Goal: Task Accomplishment & Management: Manage account settings

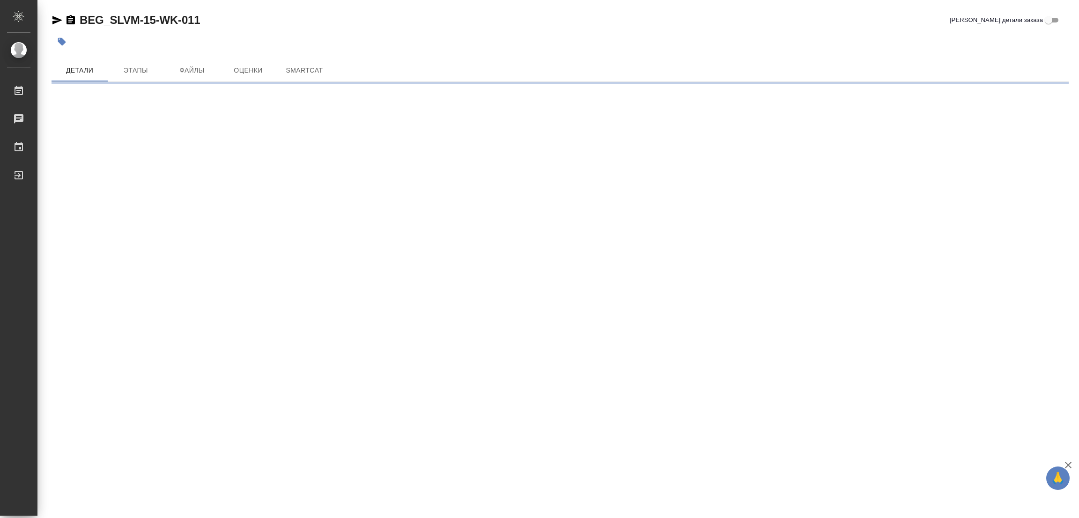
click at [415, 171] on div ".cls-1 fill:#fff; AWATERA Popova Galina Работы 0 Чаты График Выйти BEG_SLVM-15-…" at bounding box center [539, 259] width 1079 height 518
click at [495, 42] on div at bounding box center [390, 41] width 678 height 21
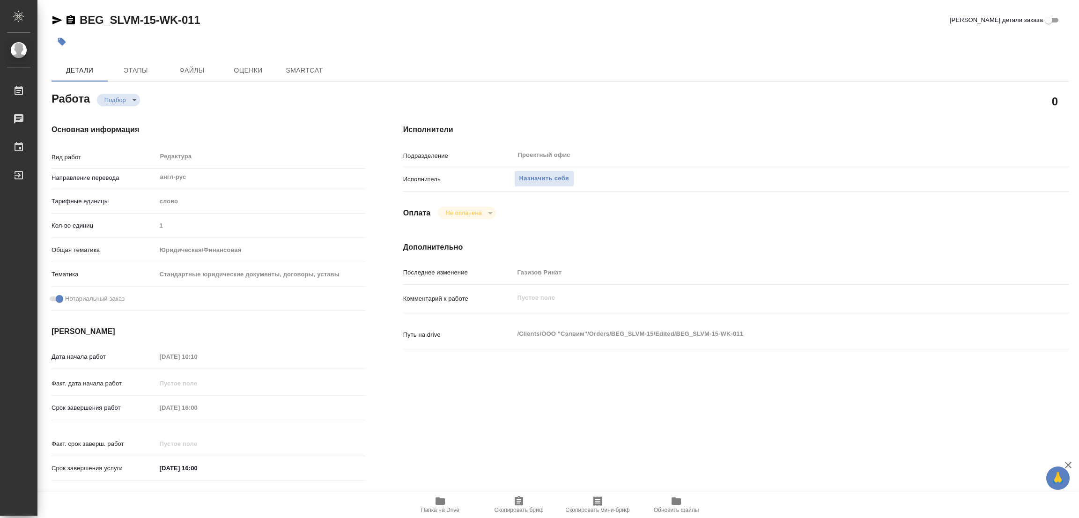
click at [413, 200] on div "Исполнители Подразделение Проектный офис ​ Исполнитель Назначить себя Оплата Не…" at bounding box center [735, 305] width 703 height 400
type textarea "x"
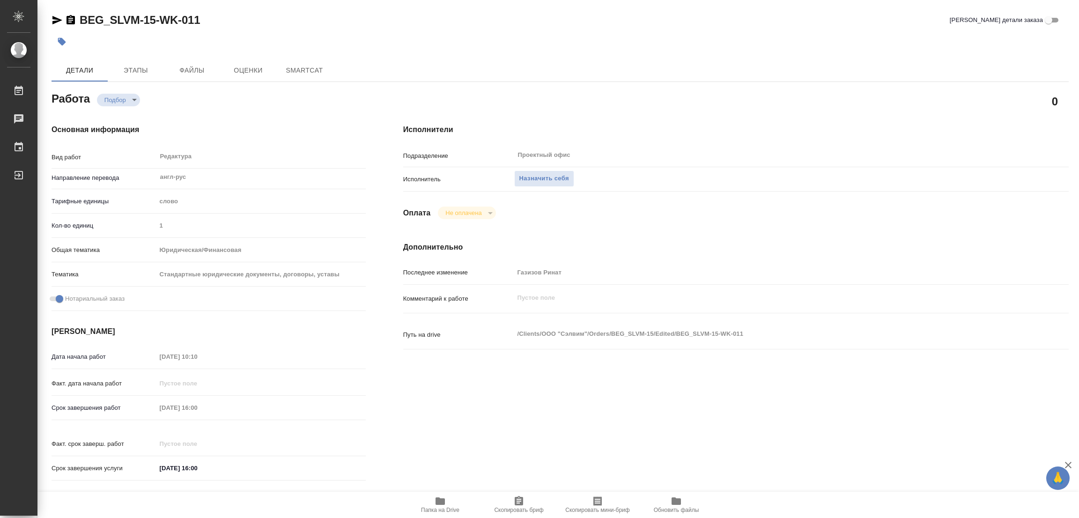
type textarea "x"
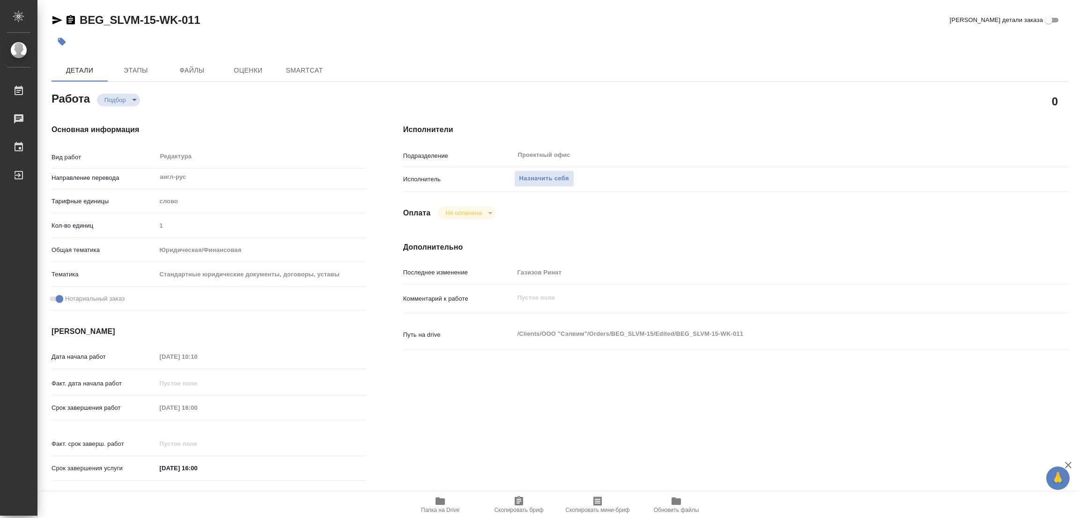
type textarea "x"
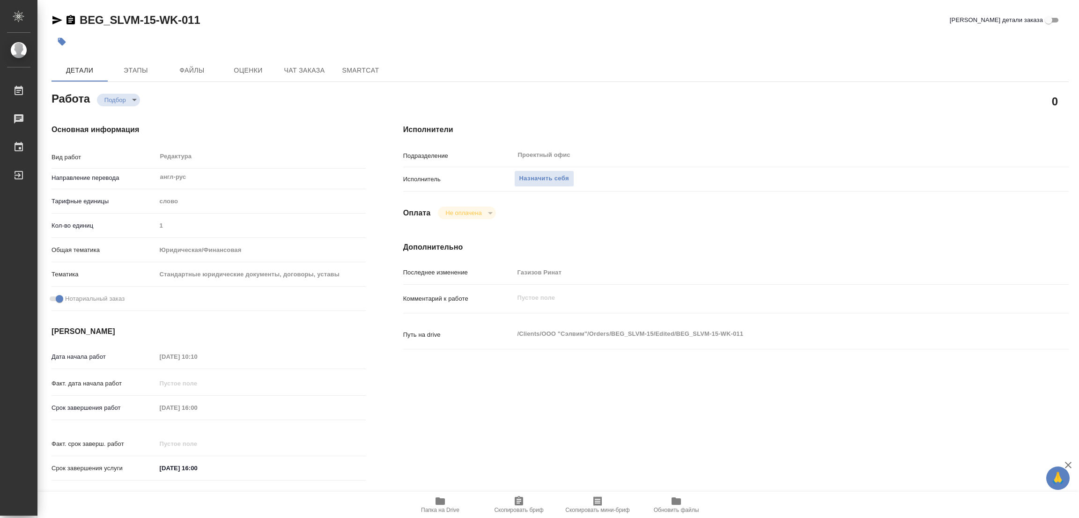
type textarea "x"
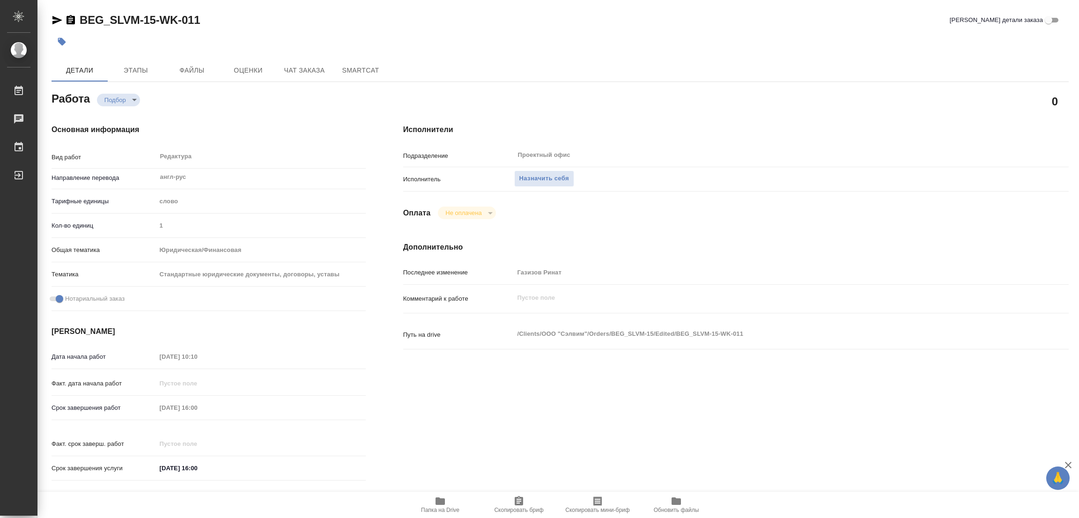
type textarea "x"
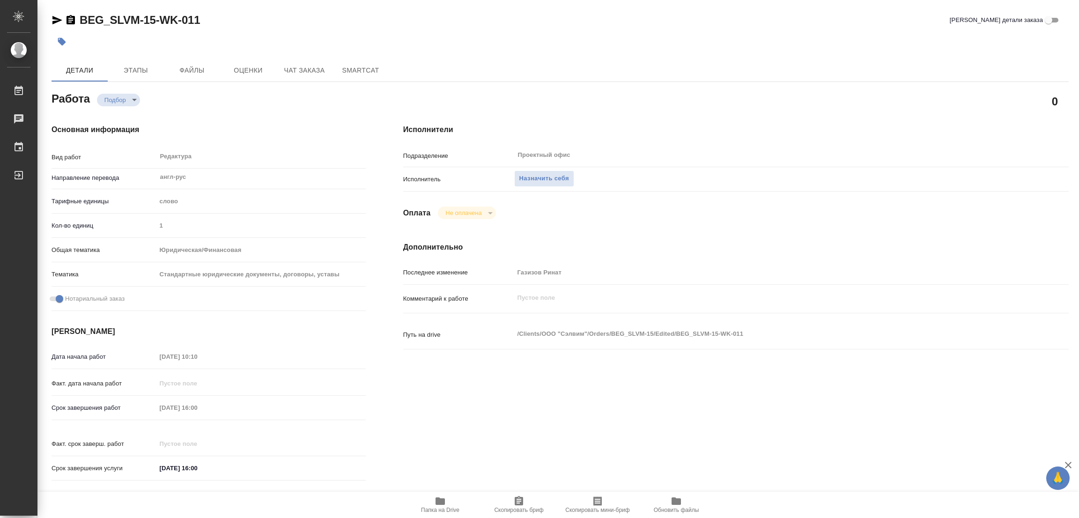
type textarea "x"
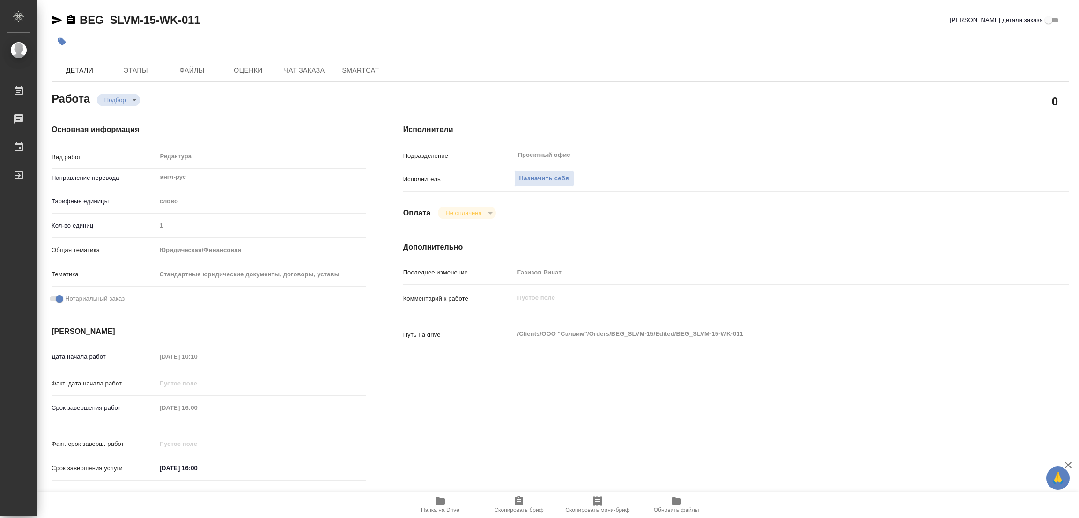
type textarea "x"
click at [437, 504] on icon "button" at bounding box center [439, 500] width 9 height 7
type textarea "x"
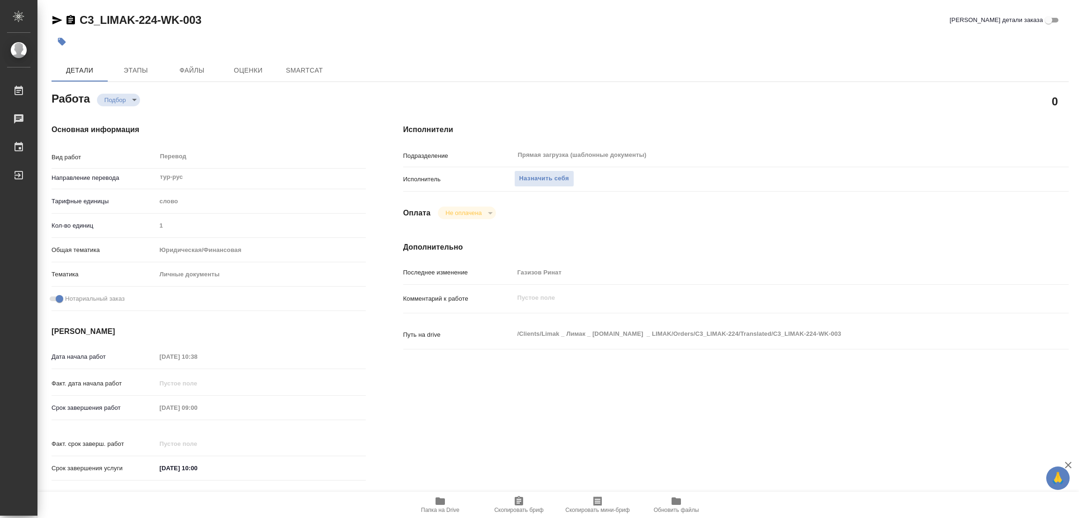
type textarea "x"
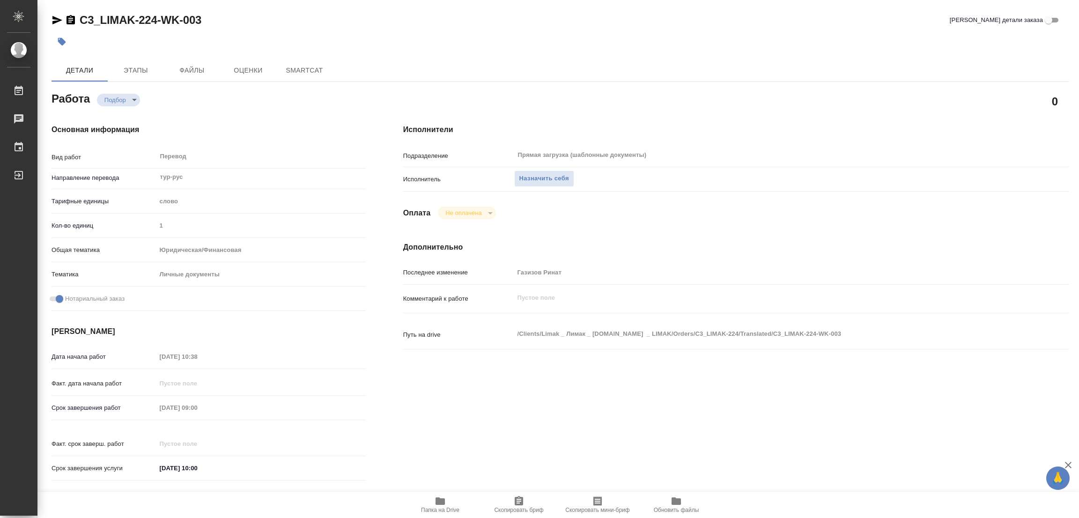
type textarea "x"
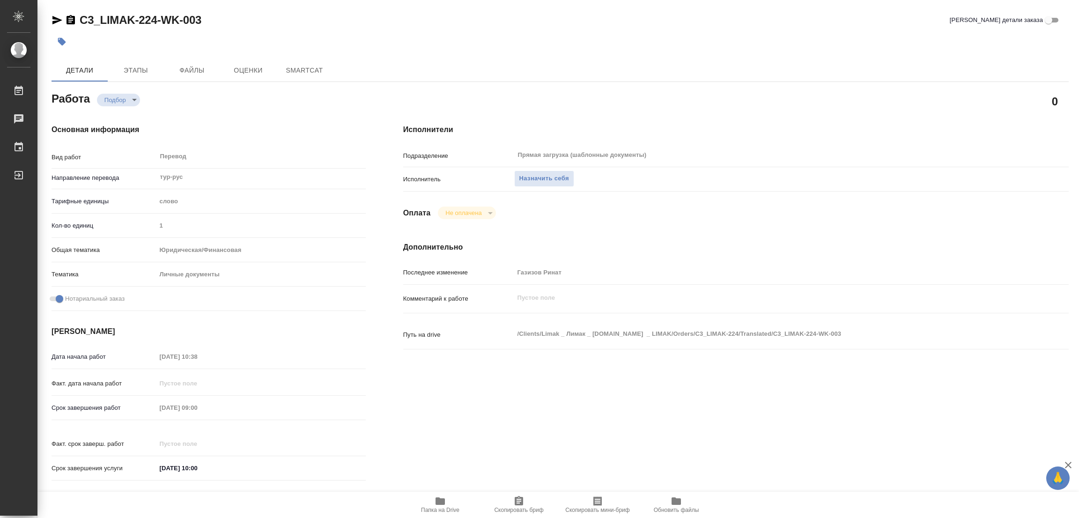
type textarea "x"
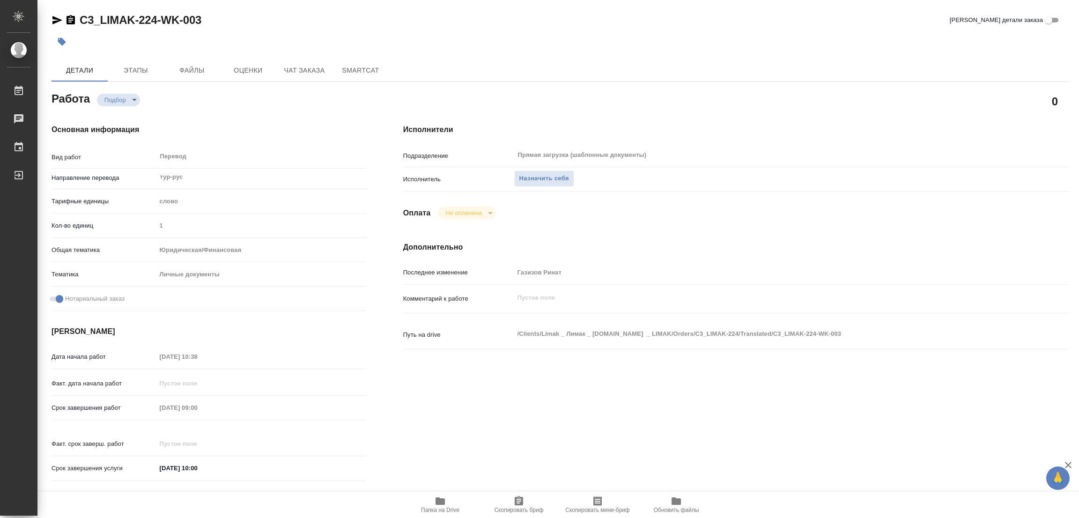
type textarea "x"
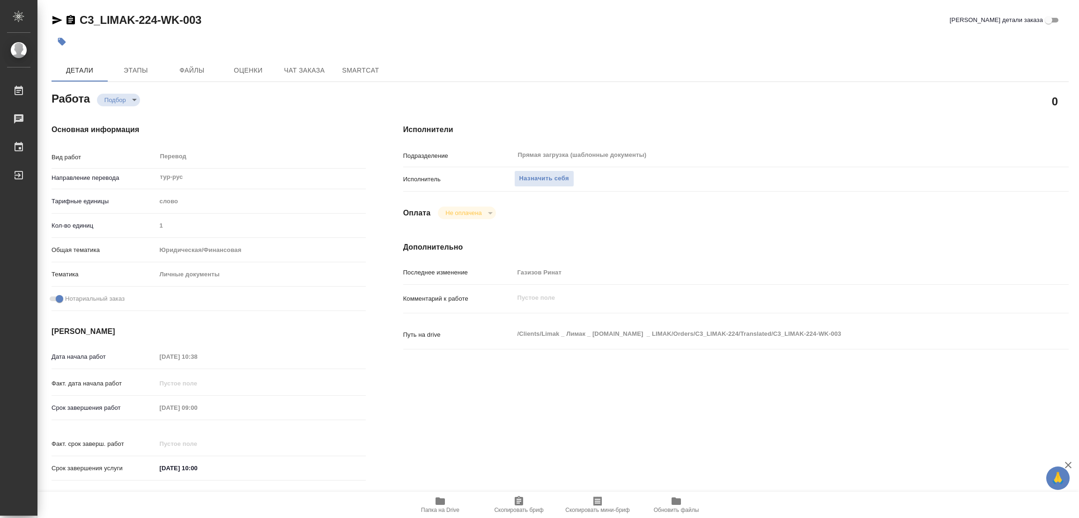
type textarea "x"
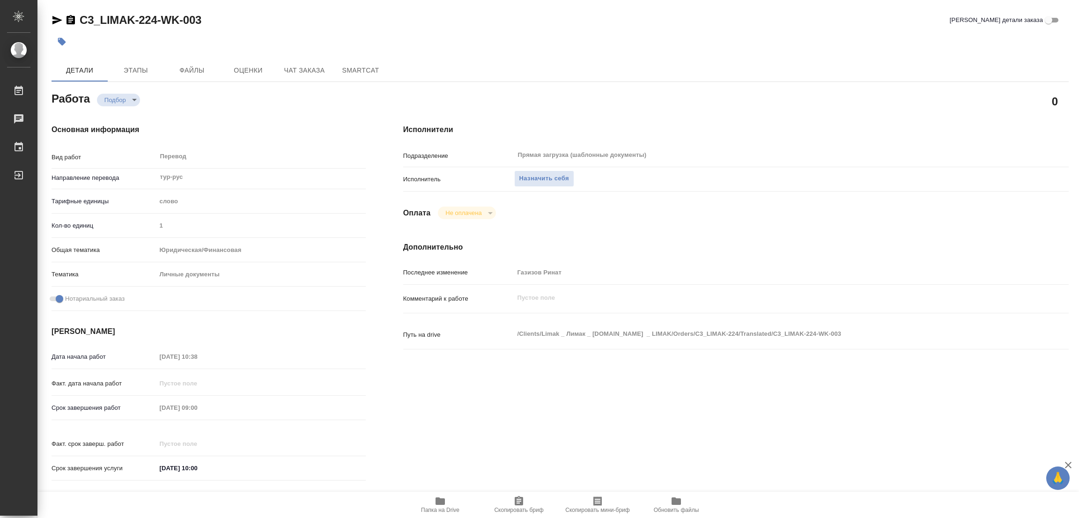
type textarea "x"
click at [443, 503] on icon "button" at bounding box center [439, 500] width 9 height 7
type textarea "x"
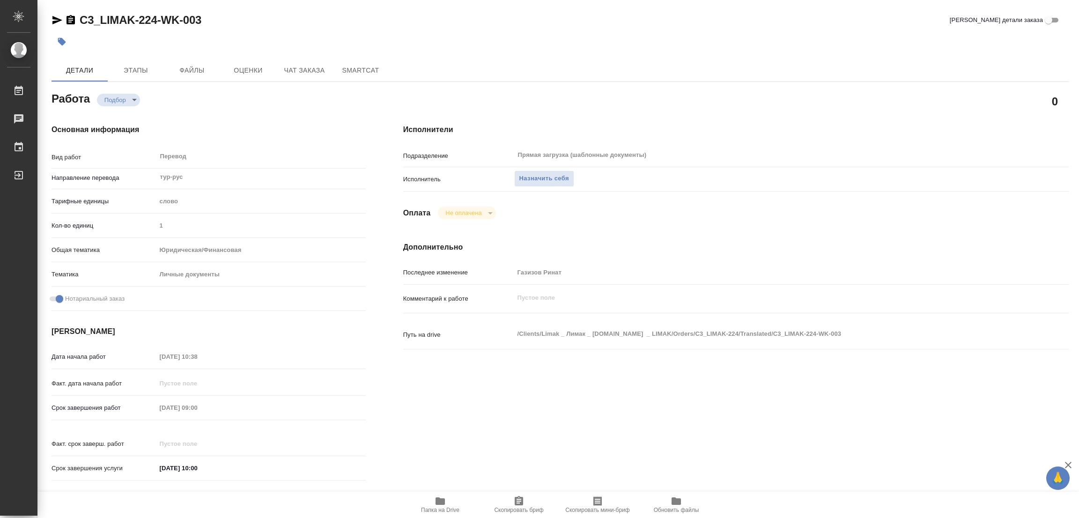
type textarea "x"
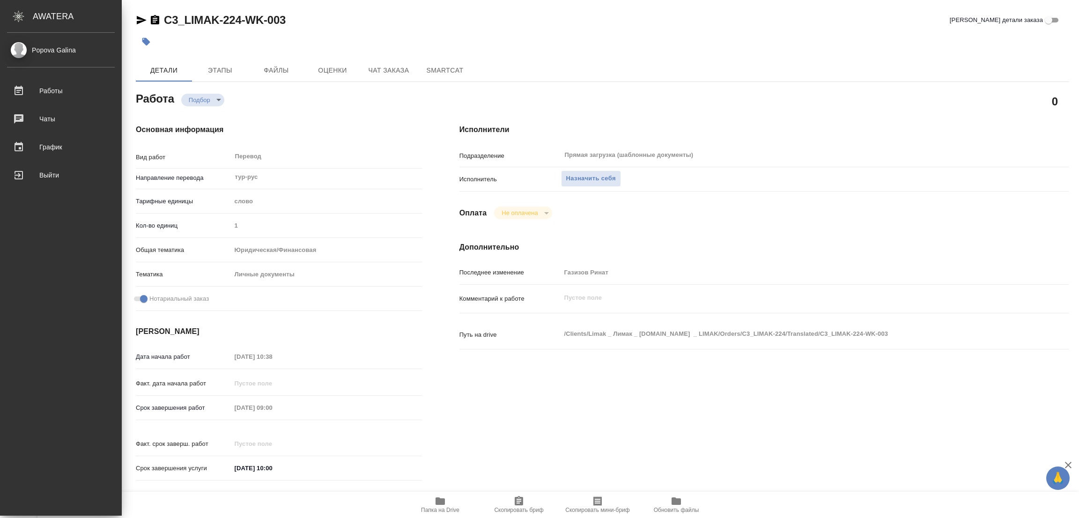
type textarea "x"
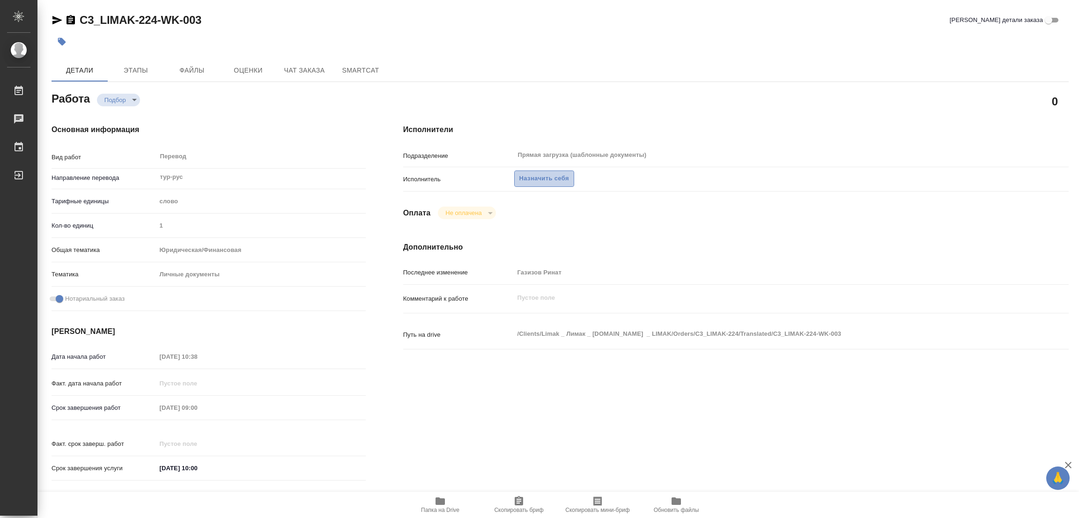
click at [529, 176] on span "Назначить себя" at bounding box center [544, 178] width 50 height 11
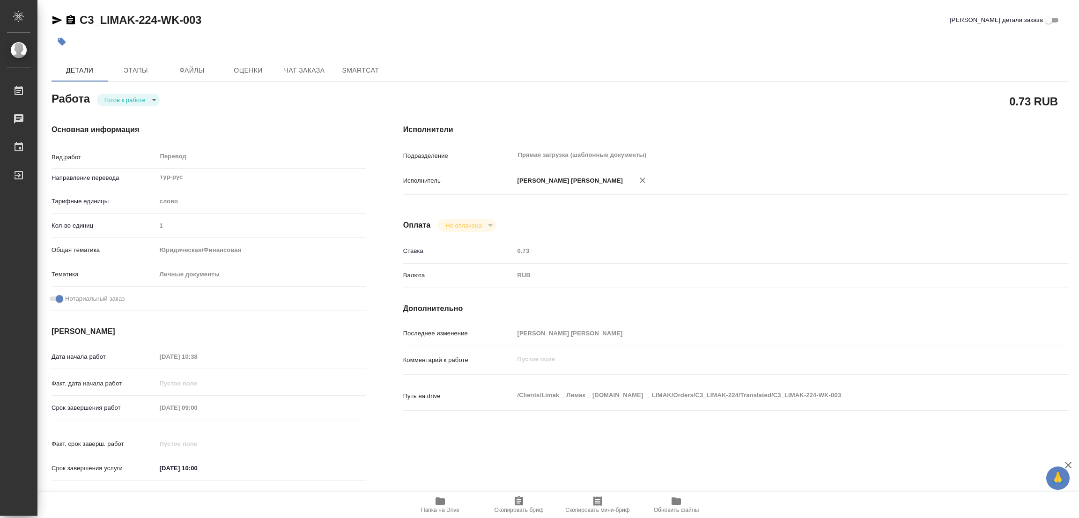
type textarea "x"
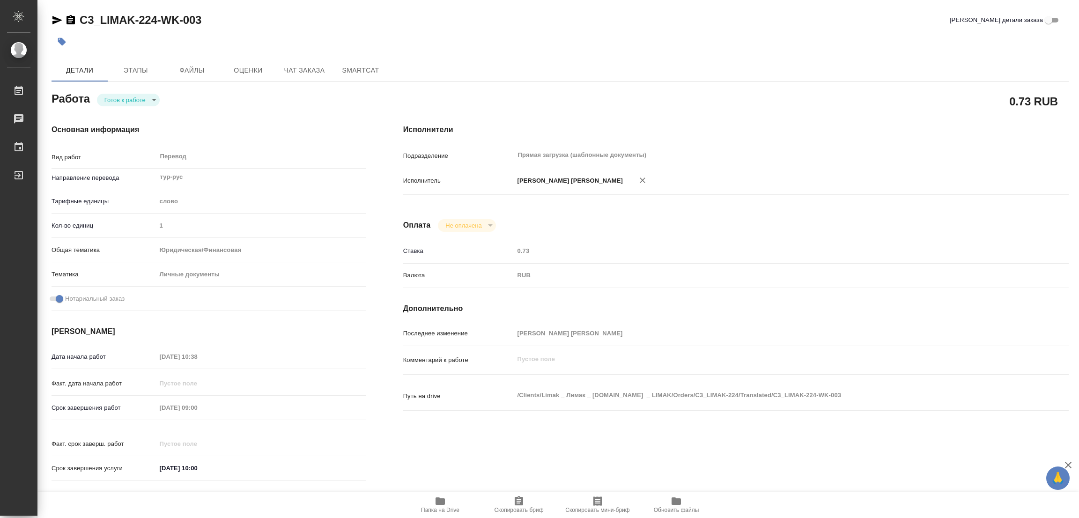
type textarea "x"
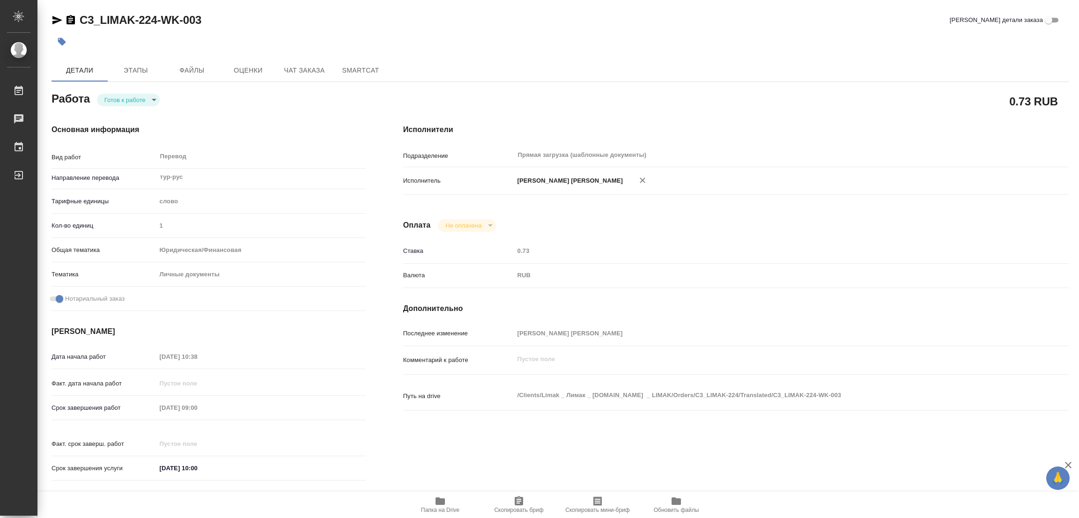
type textarea "x"
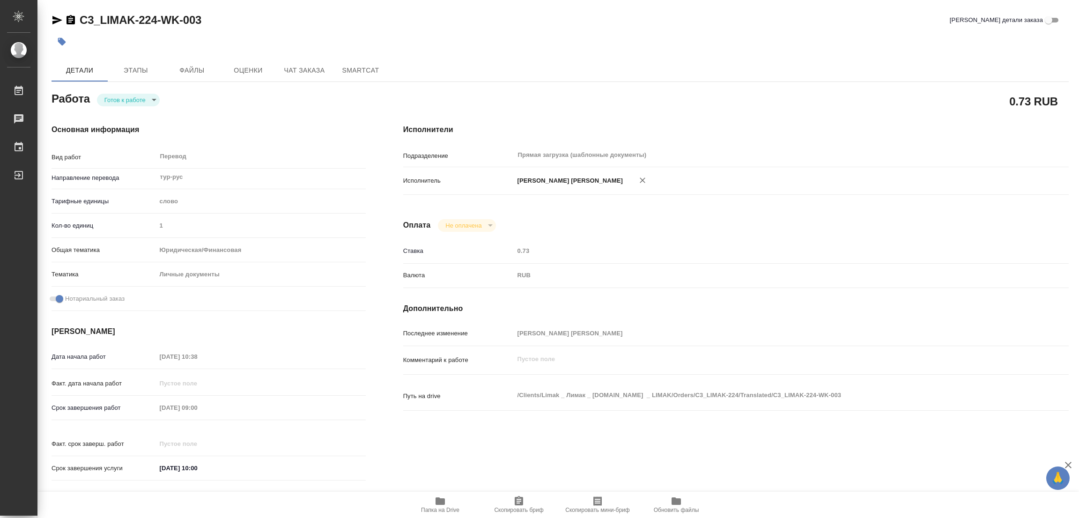
type textarea "x"
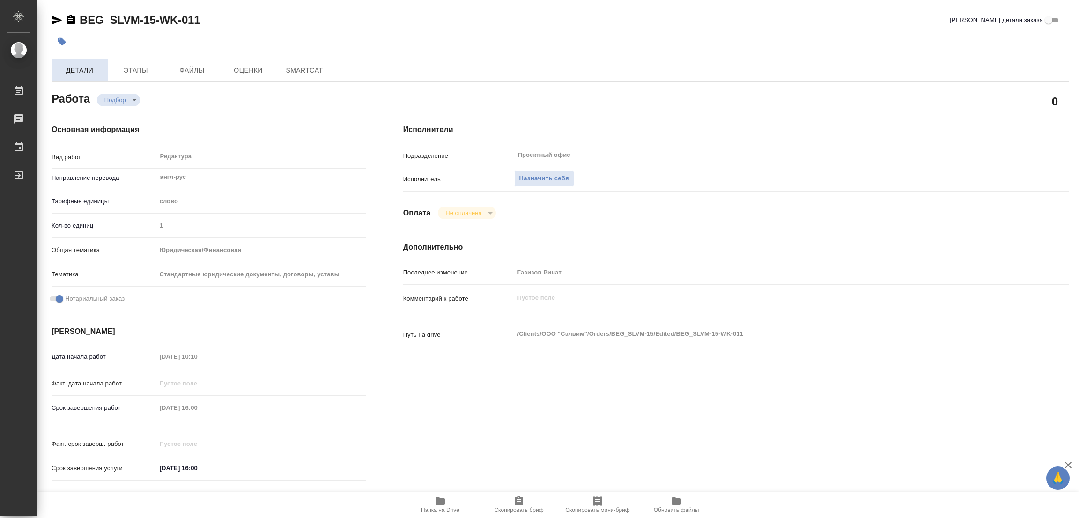
type textarea "x"
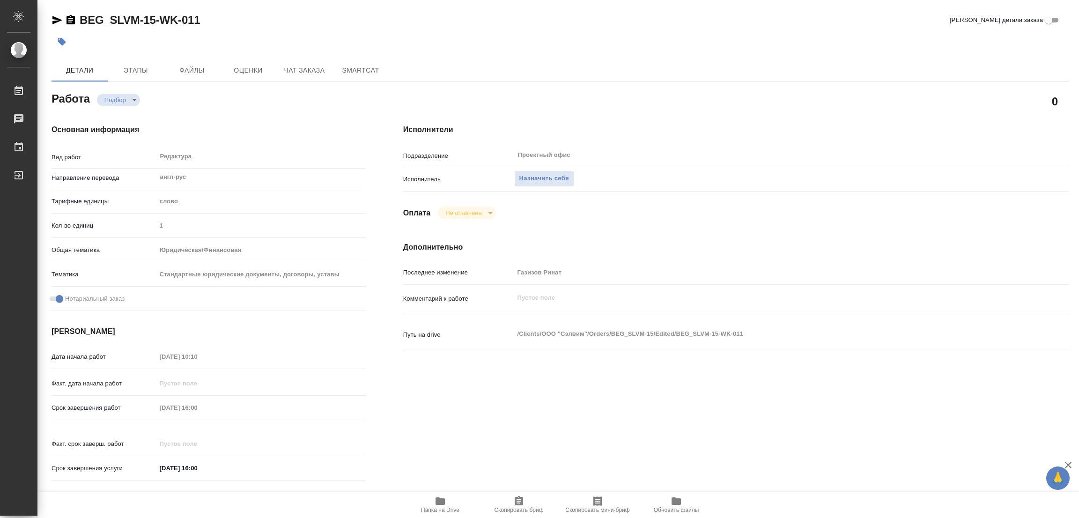
type textarea "x"
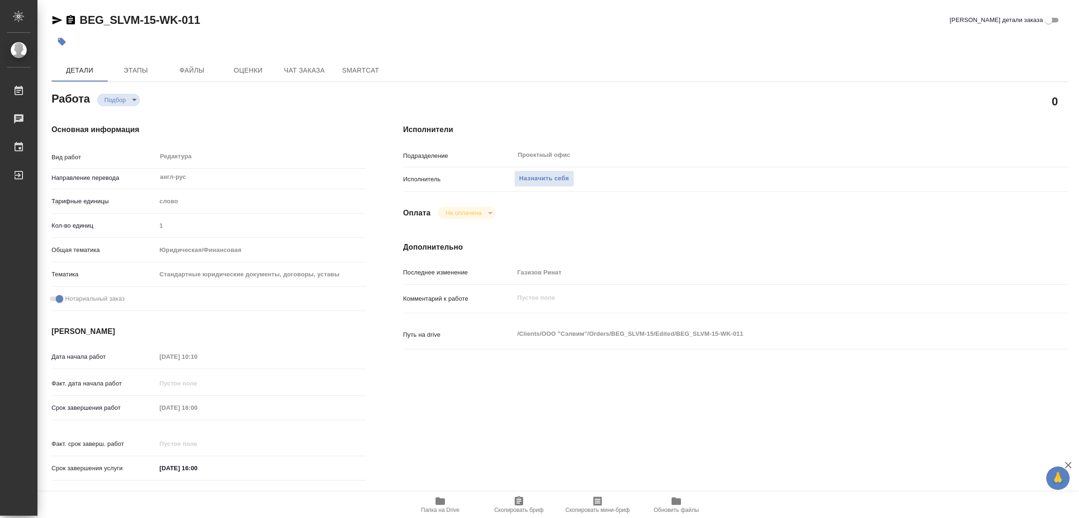
type textarea "x"
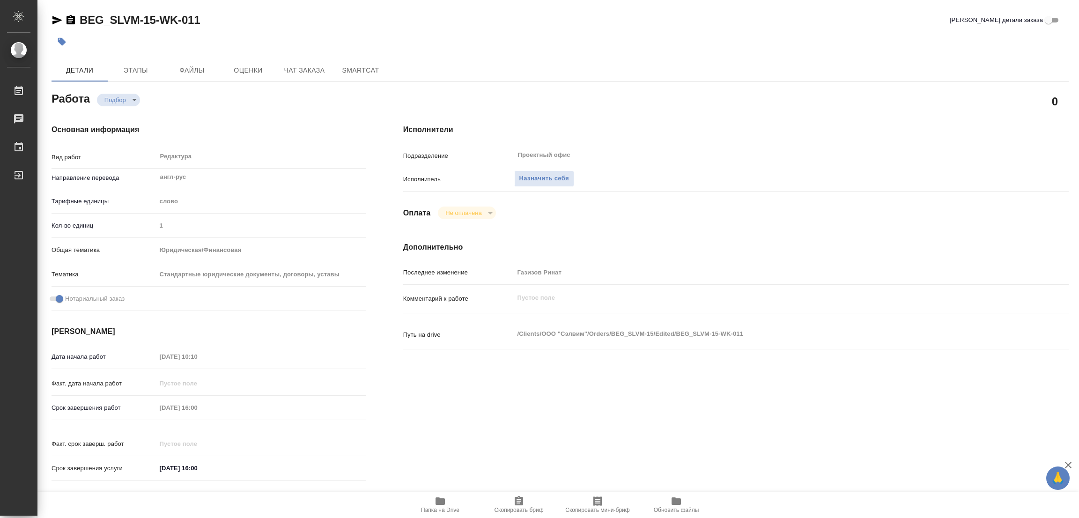
type textarea "x"
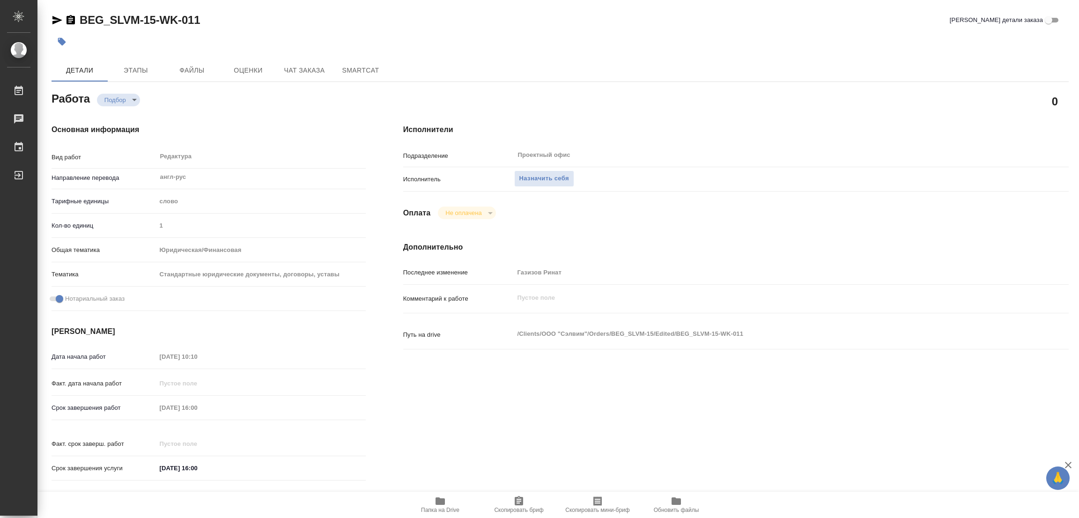
type textarea "x"
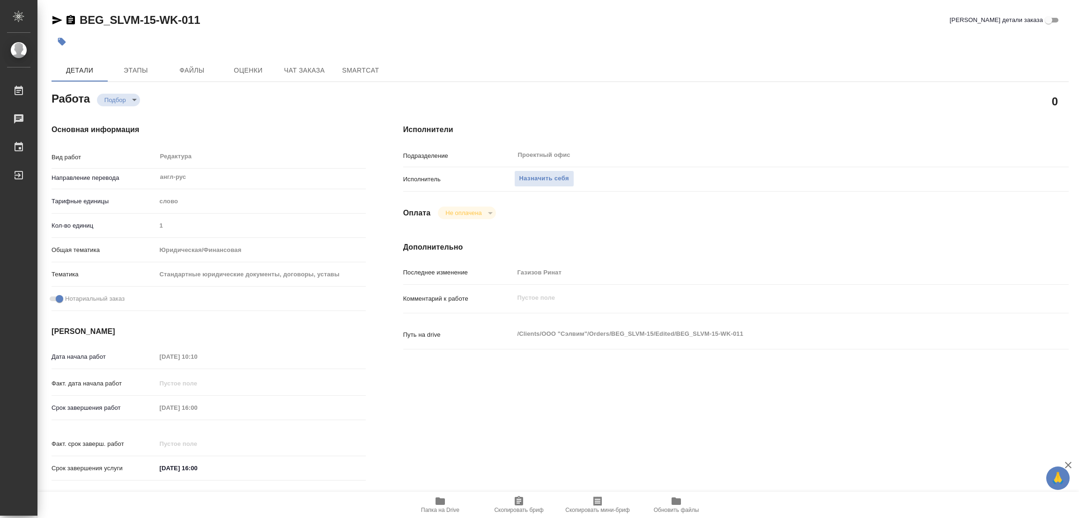
type textarea "x"
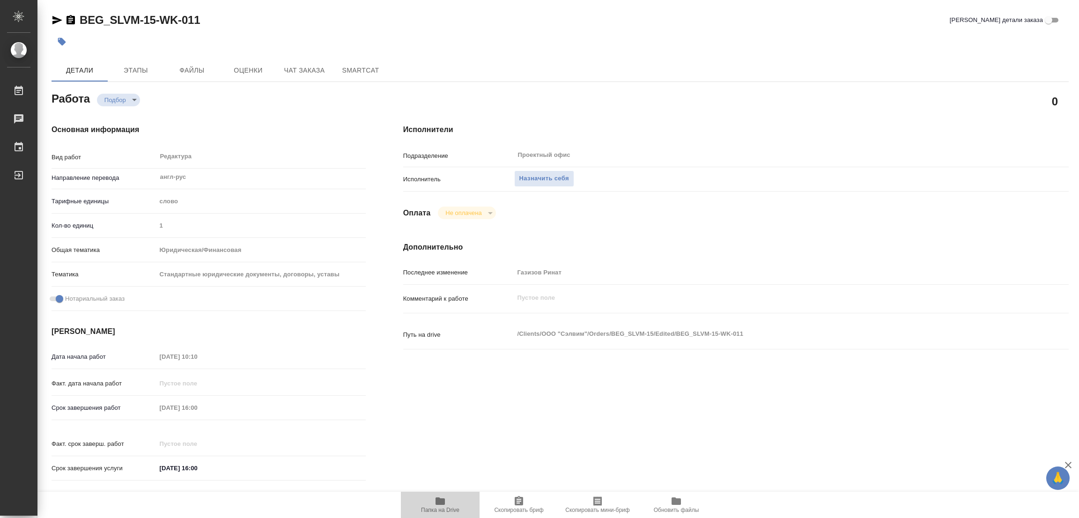
click at [438, 501] on icon "button" at bounding box center [439, 500] width 9 height 7
type textarea "x"
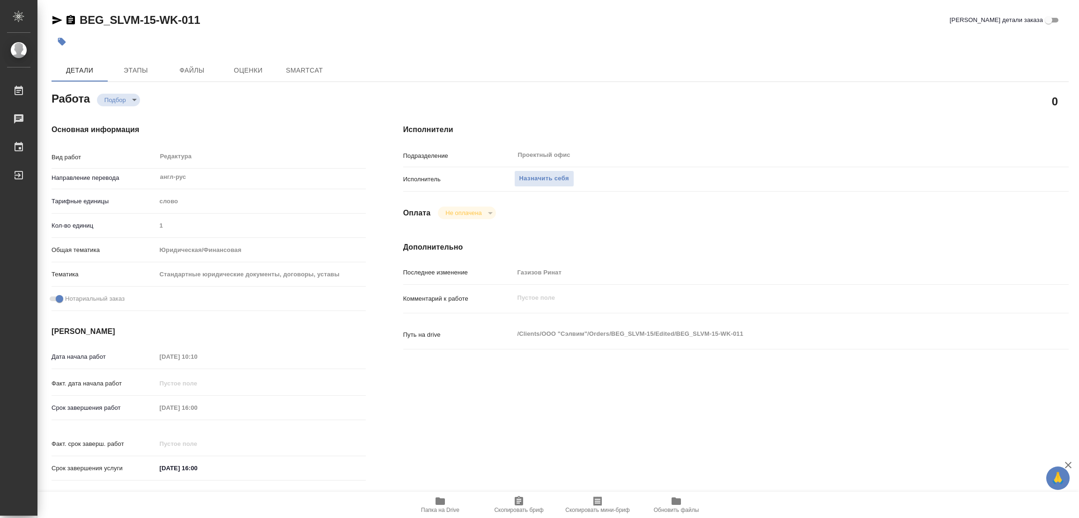
type textarea "x"
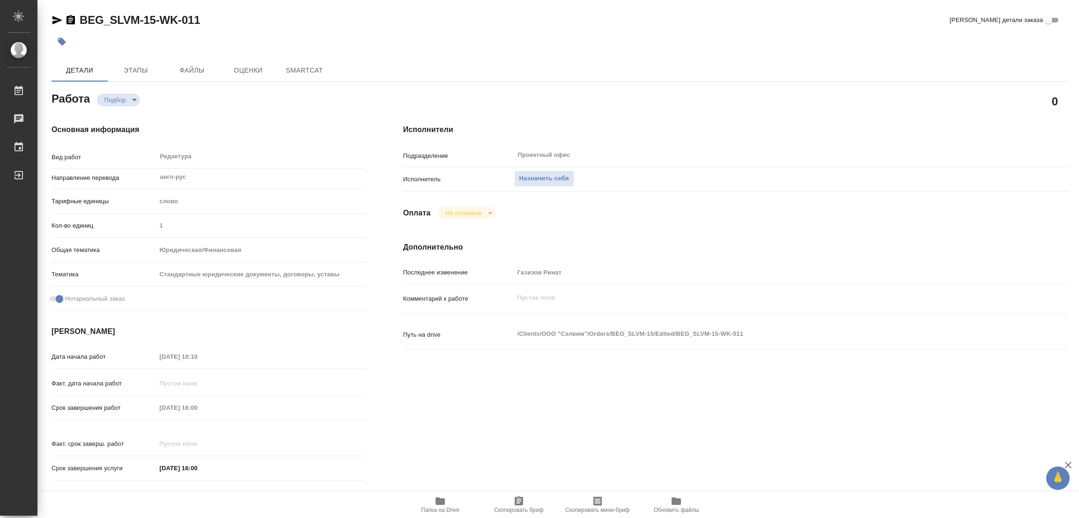
type textarea "x"
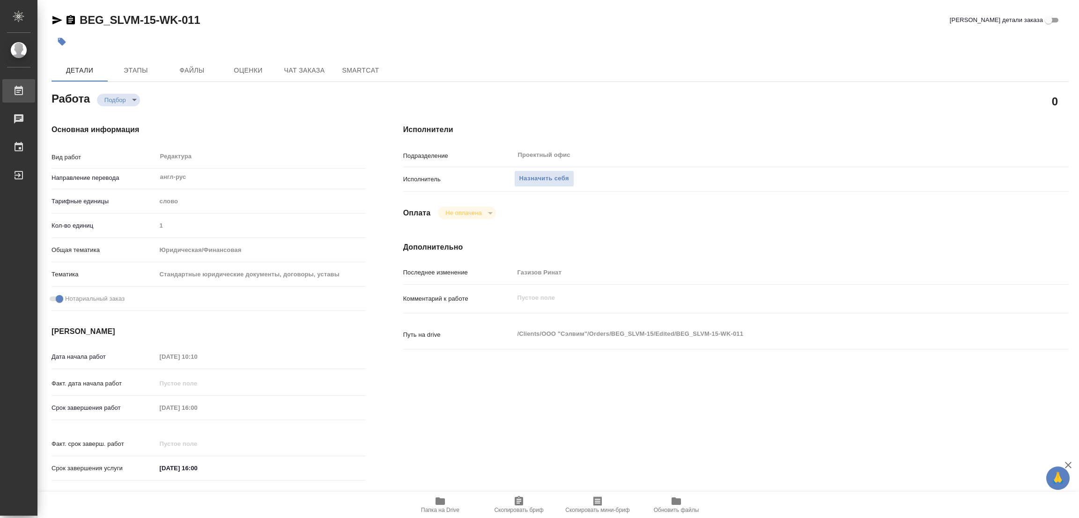
type textarea "x"
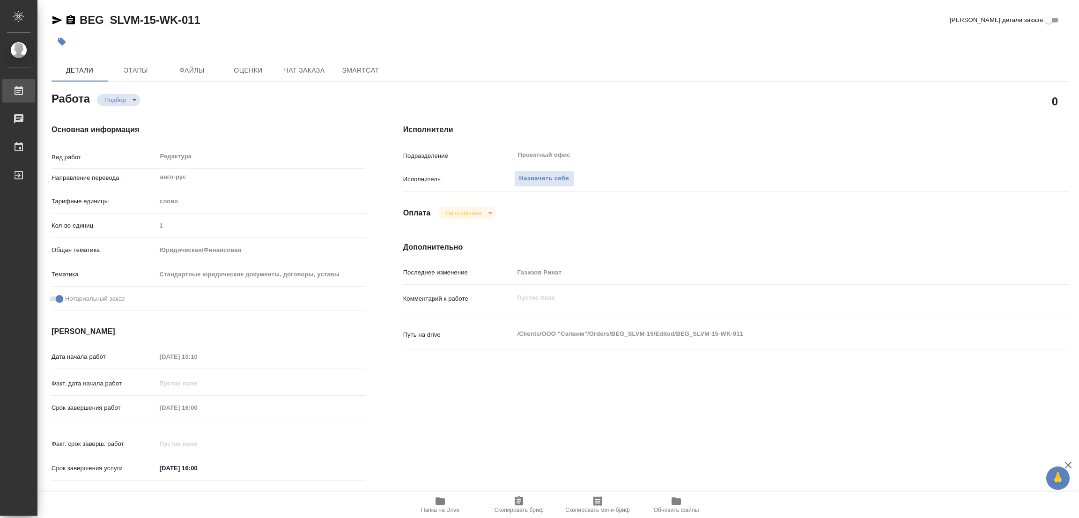
type textarea "x"
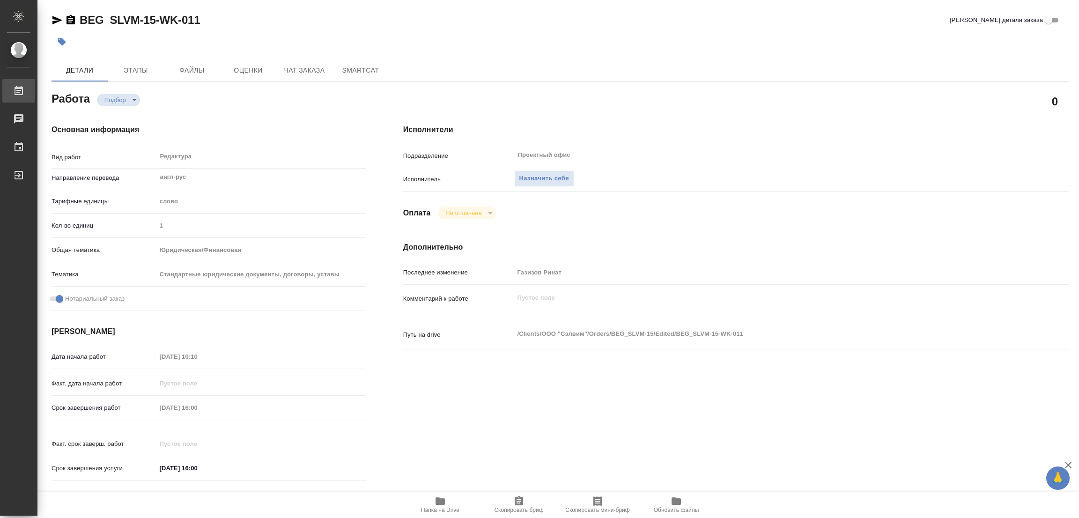
type textarea "x"
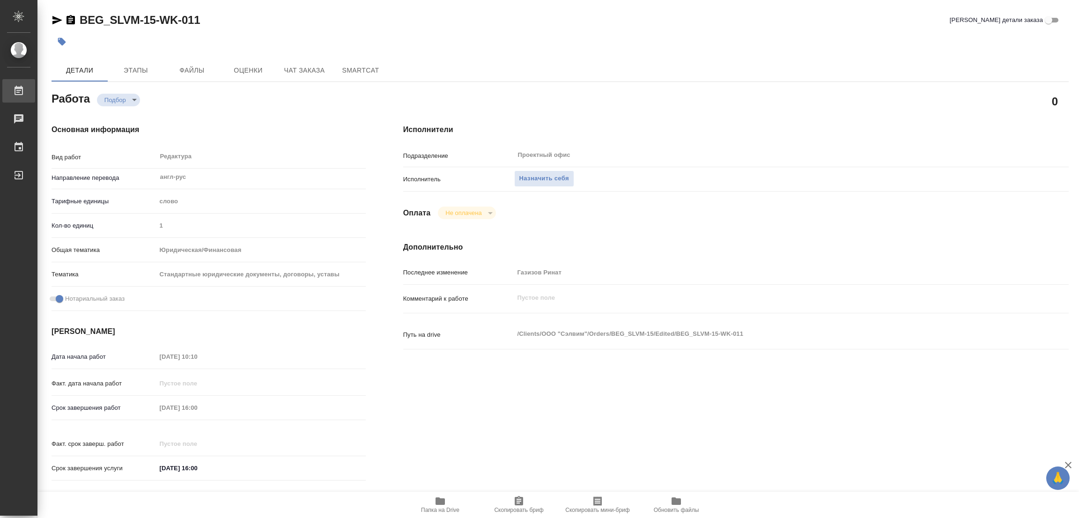
type textarea "x"
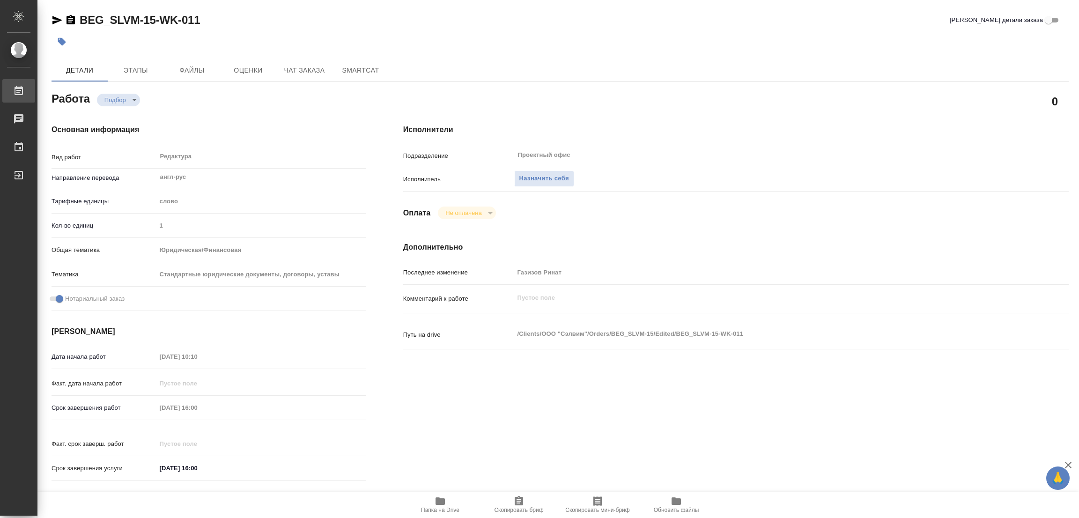
type textarea "x"
click at [535, 176] on span "Назначить себя" at bounding box center [544, 178] width 50 height 11
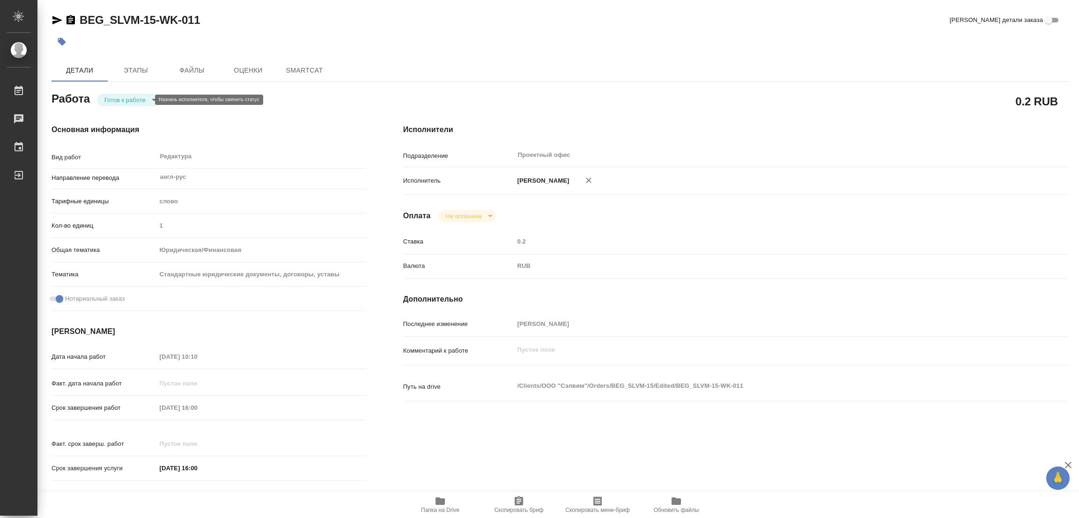
click at [134, 101] on body "🙏 .cls-1 fill:#fff; AWATERA [PERSON_NAME] Работы Чаты График Выйти BEG_SLVM-15-…" at bounding box center [539, 259] width 1079 height 518
type textarea "x"
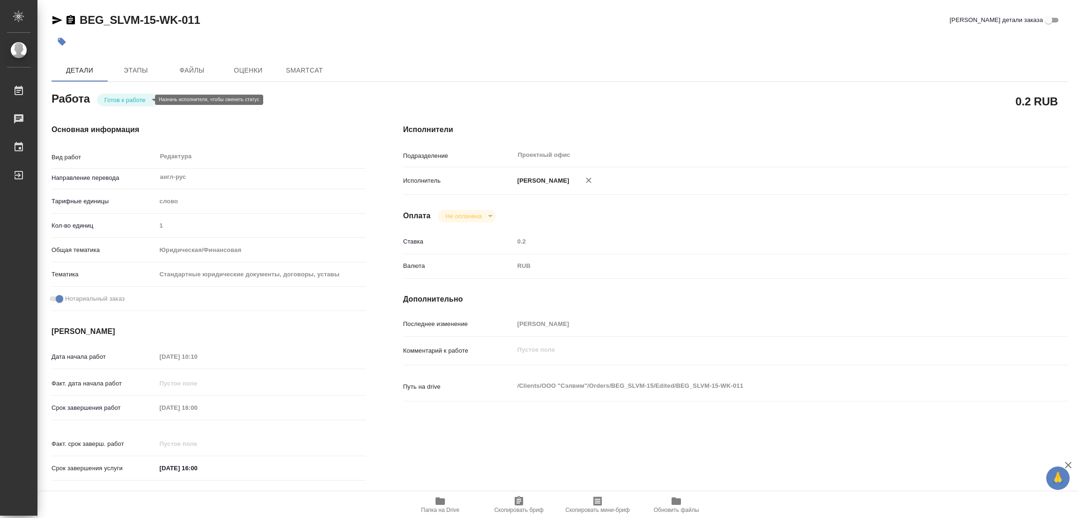
type textarea "x"
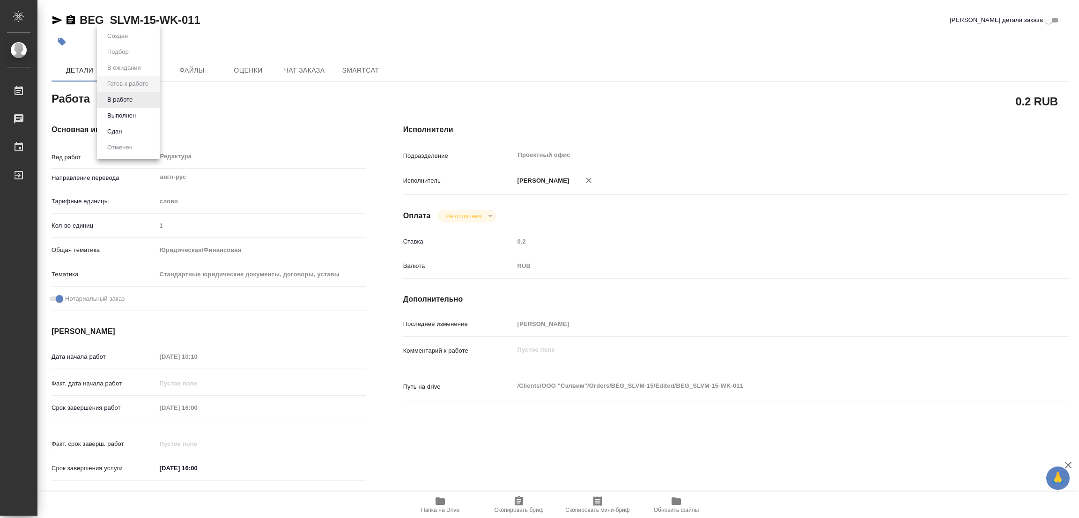
type textarea "x"
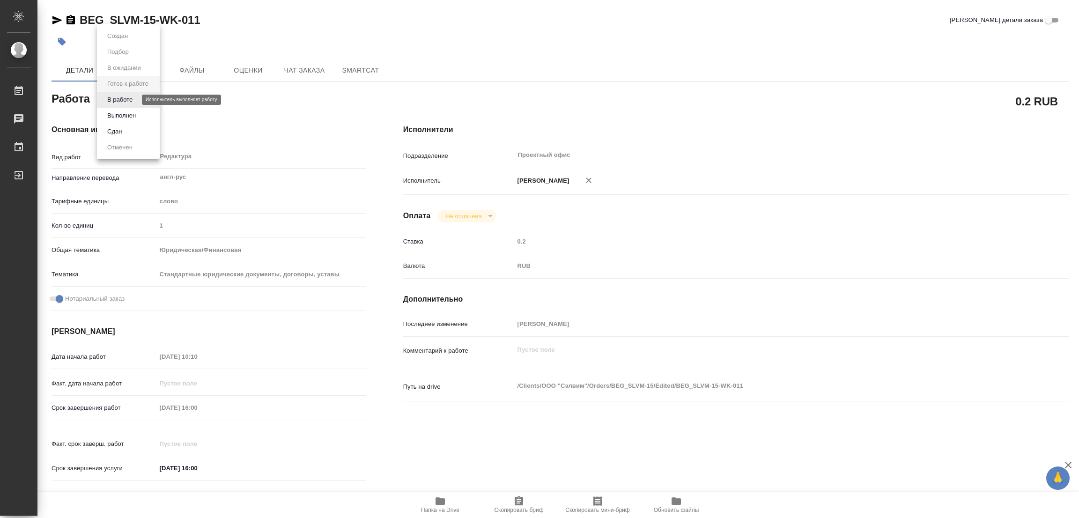
type textarea "x"
click at [134, 101] on button "В работе" at bounding box center [119, 100] width 31 height 10
type textarea "x"
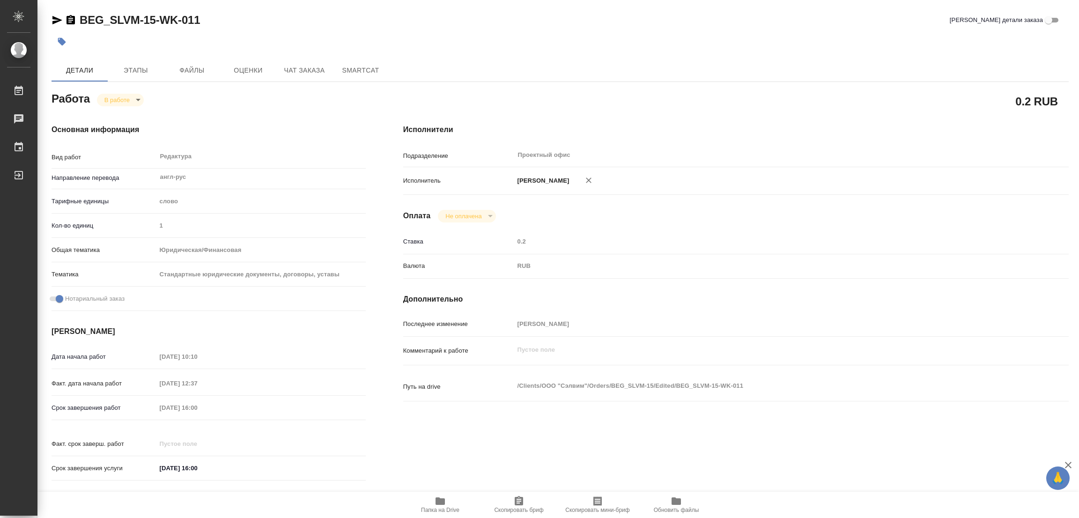
type textarea "x"
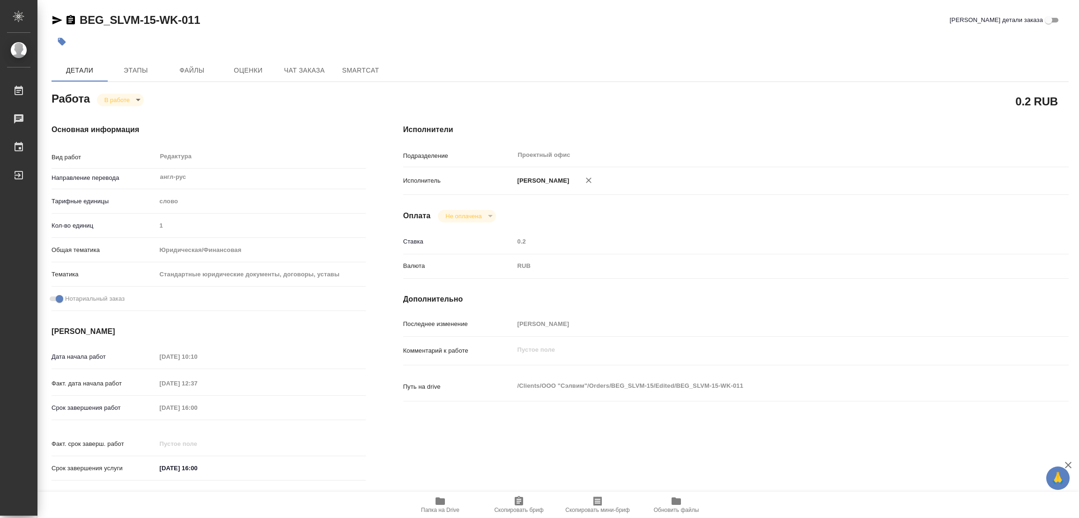
type textarea "x"
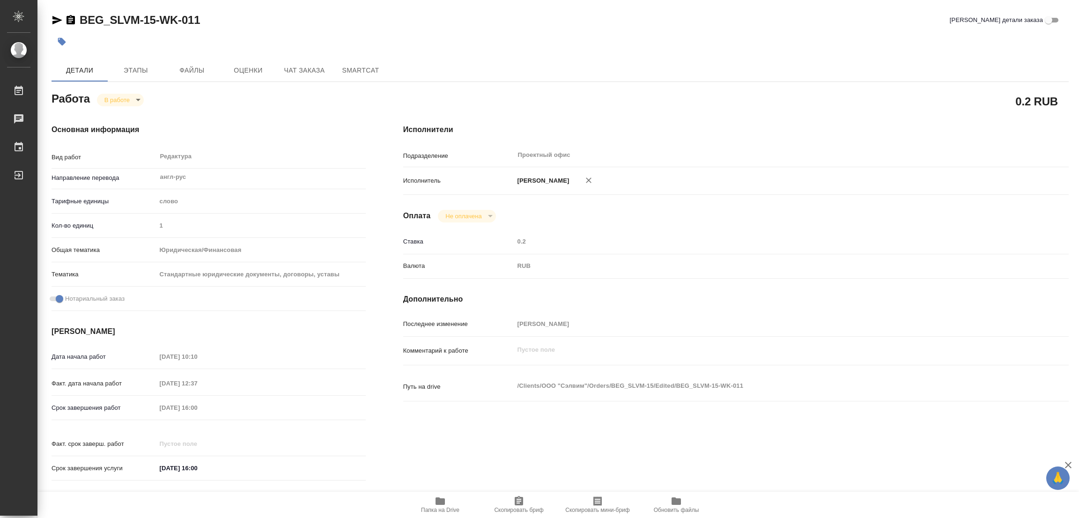
type textarea "x"
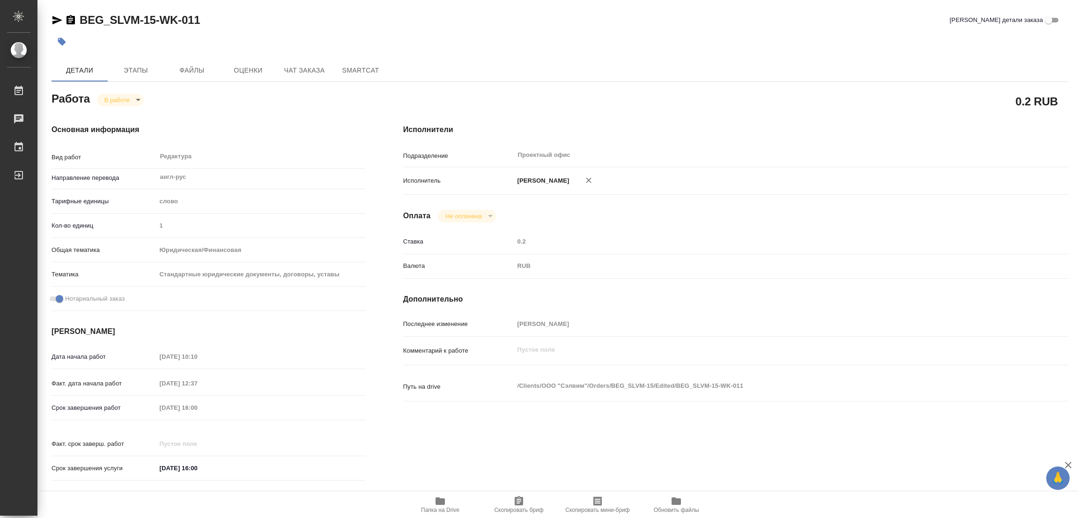
type textarea "x"
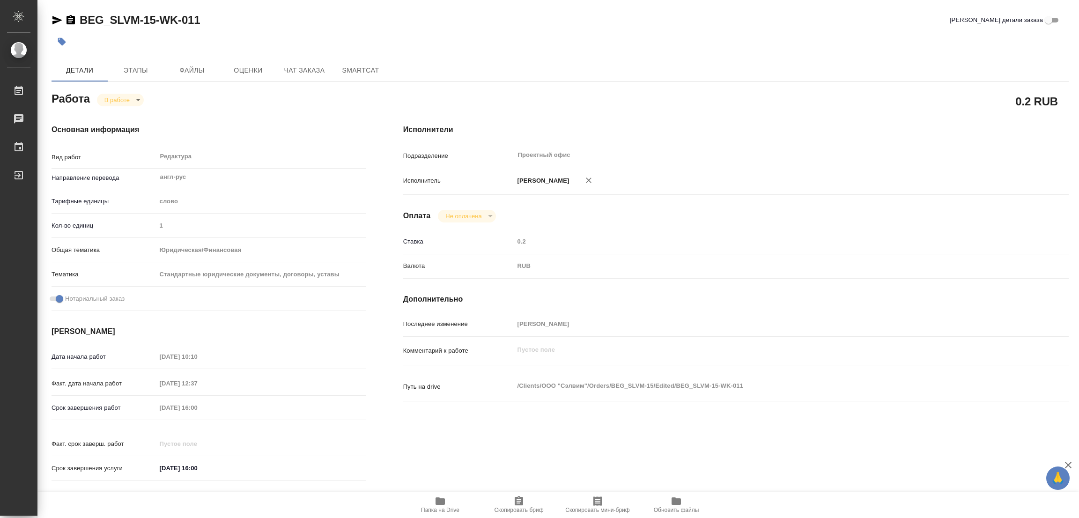
type textarea "x"
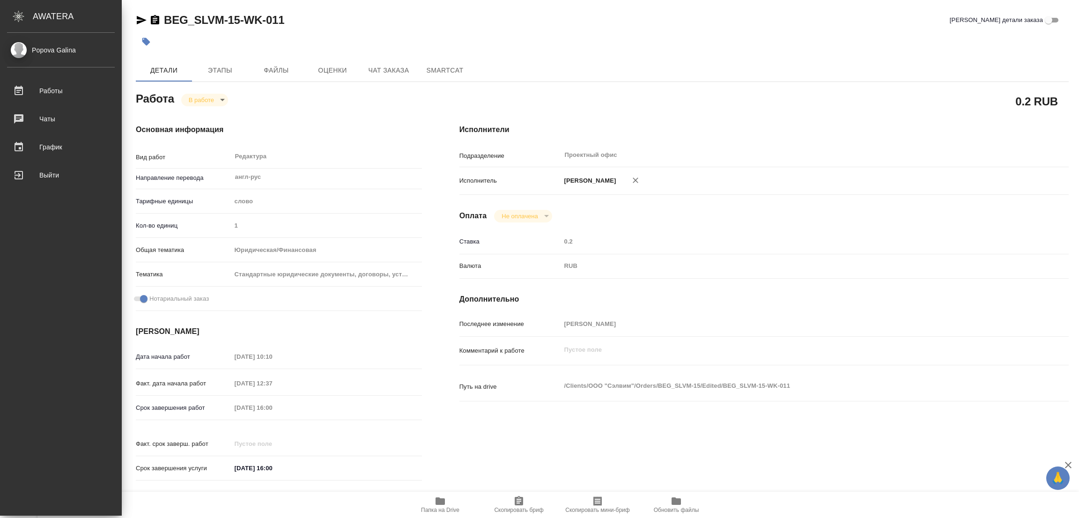
type textarea "x"
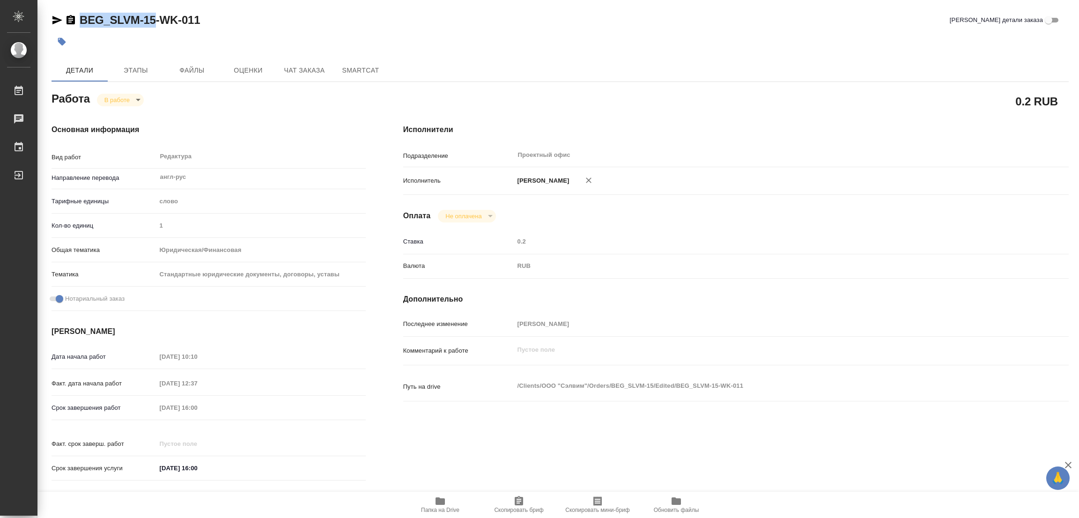
drag, startPoint x: 80, startPoint y: 8, endPoint x: 154, endPoint y: 22, distance: 75.8
click at [154, 22] on div "BEG_SLVM-15-WK-011 Кратко детали заказа Детали Этапы Файлы Оценки Чат заказа Sm…" at bounding box center [559, 393] width 1027 height 786
copy link "BEG_SLVM-15"
click at [526, 504] on span "Скопировать бриф" at bounding box center [518, 504] width 67 height 18
copy link "BEG_SLVM-15"
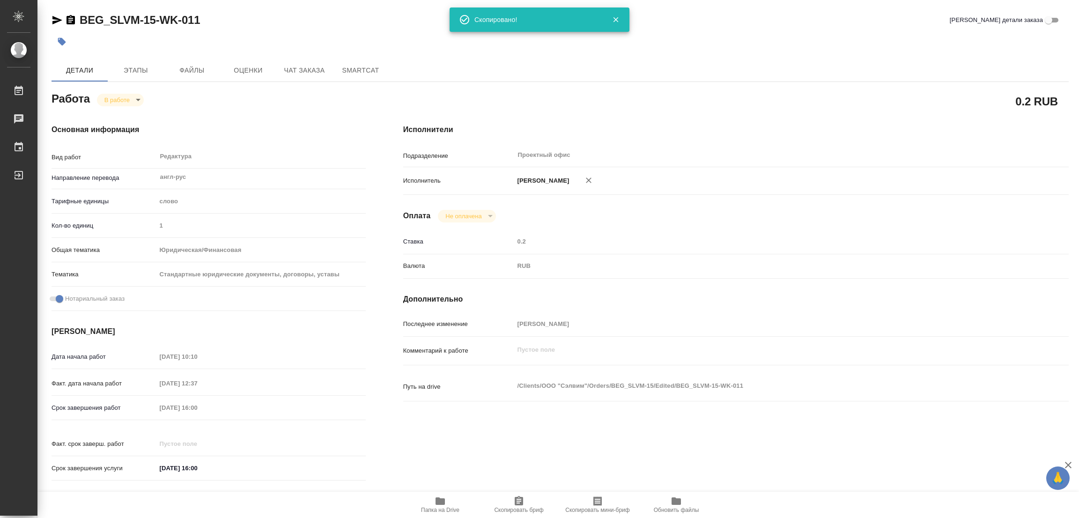
click at [715, 117] on div "Исполнители Подразделение Проектный офис ​ Исполнитель Попова Галина Оплата Не …" at bounding box center [735, 305] width 703 height 400
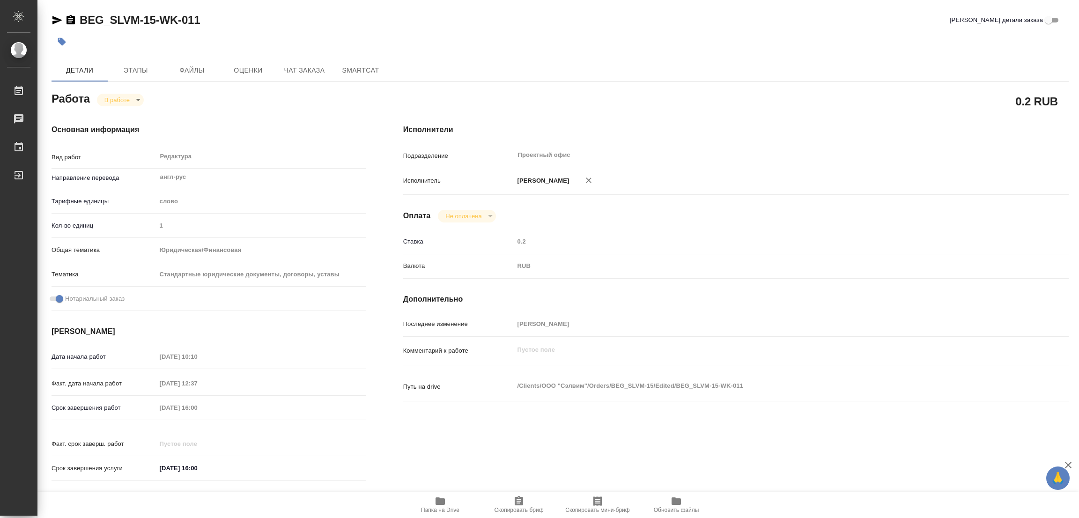
type textarea "x"
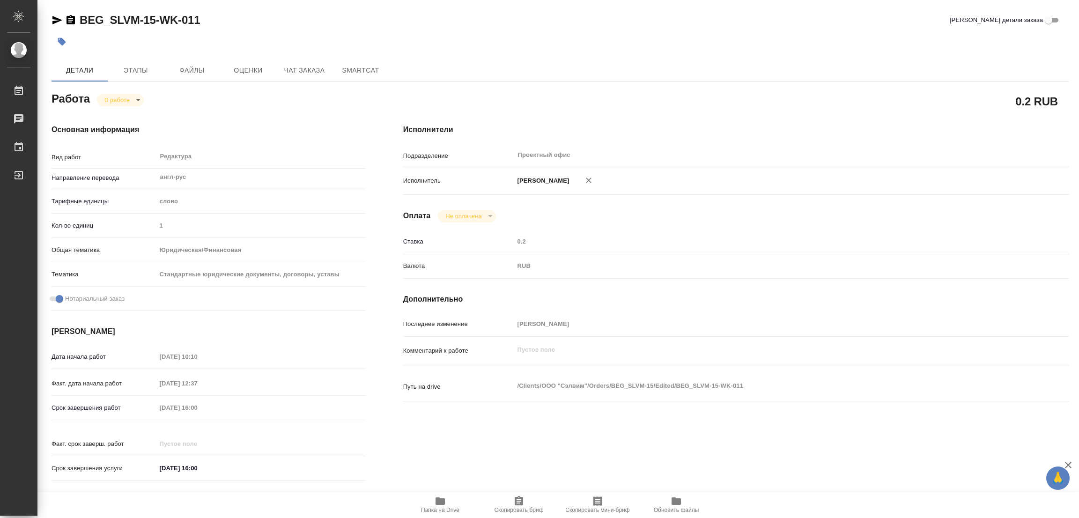
type textarea "x"
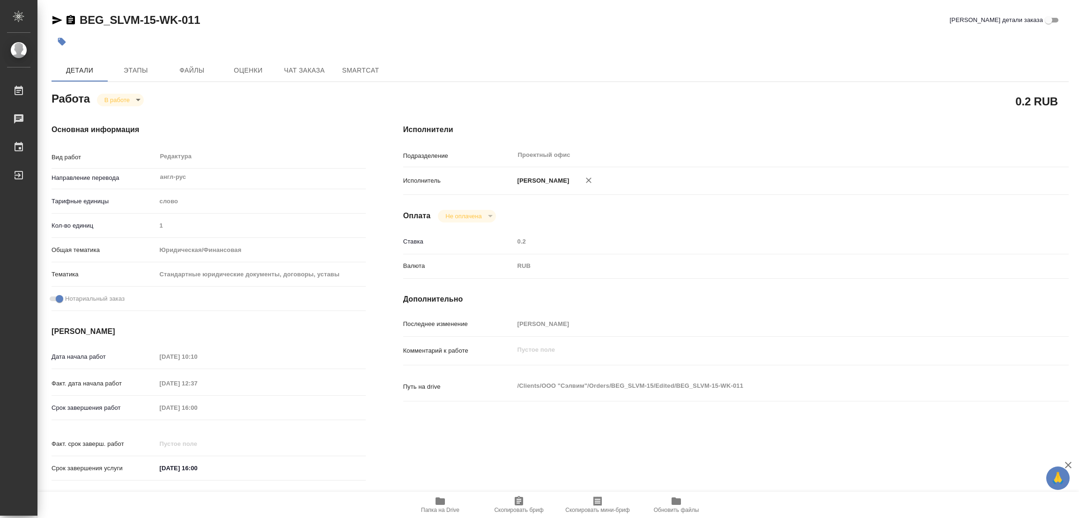
type textarea "x"
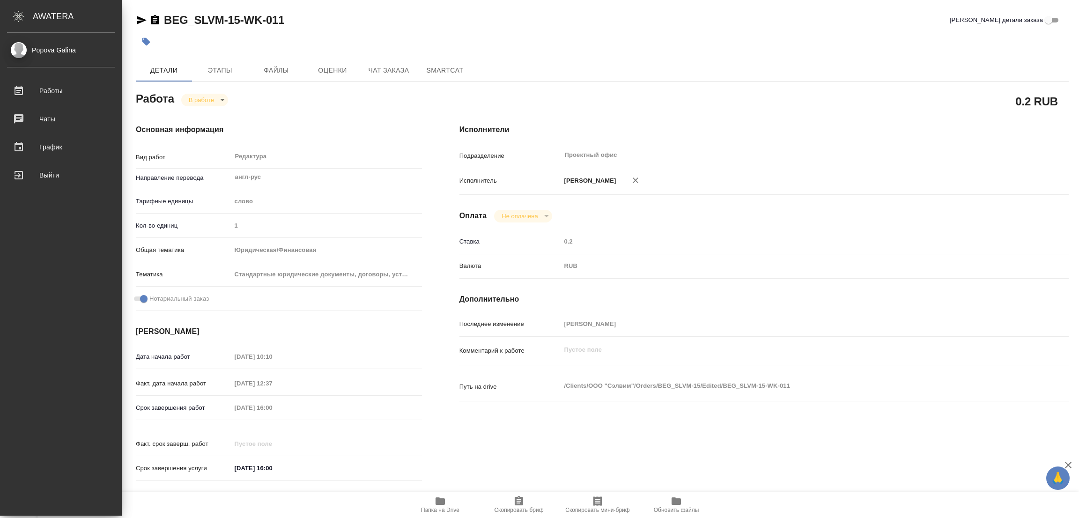
type textarea "x"
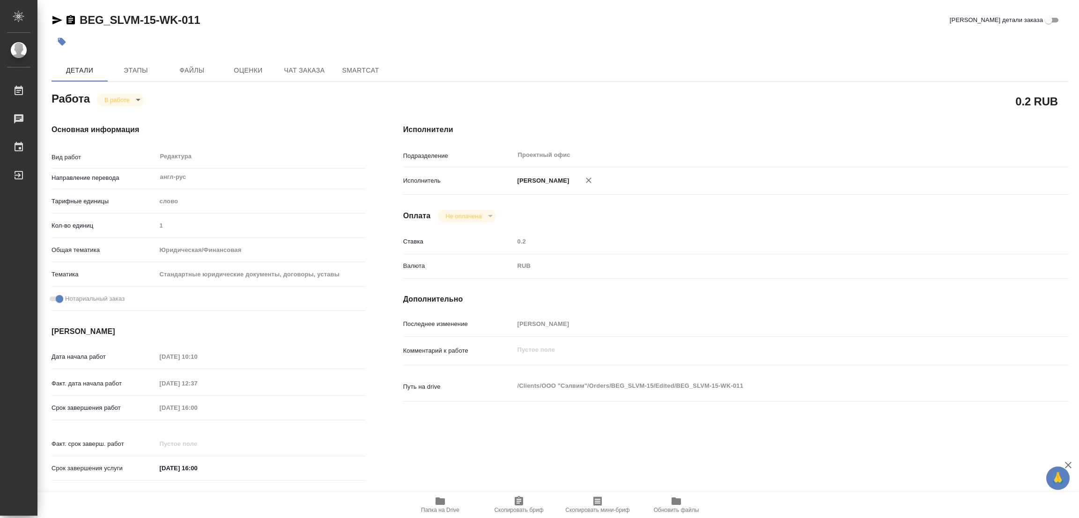
type textarea "x"
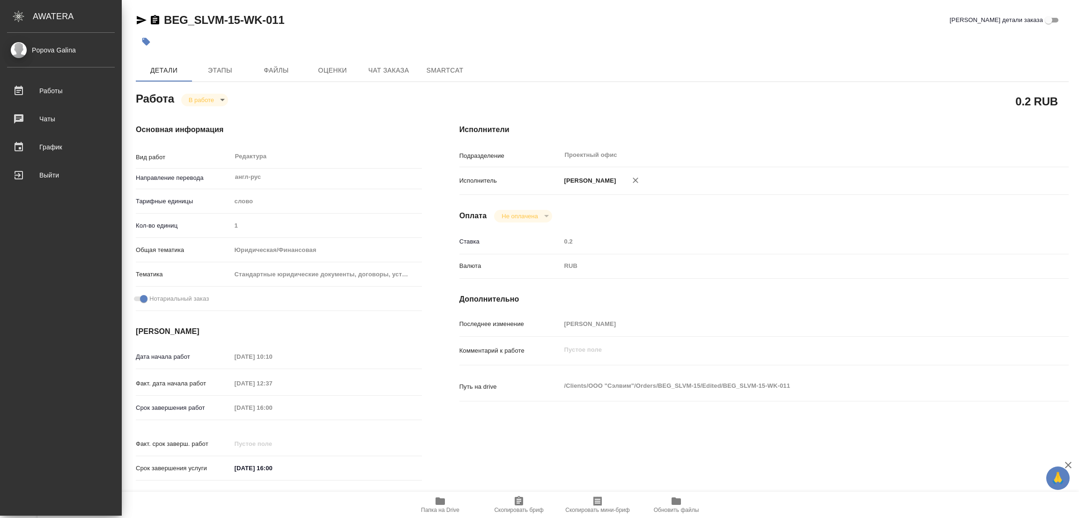
type textarea "x"
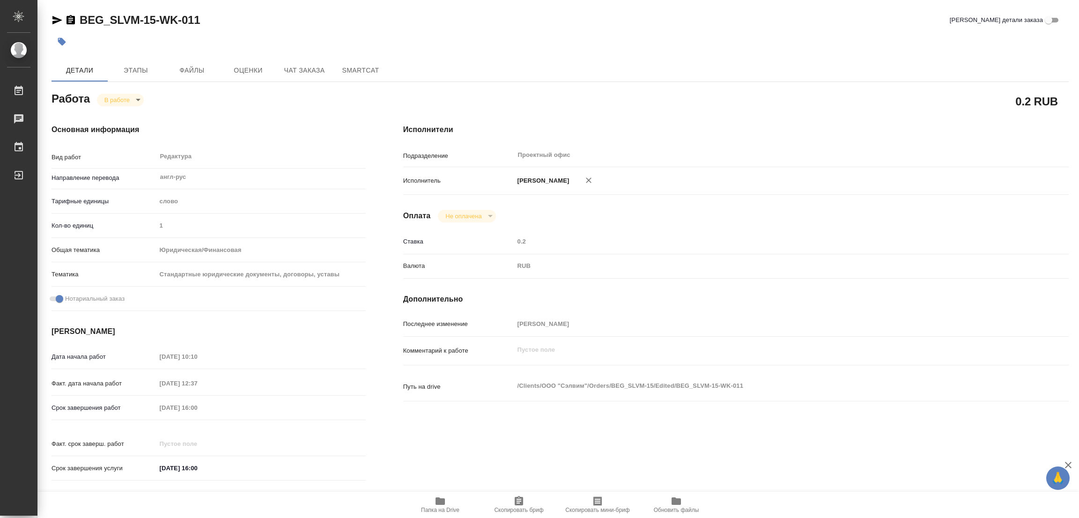
click at [115, 397] on div "Дата начала работ 14.10.2025 10:10 Факт. дата начала работ 14.10.2025 12:37 Сро…" at bounding box center [208, 417] width 314 height 138
drag, startPoint x: 450, startPoint y: 9, endPoint x: 410, endPoint y: 9, distance: 40.3
click at [449, 9] on div "BEG_SLVM-15-WK-011 Кратко детали заказа Детали Этапы Файлы Оценки Чат заказа Sm…" at bounding box center [559, 393] width 1027 height 786
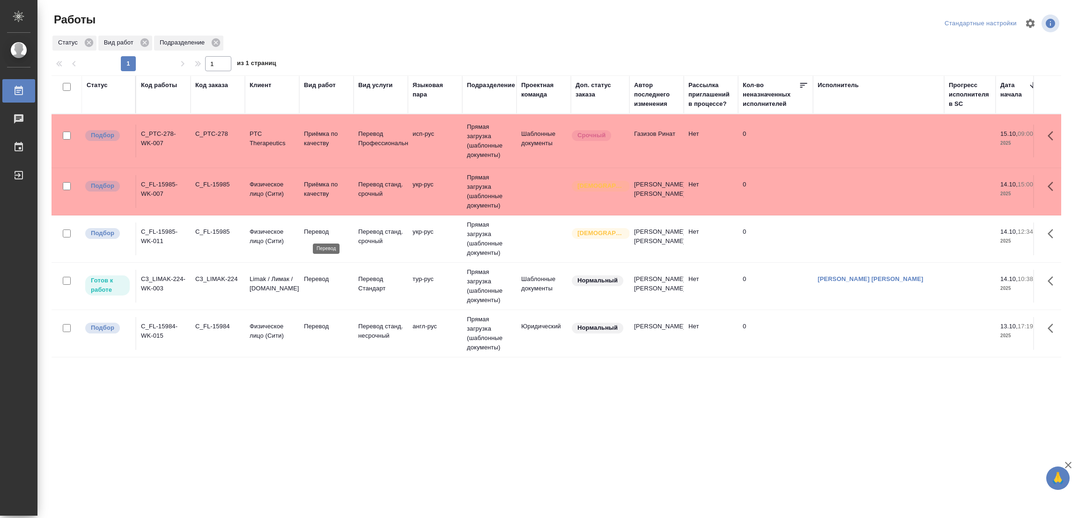
click at [314, 233] on p "Перевод" at bounding box center [326, 231] width 45 height 9
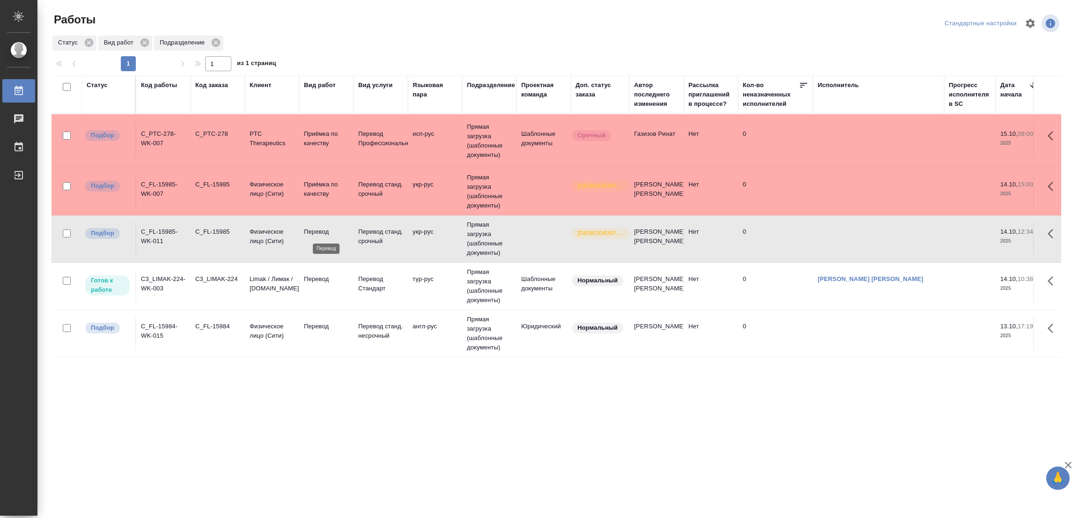
click at [314, 233] on p "Перевод" at bounding box center [326, 231] width 45 height 9
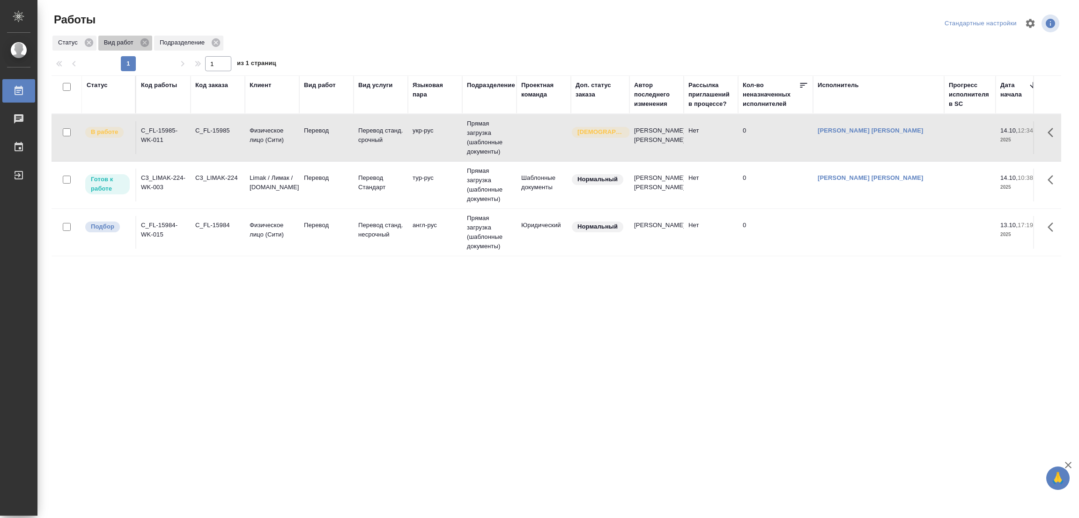
click at [145, 37] on div "Вид работ" at bounding box center [125, 43] width 54 height 15
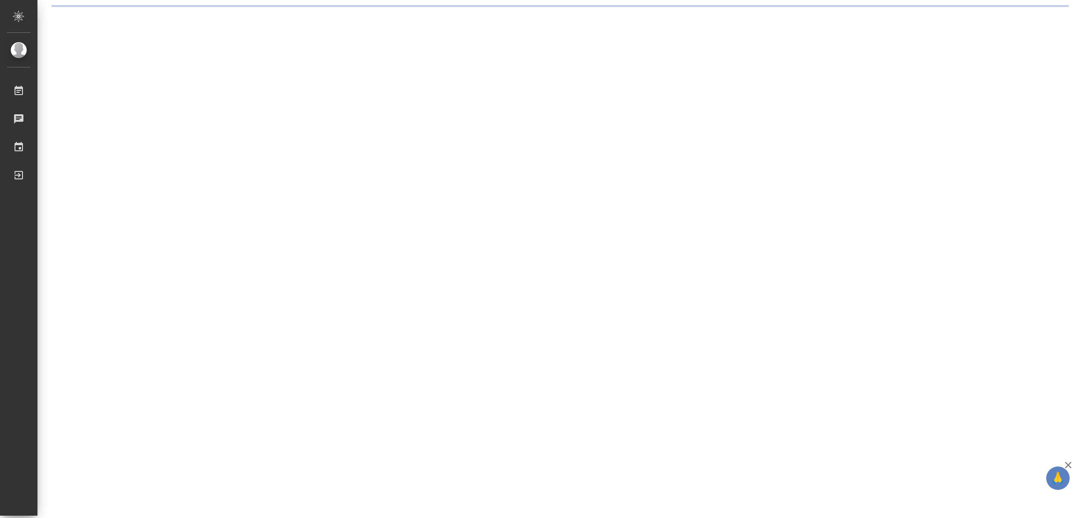
click at [263, 75] on div ".cls-1 fill:#fff; AWATERA [PERSON_NAME] Работы 0 Чаты График Выйти" at bounding box center [539, 259] width 1079 height 518
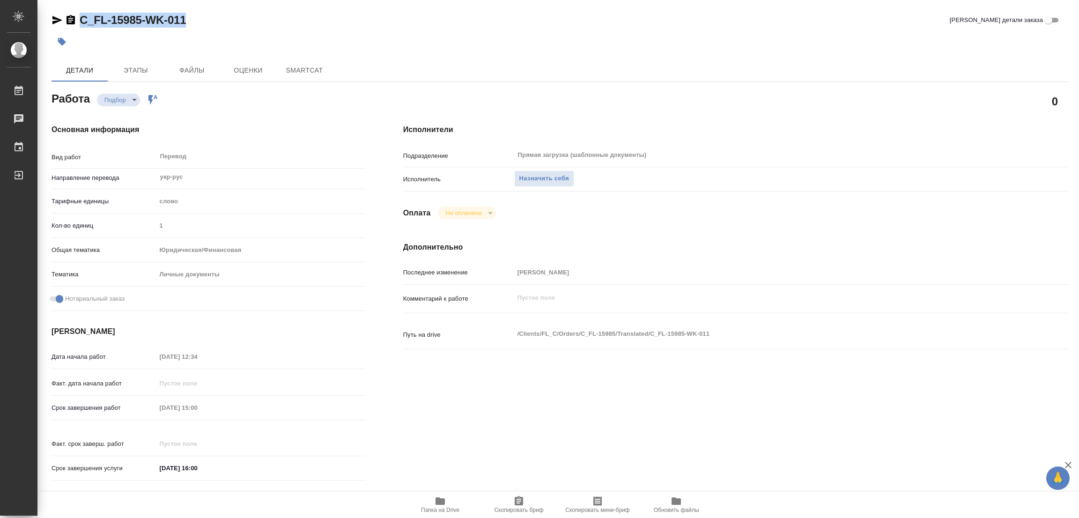
type textarea "x"
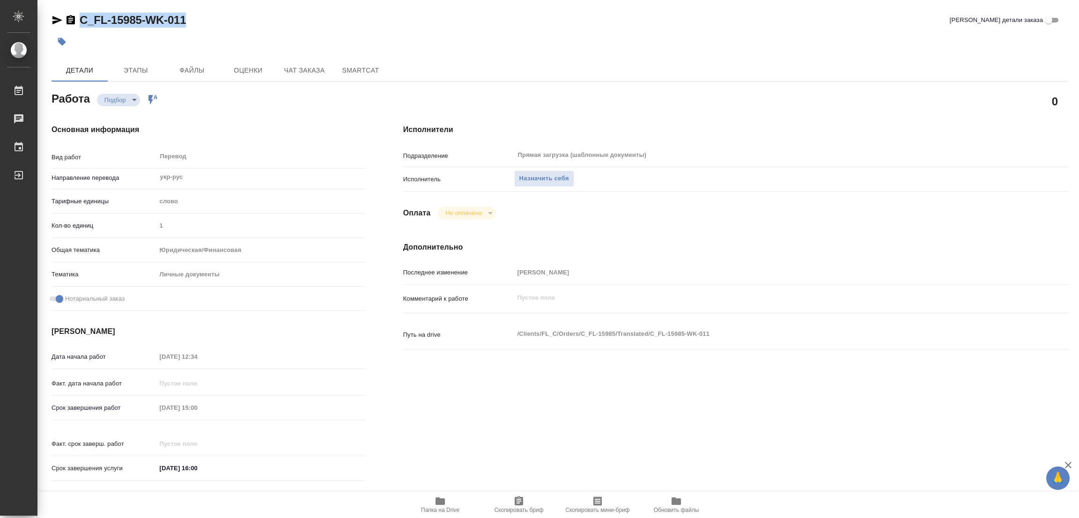
type textarea "x"
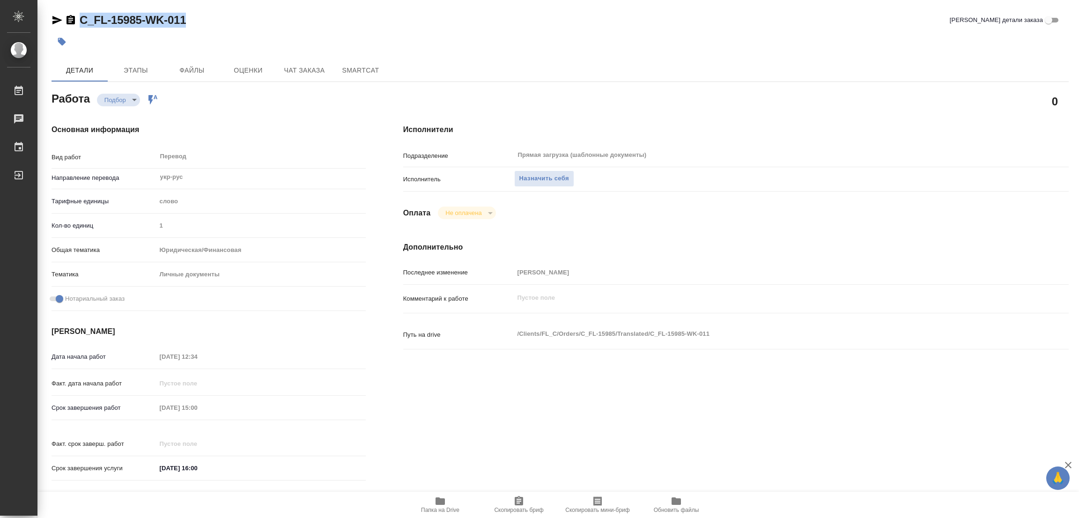
type textarea "x"
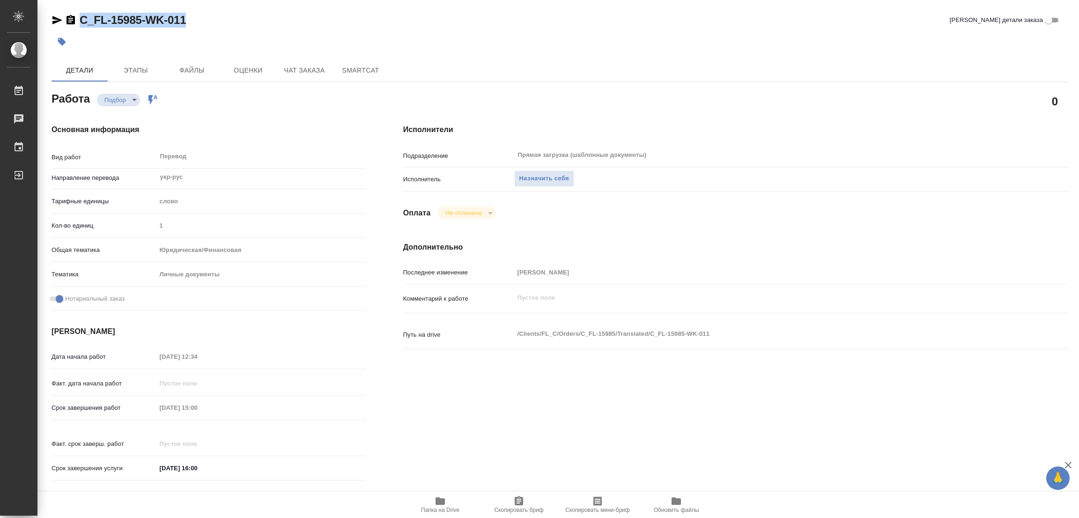
type textarea "x"
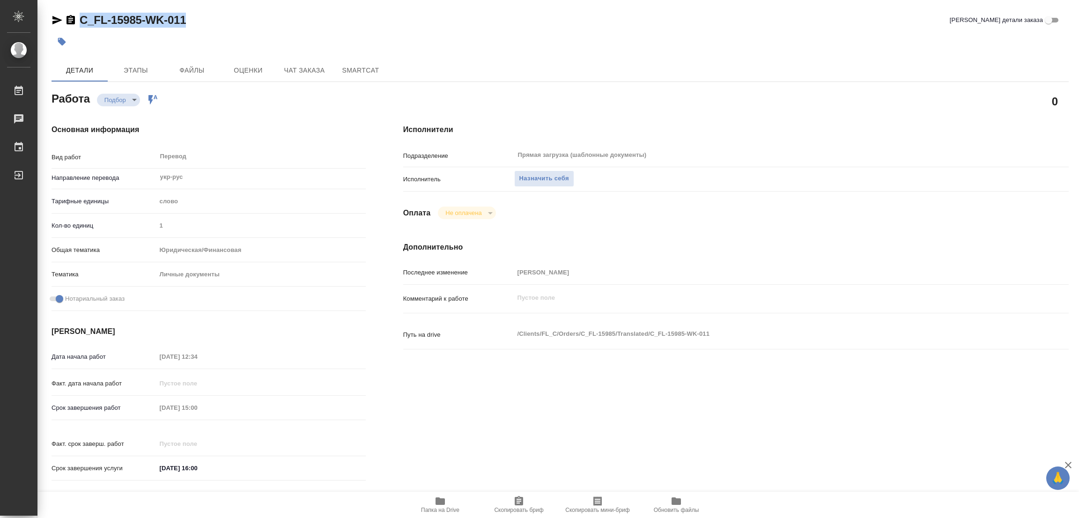
type textarea "x"
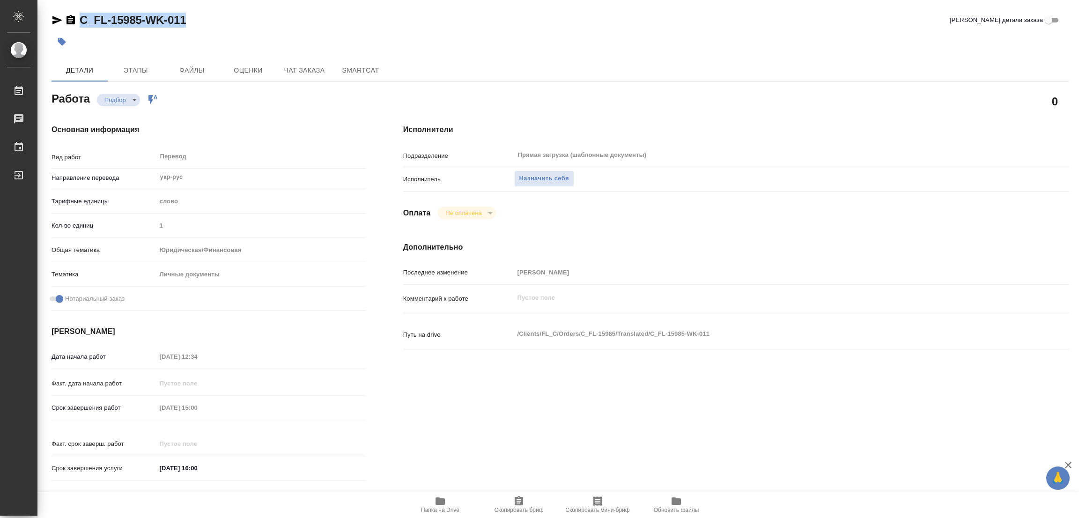
type textarea "x"
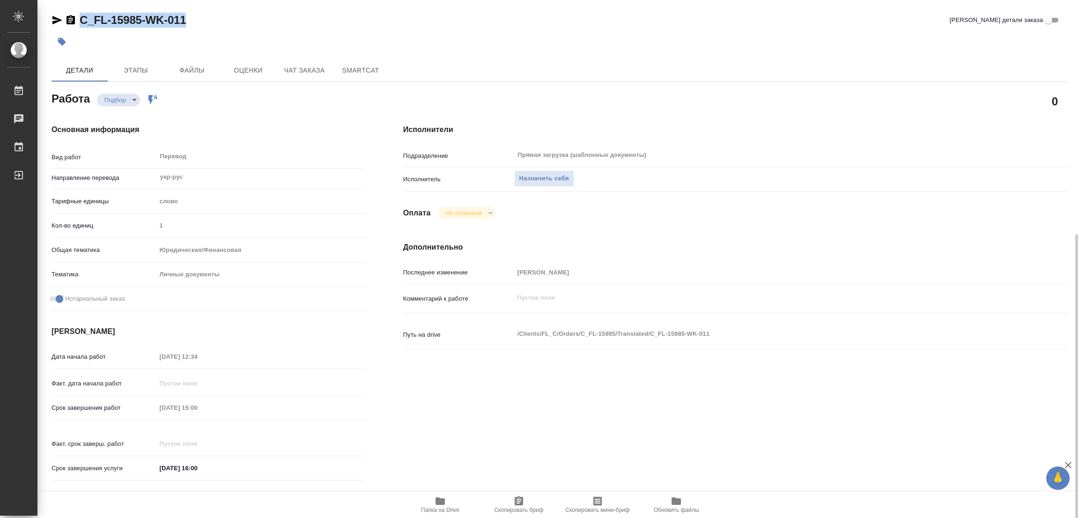
scroll to position [140, 0]
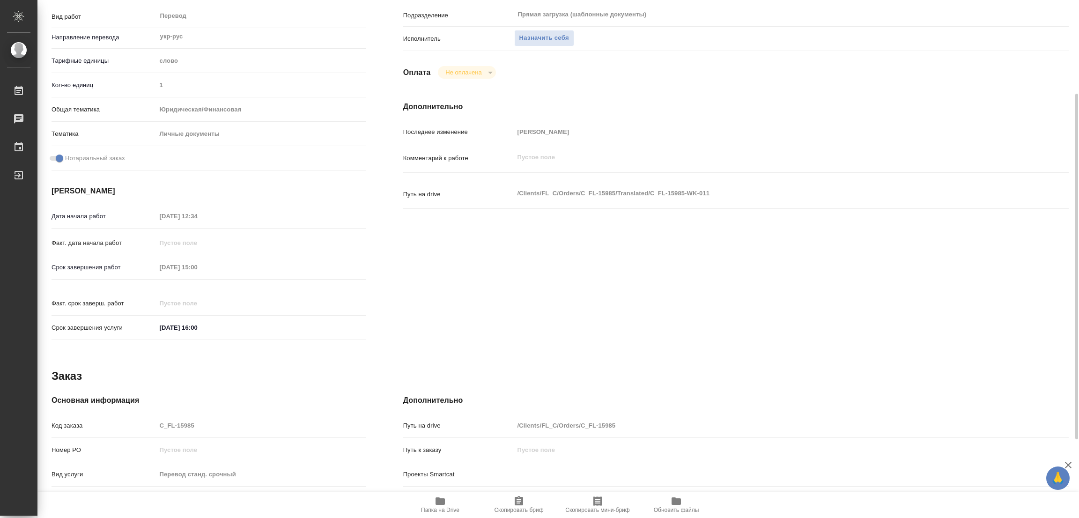
type textarea "x"
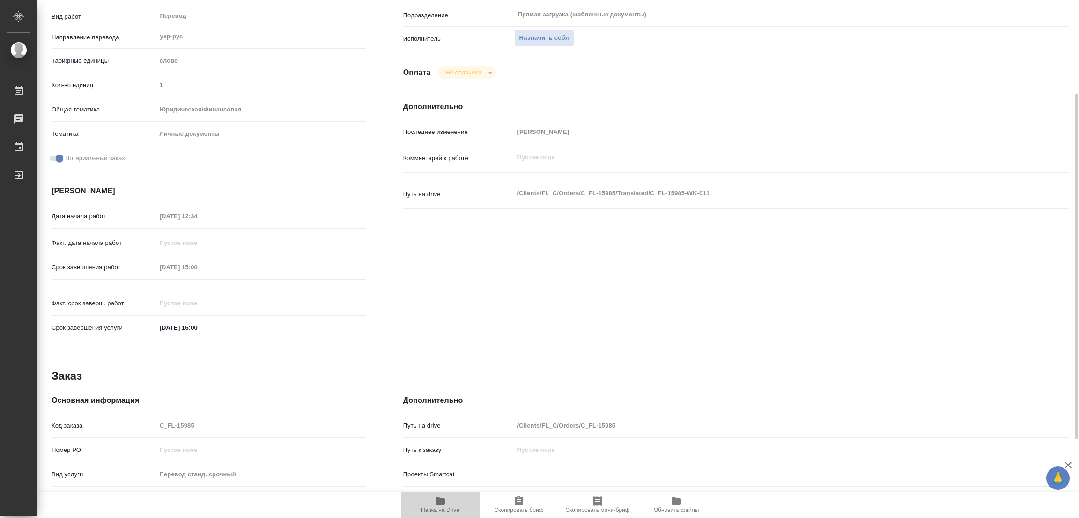
click at [446, 500] on span "Папка на Drive" at bounding box center [439, 504] width 67 height 18
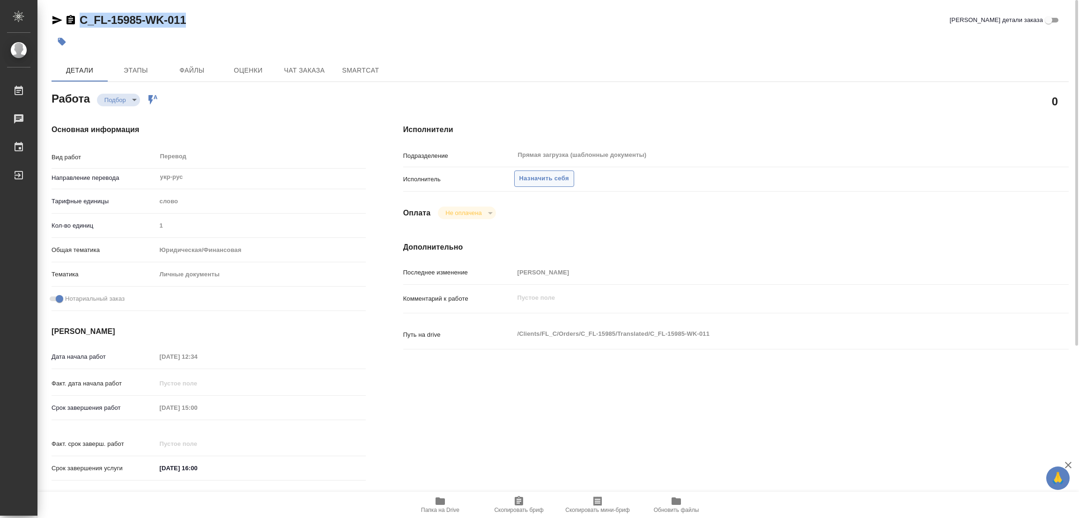
click at [537, 175] on span "Назначить себя" at bounding box center [544, 178] width 50 height 11
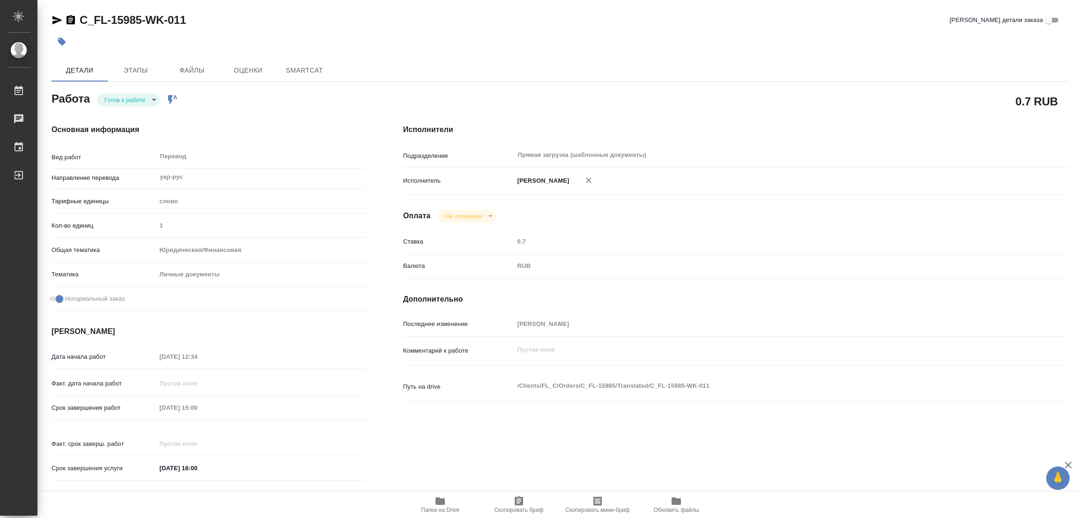
type textarea "x"
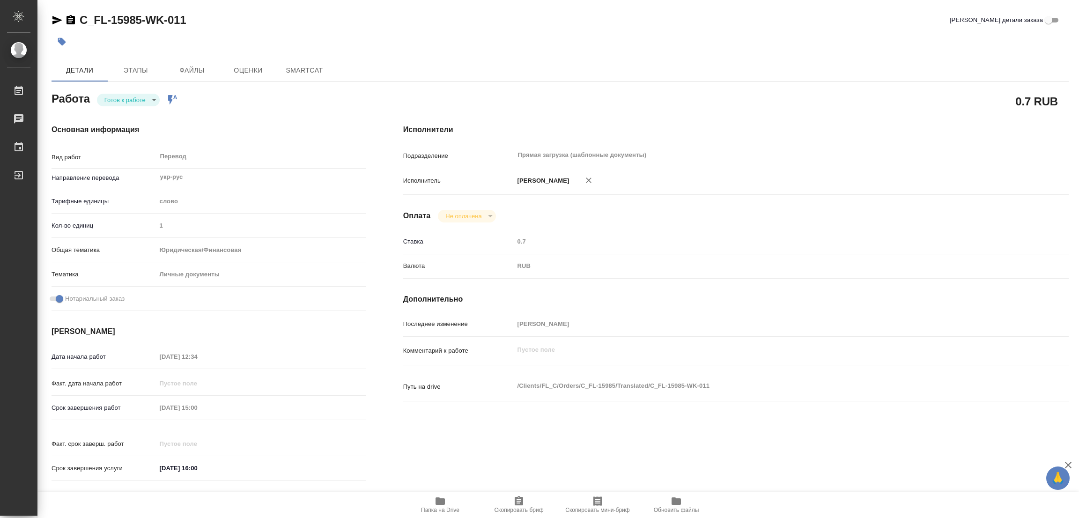
type textarea "x"
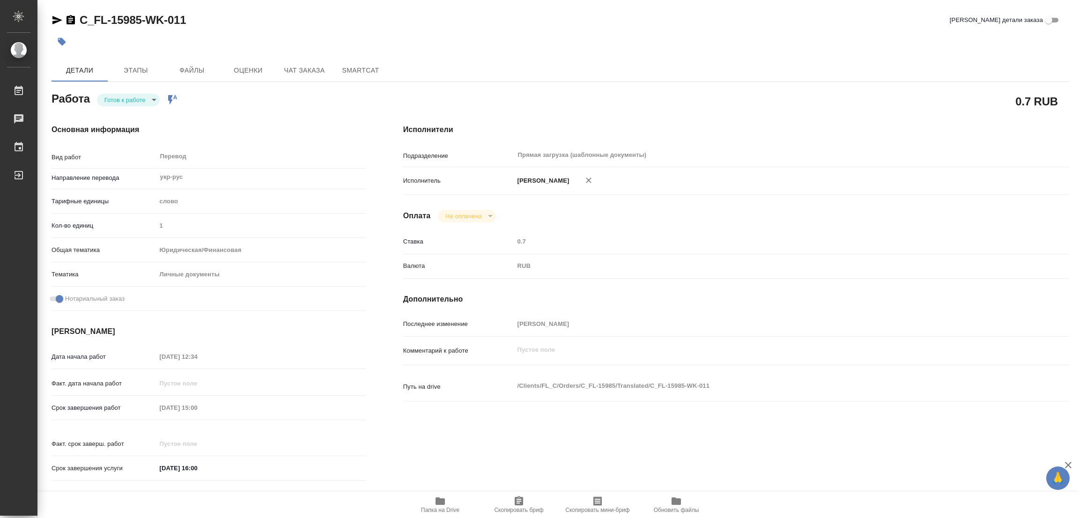
type textarea "x"
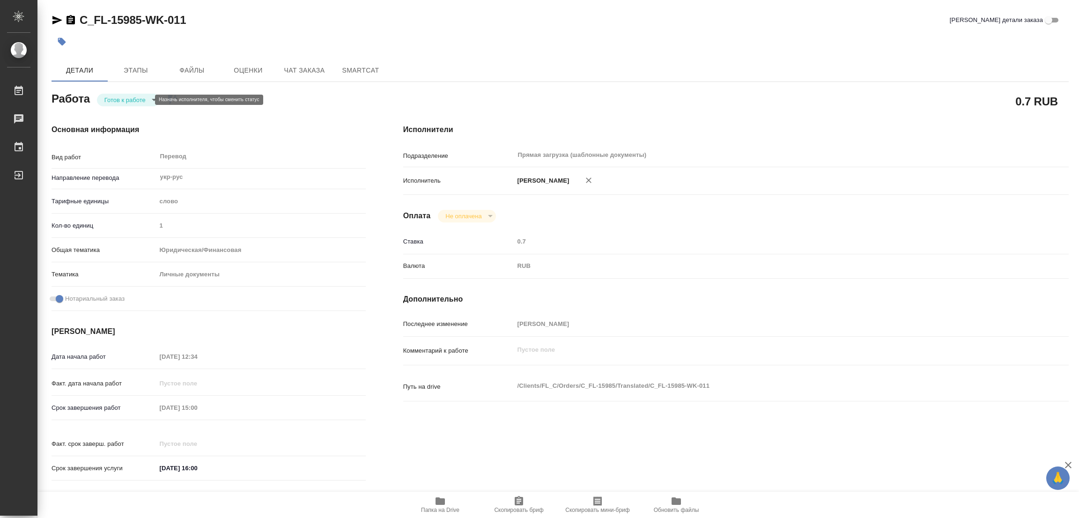
click at [119, 99] on body "🙏 .cls-1 fill:#fff; AWATERA Popova Galina Работы Чаты График Выйти C_FL-15985-W…" at bounding box center [539, 259] width 1079 height 518
type textarea "x"
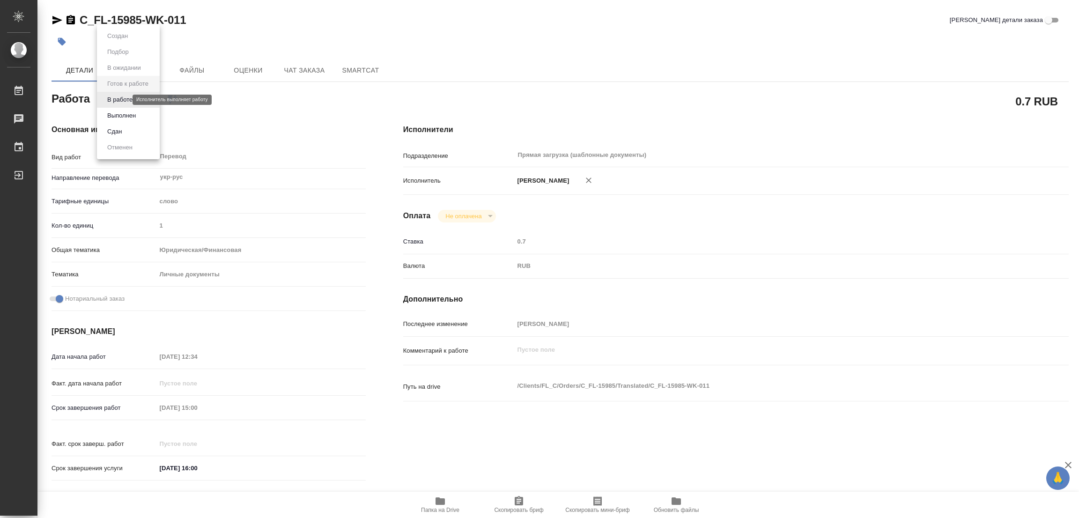
type textarea "x"
click at [119, 99] on button "В работе" at bounding box center [119, 100] width 31 height 10
type textarea "x"
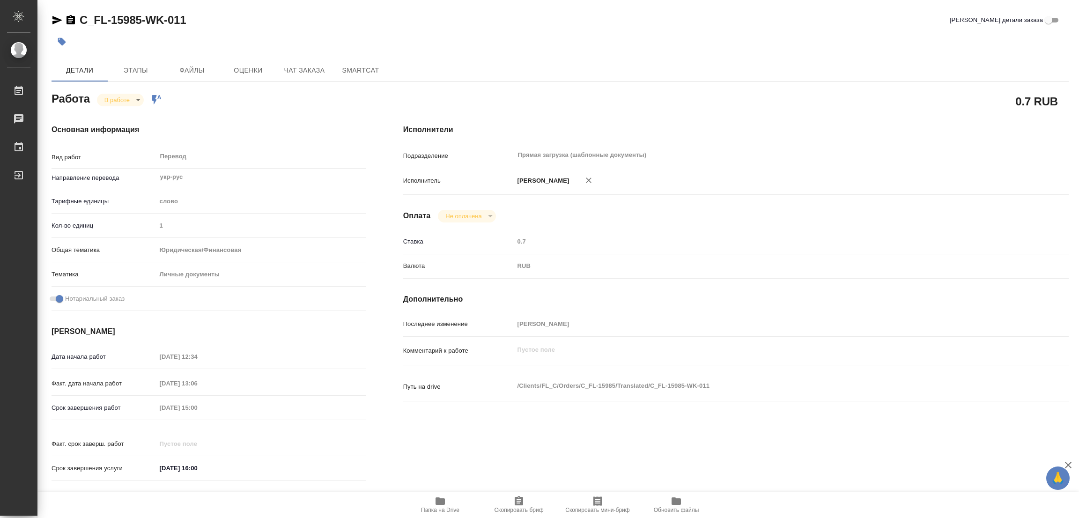
type textarea "x"
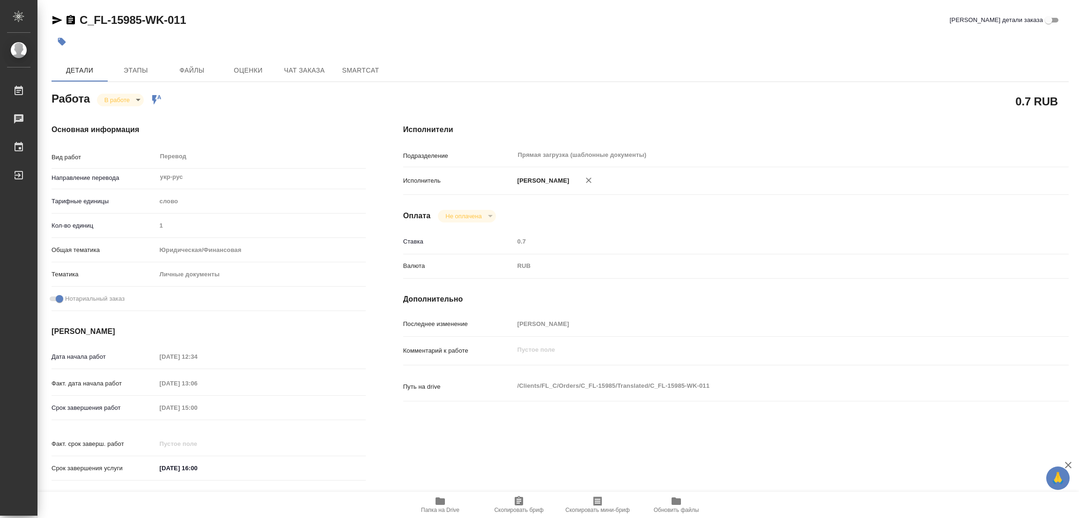
type textarea "x"
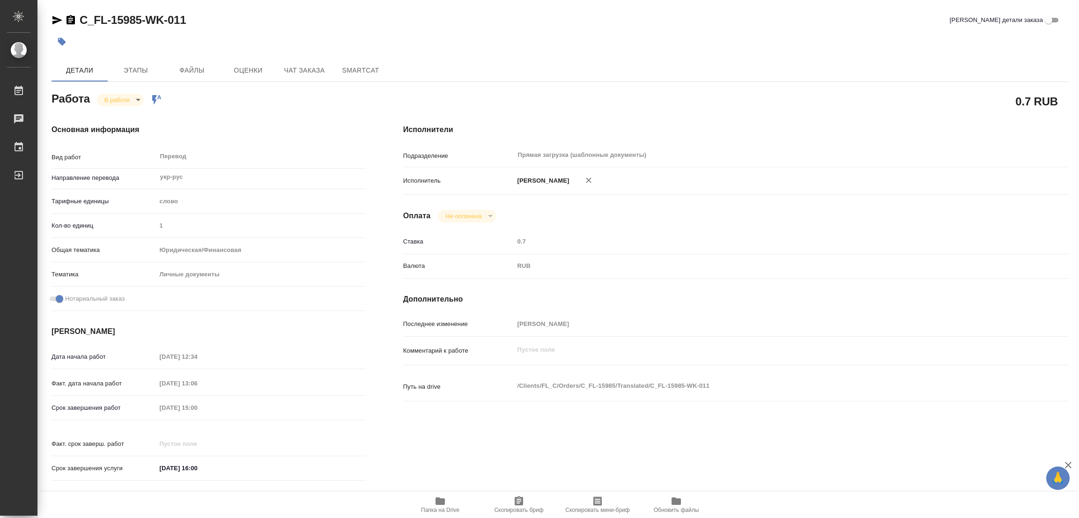
type textarea "x"
drag, startPoint x: 72, startPoint y: 4, endPoint x: 140, endPoint y: 25, distance: 71.1
click at [140, 25] on div "C_FL-15985-WK-011 Кратко детали заказа Детали Этапы Файлы Оценки Чат заказа Sma…" at bounding box center [559, 393] width 1027 height 786
copy link "C_FL-15985"
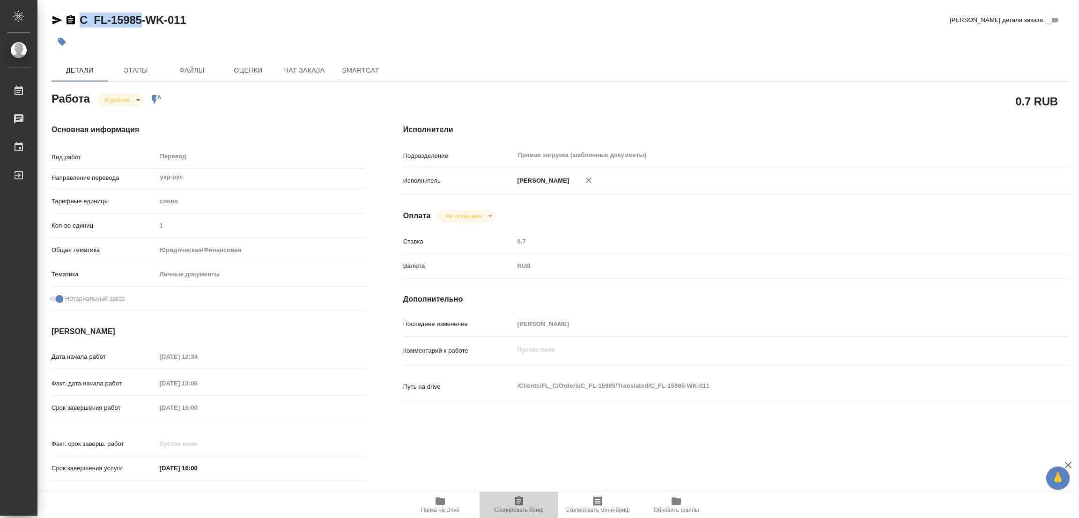
click at [501, 504] on span "Скопировать бриф" at bounding box center [518, 504] width 67 height 18
copy link "C_FL-15985"
click at [127, 411] on div "Срок завершения работ 14.10.2025 15:00" at bounding box center [208, 407] width 314 height 16
type textarea "x"
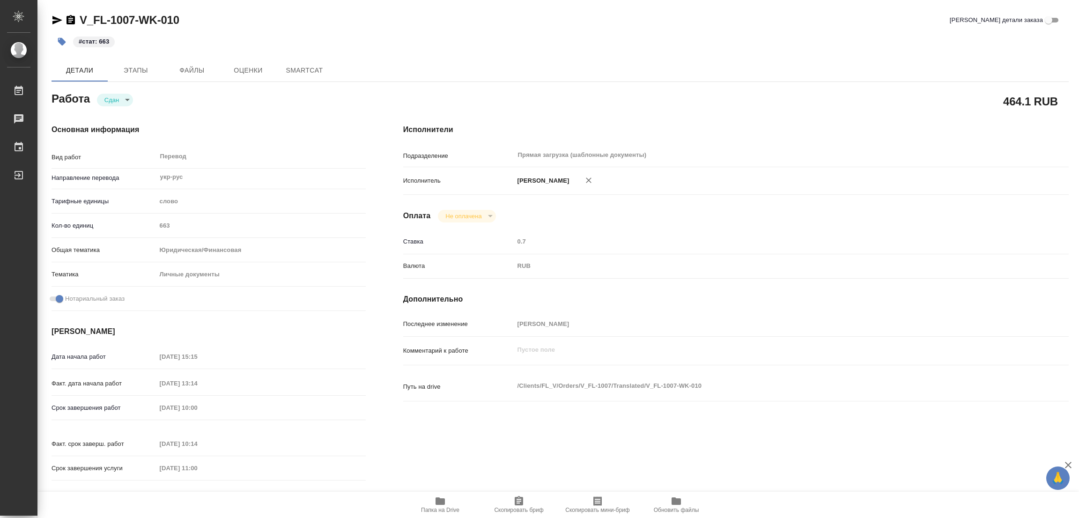
type textarea "x"
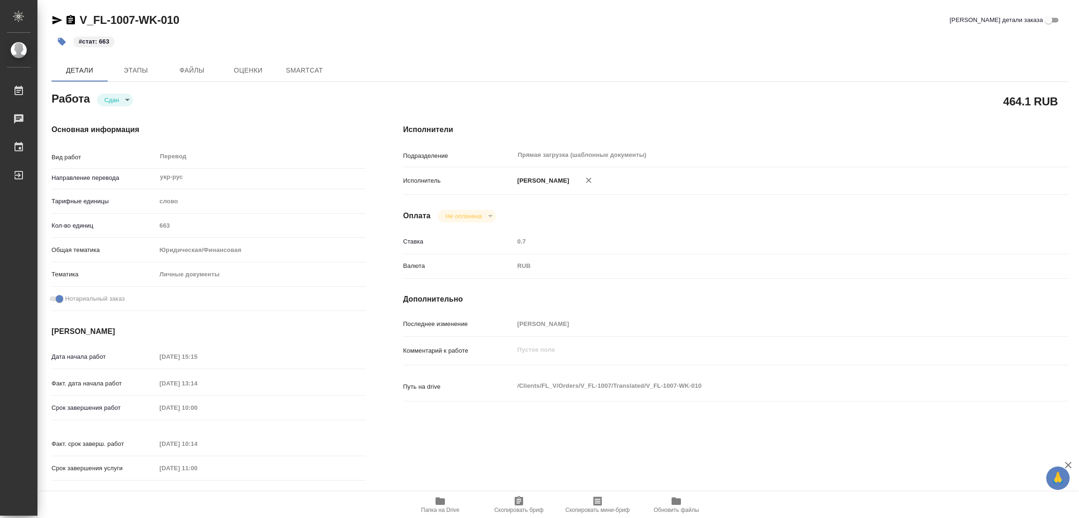
type textarea "x"
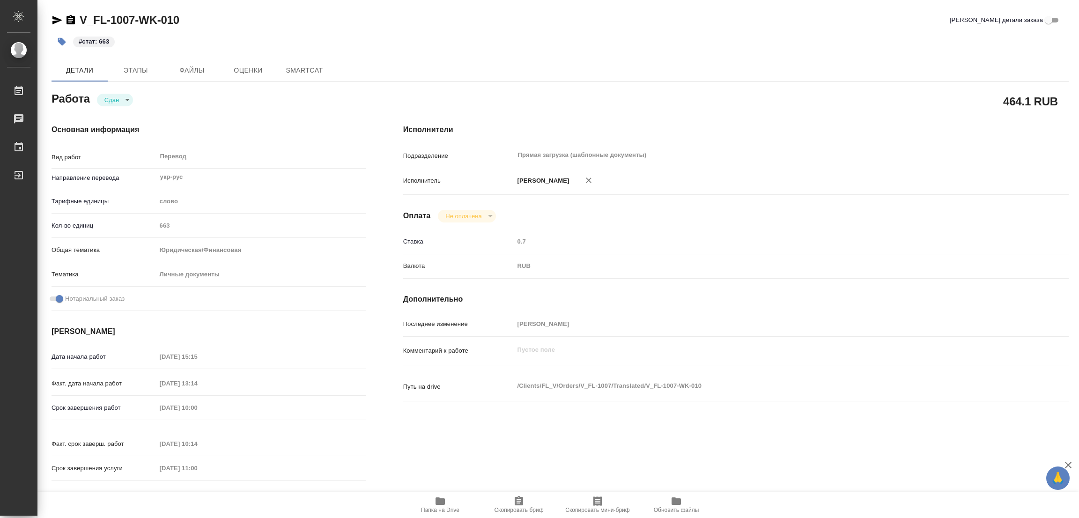
type textarea "x"
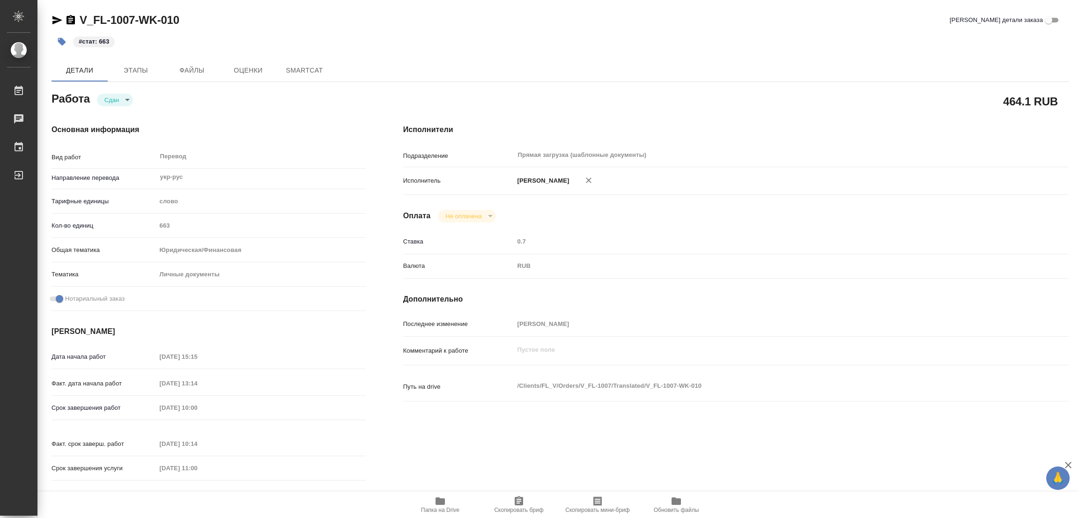
type textarea "x"
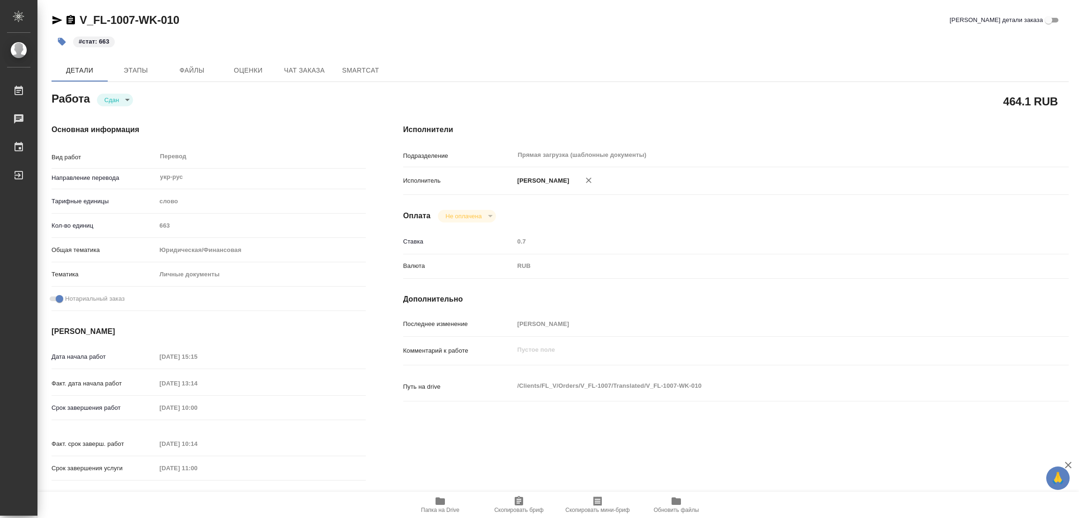
type textarea "x"
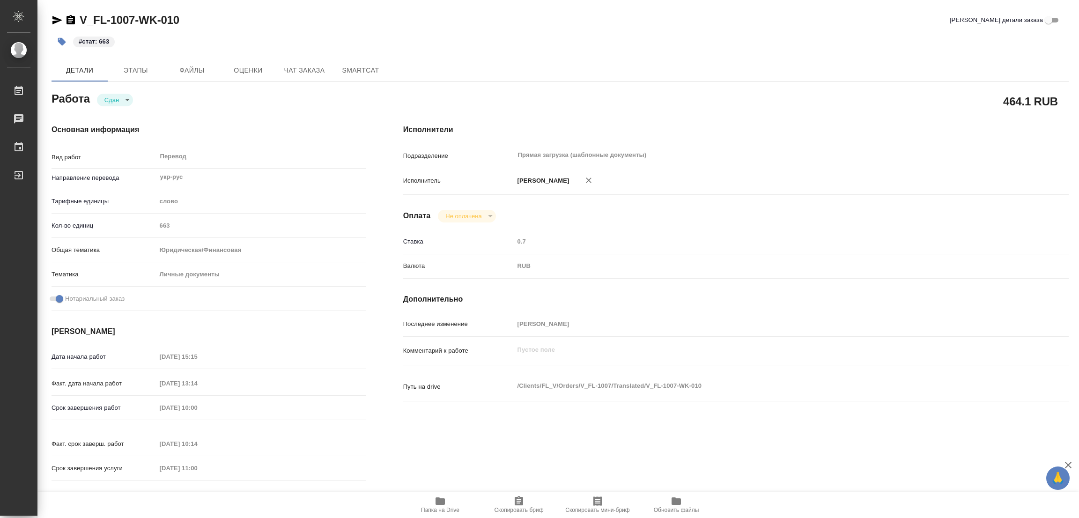
type textarea "x"
drag, startPoint x: 74, startPoint y: 11, endPoint x: 119, endPoint y: 14, distance: 45.1
click at [155, 26] on div "C3_LIMAK-224-WK-003 Кратко детали заказа Детали Этапы Файлы Оценки Чат заказа S…" at bounding box center [559, 393] width 1027 height 786
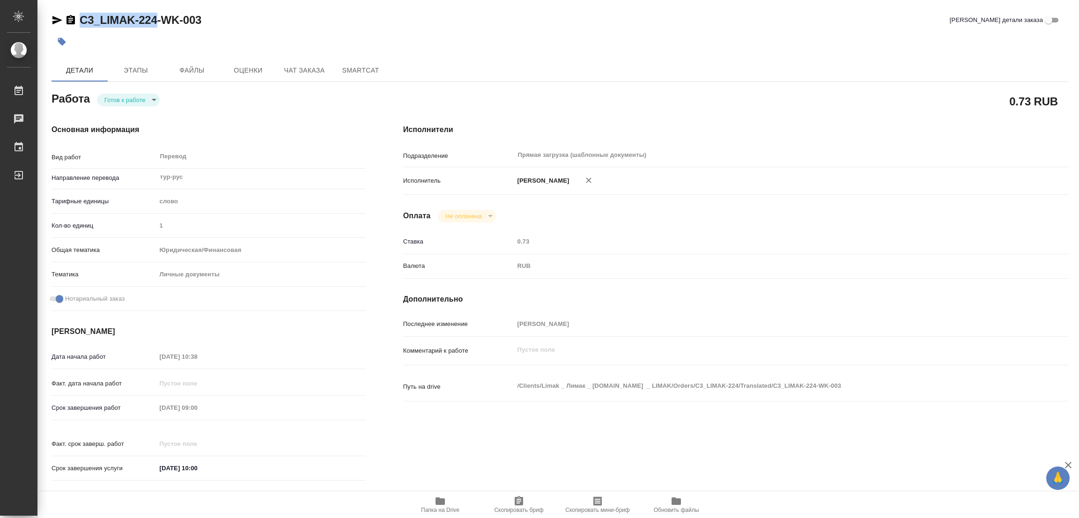
copy link "C3_LIMAK-224"
click at [507, 495] on span "Скопировать бриф" at bounding box center [518, 504] width 67 height 18
copy link "C3_LIMAK-224"
click at [135, 413] on div "Срок завершения работ 15.10.2025 09:00" at bounding box center [208, 407] width 314 height 16
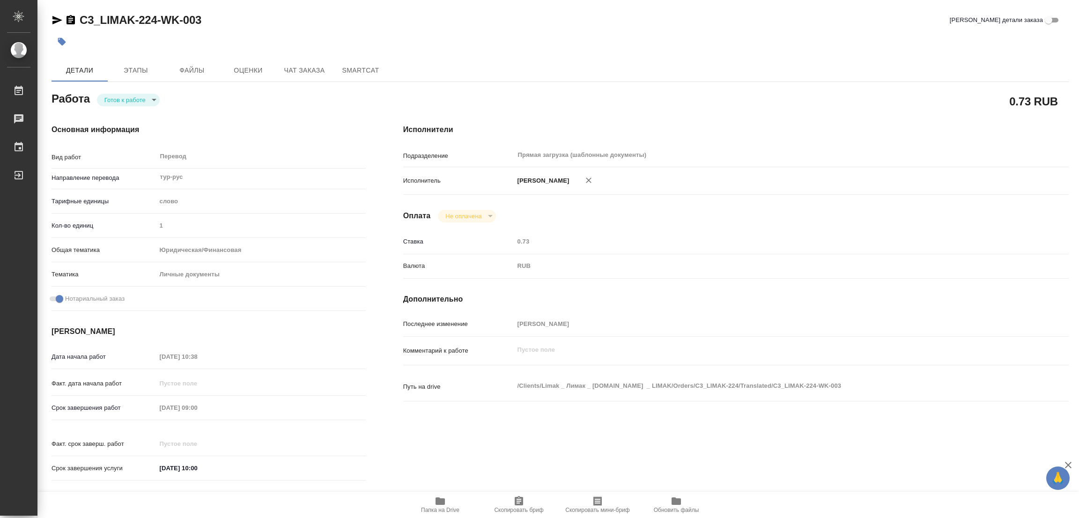
drag, startPoint x: 405, startPoint y: 13, endPoint x: 405, endPoint y: 2, distance: 10.3
click at [405, 13] on div "C3_LIMAK-224-WK-003 Кратко детали заказа" at bounding box center [559, 20] width 1017 height 15
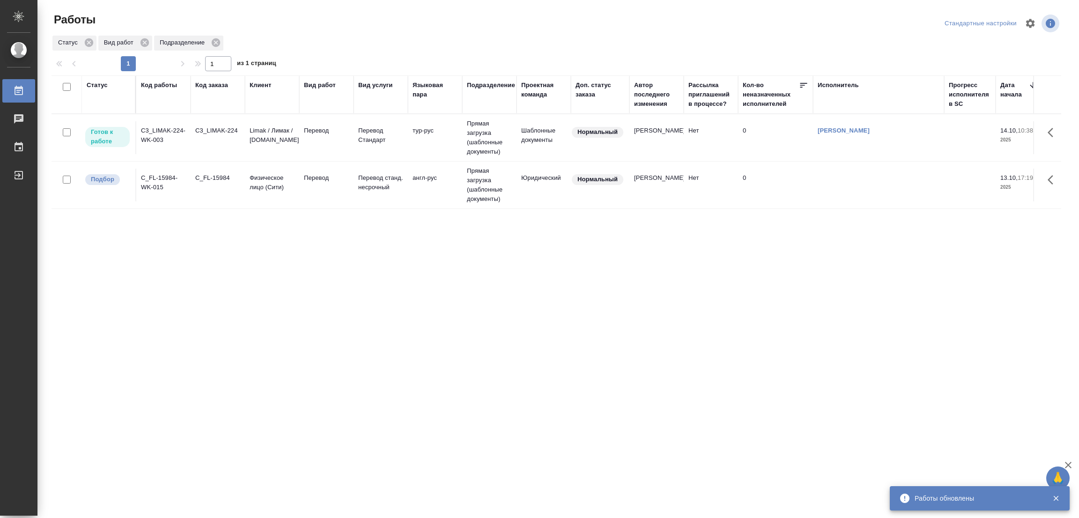
drag, startPoint x: 385, startPoint y: 276, endPoint x: 400, endPoint y: 262, distance: 20.5
click at [388, 273] on div "Статус Код работы Код заказа Клиент Вид работ Вид услуги Языковая пара Подразде…" at bounding box center [555, 243] width 1009 height 337
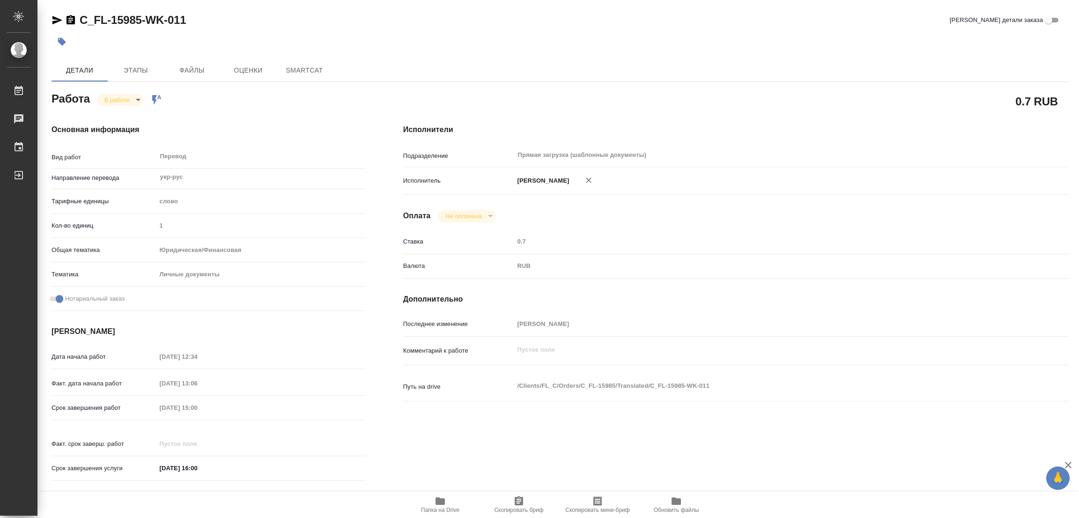
type textarea "x"
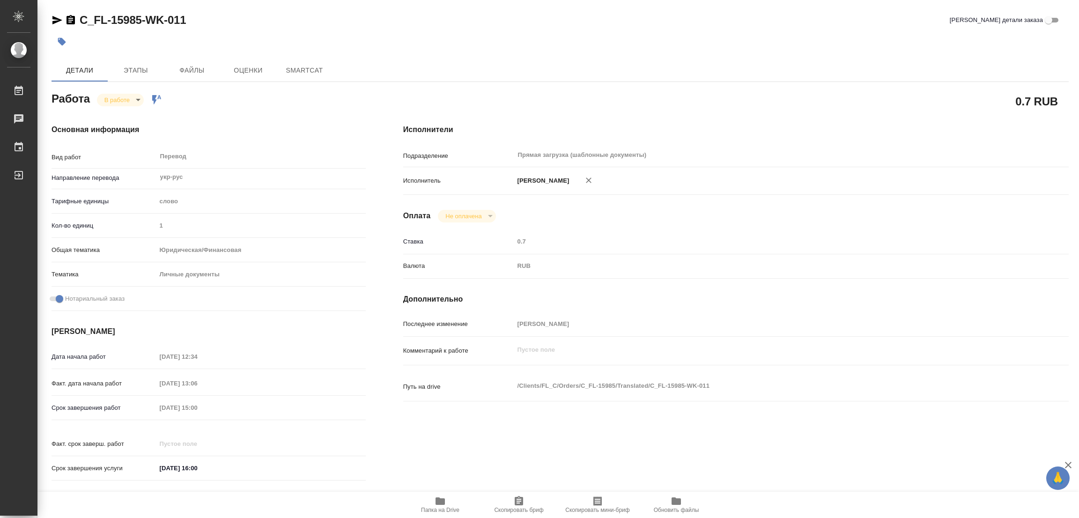
type textarea "x"
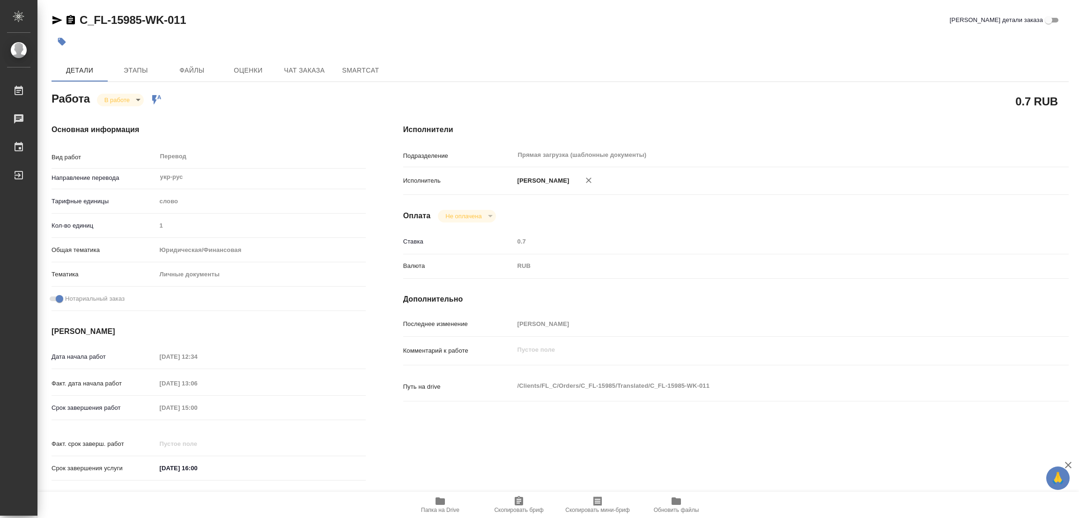
type textarea "x"
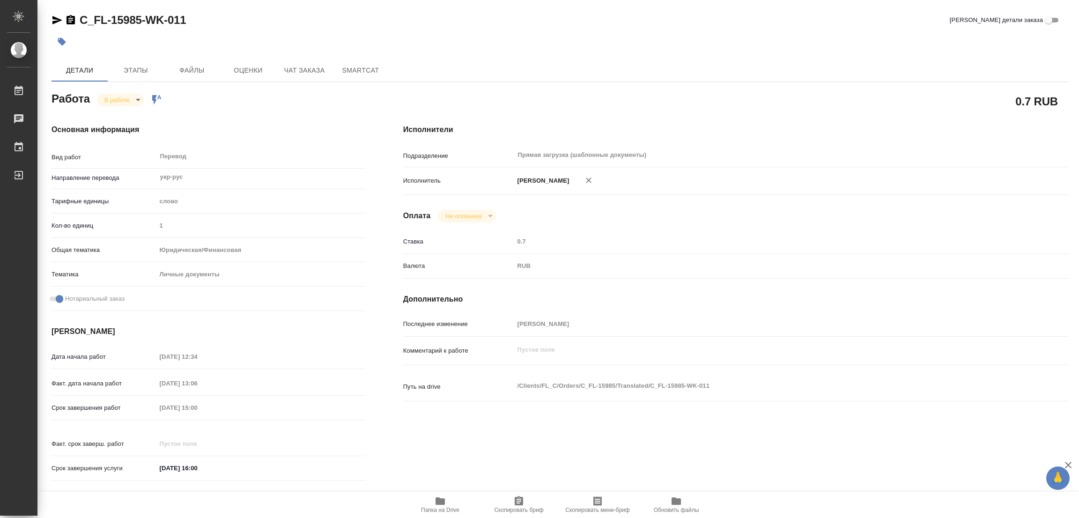
type textarea "x"
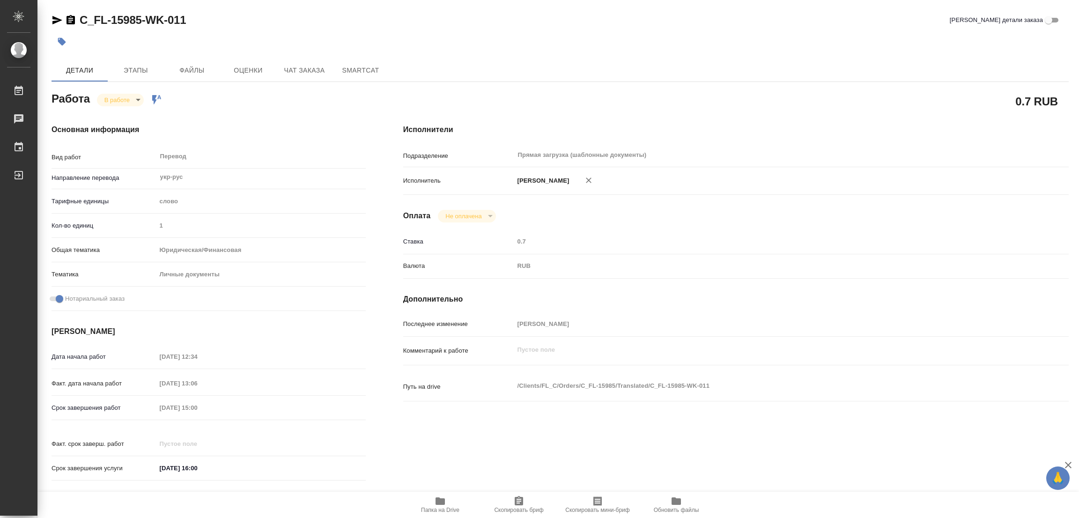
type textarea "x"
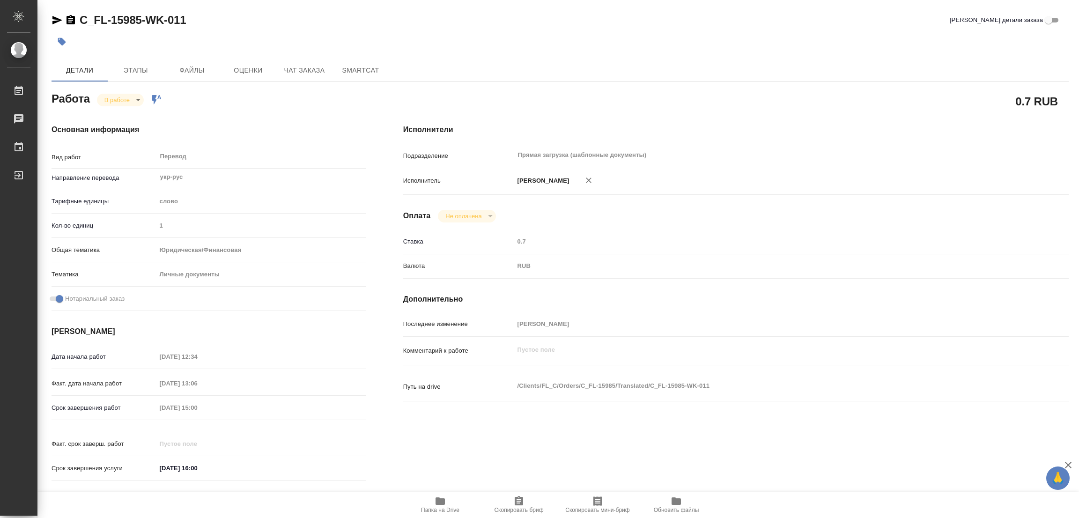
type textarea "x"
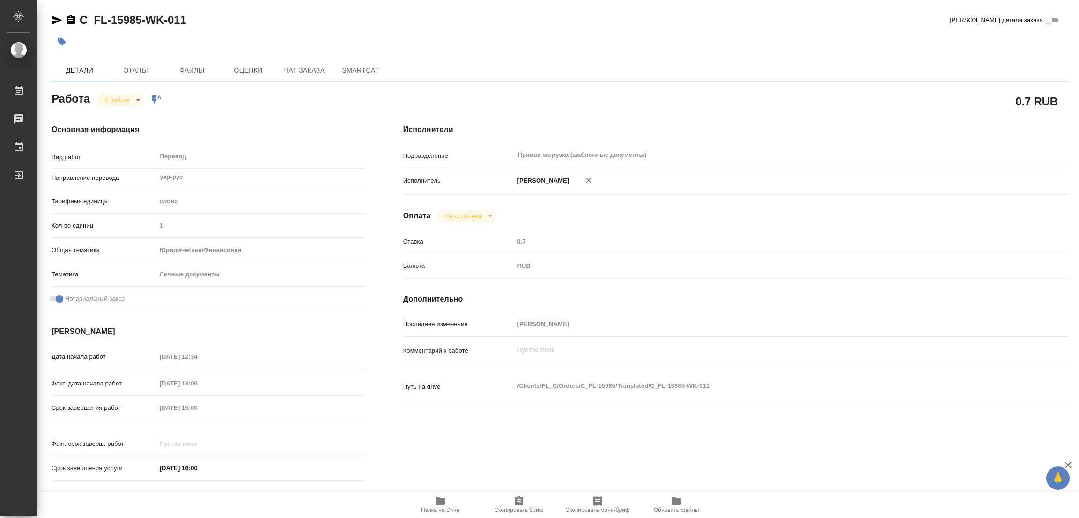
click at [441, 502] on icon "button" at bounding box center [439, 500] width 9 height 7
type textarea "x"
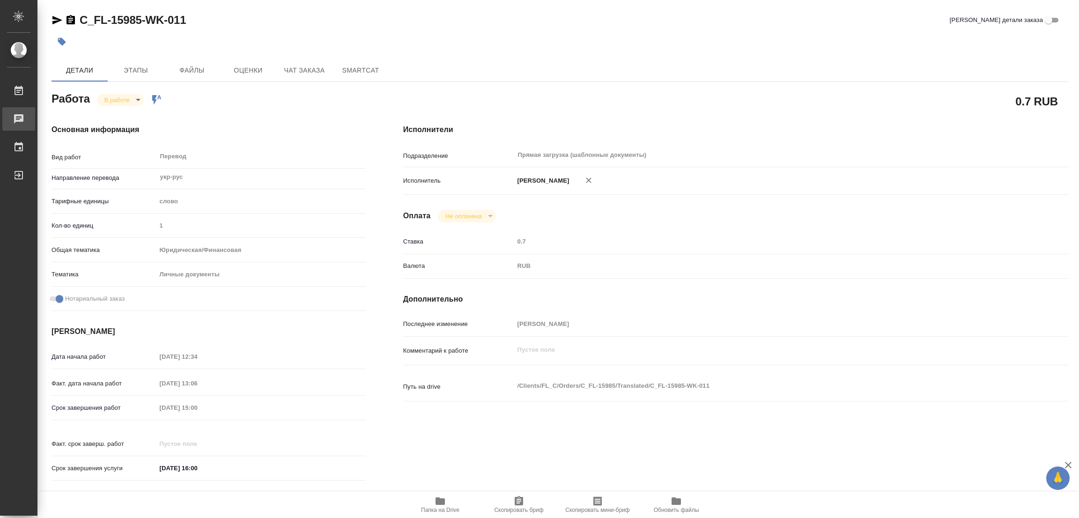
type textarea "x"
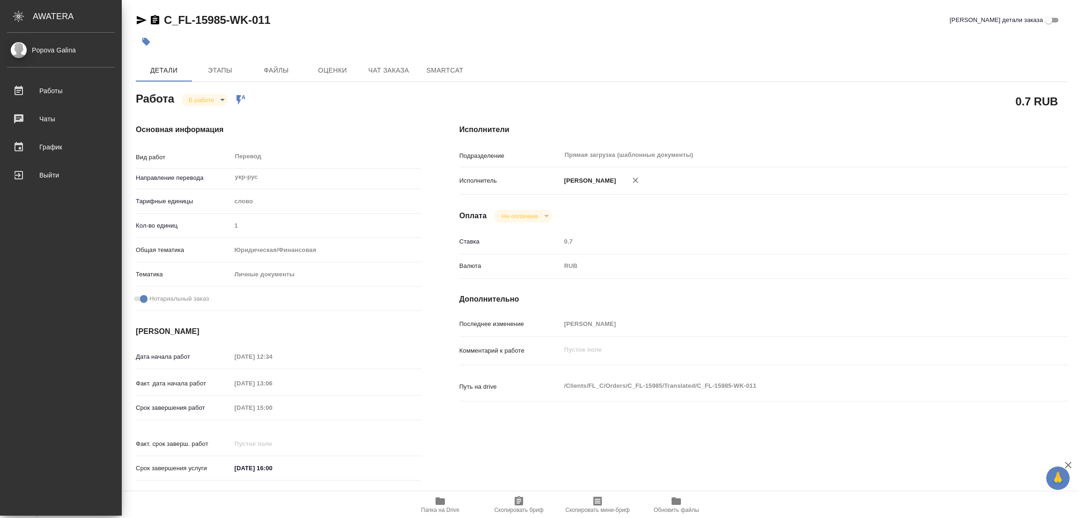
type textarea "x"
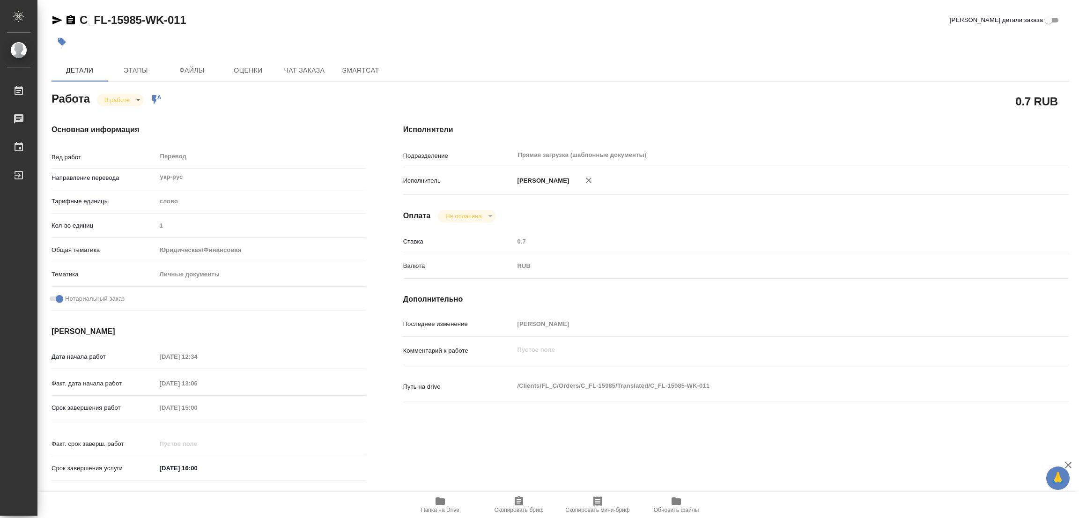
type textarea "x"
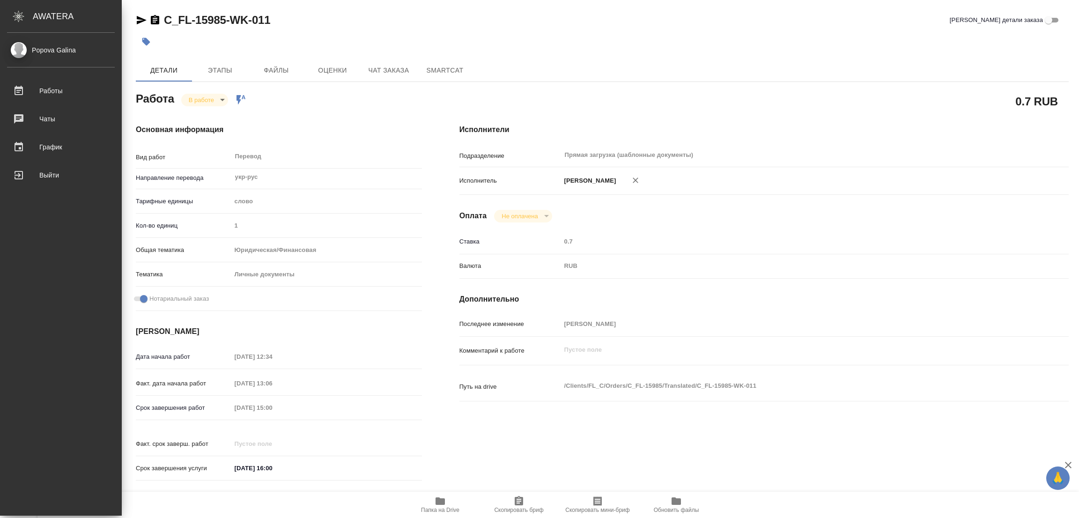
type textarea "x"
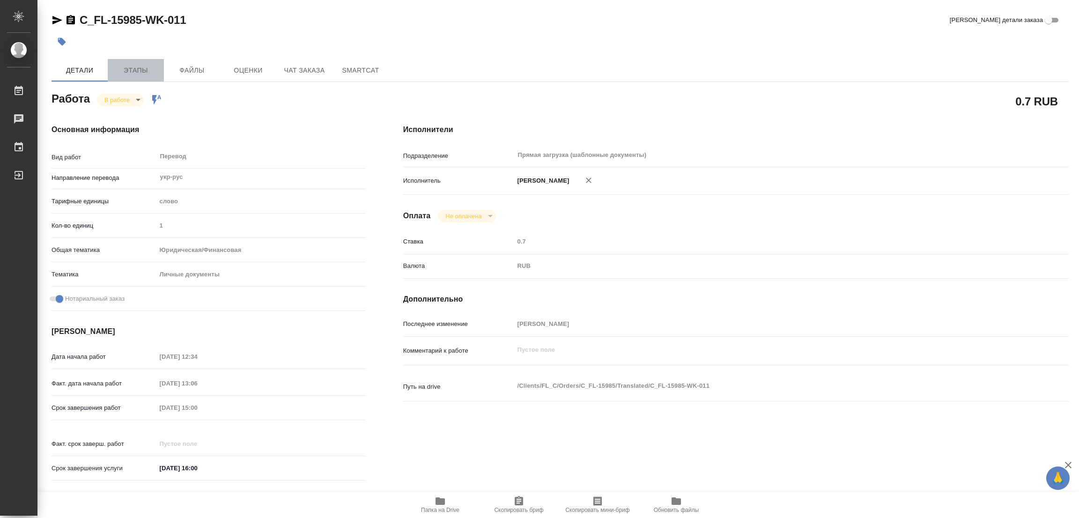
click at [134, 66] on span "Этапы" at bounding box center [135, 71] width 45 height 12
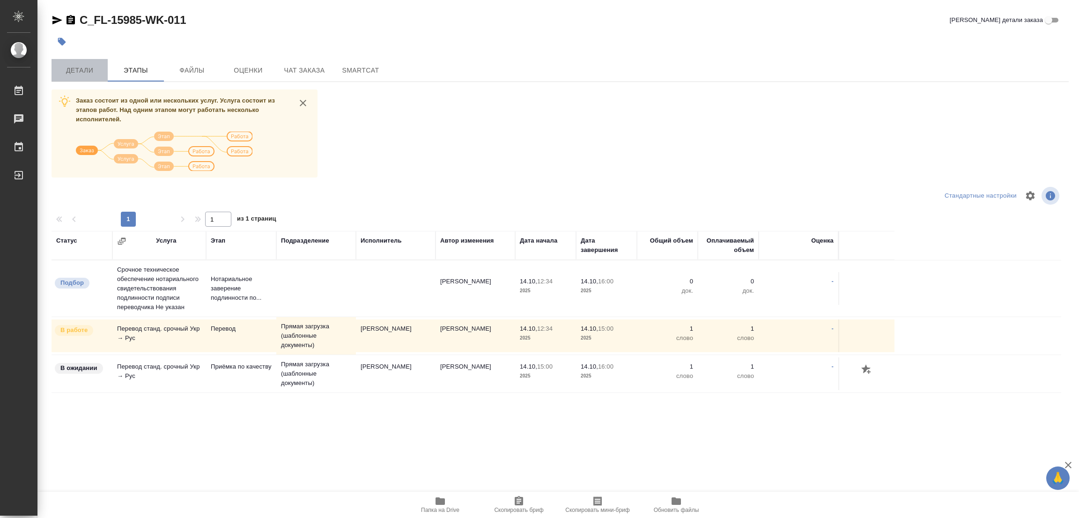
click at [69, 66] on span "Детали" at bounding box center [79, 71] width 45 height 12
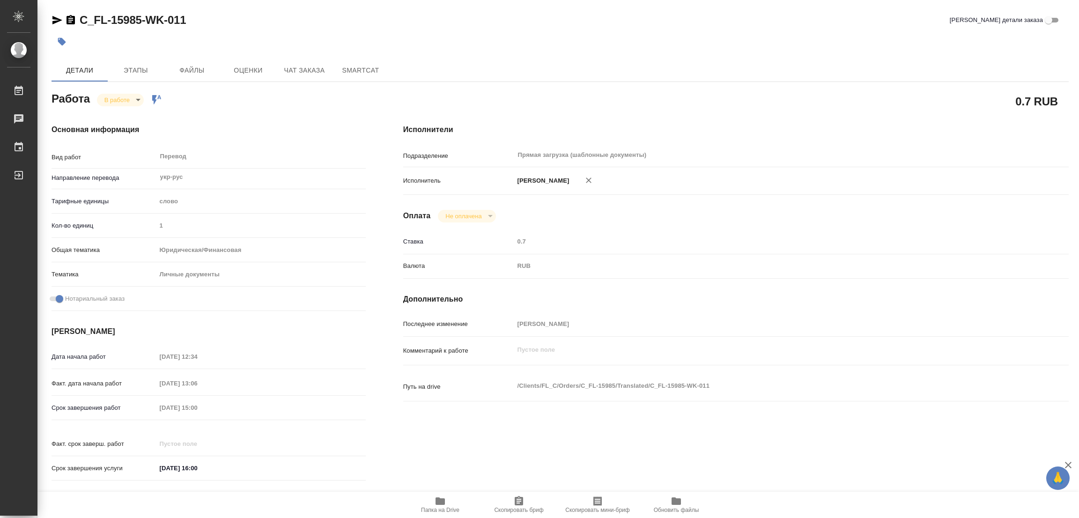
type textarea "x"
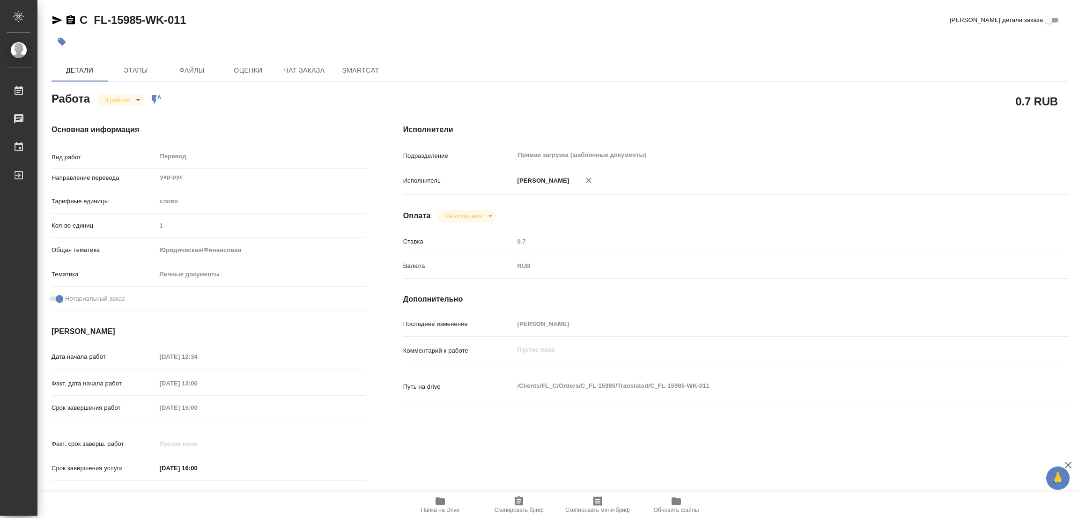
type textarea "x"
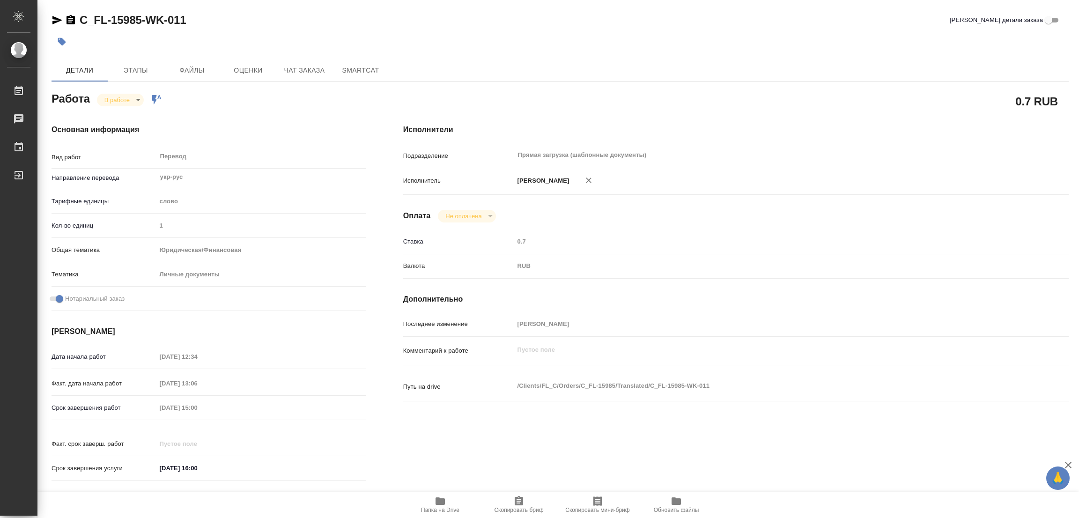
type textarea "x"
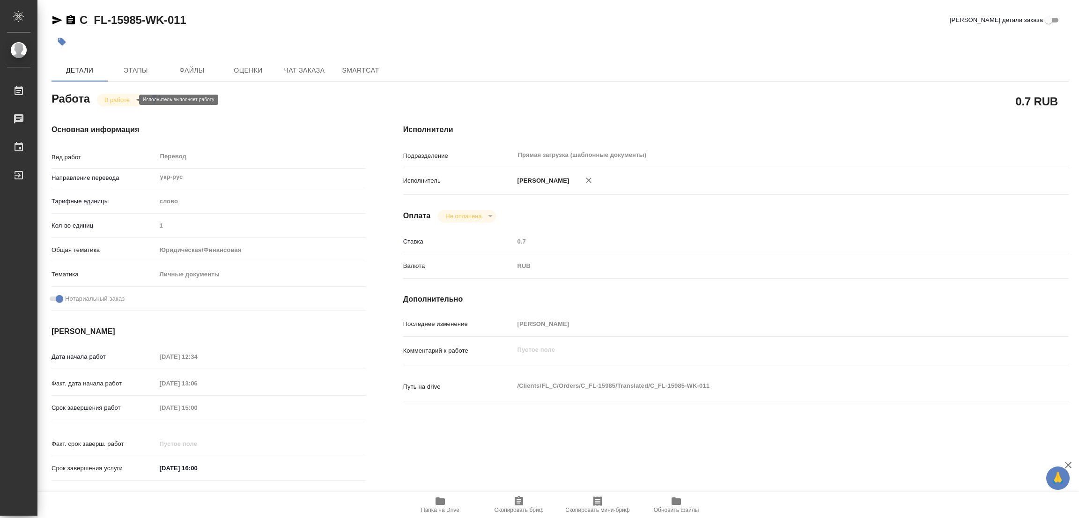
click at [114, 98] on body "🙏 .cls-1 fill:#fff; AWATERA Popova Galina Работы 0 Чаты График Выйти C_FL-15985…" at bounding box center [539, 259] width 1079 height 518
click at [114, 116] on button "Выполнен" at bounding box center [121, 115] width 34 height 10
click at [58, 41] on icon "button" at bounding box center [61, 41] width 9 height 9
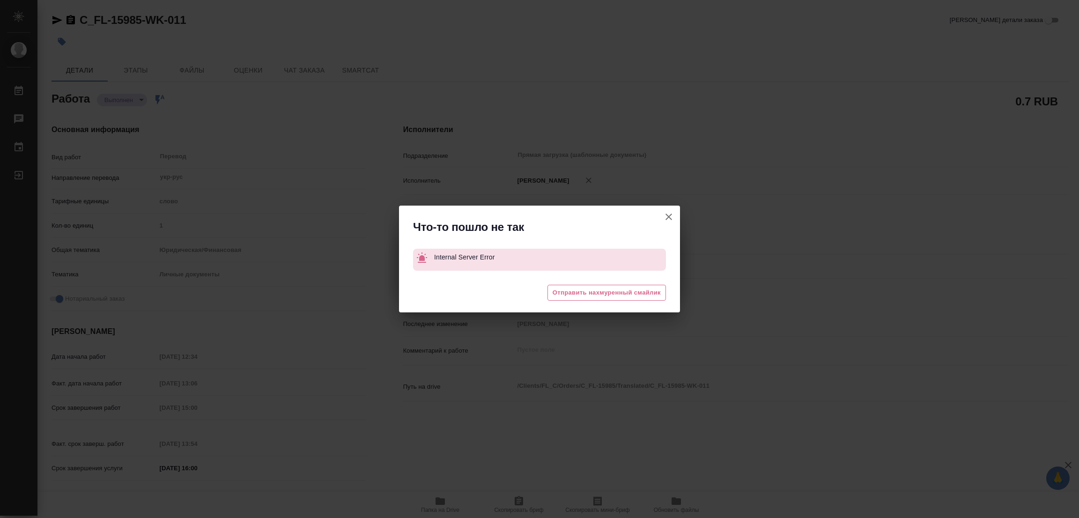
type textarea "x"
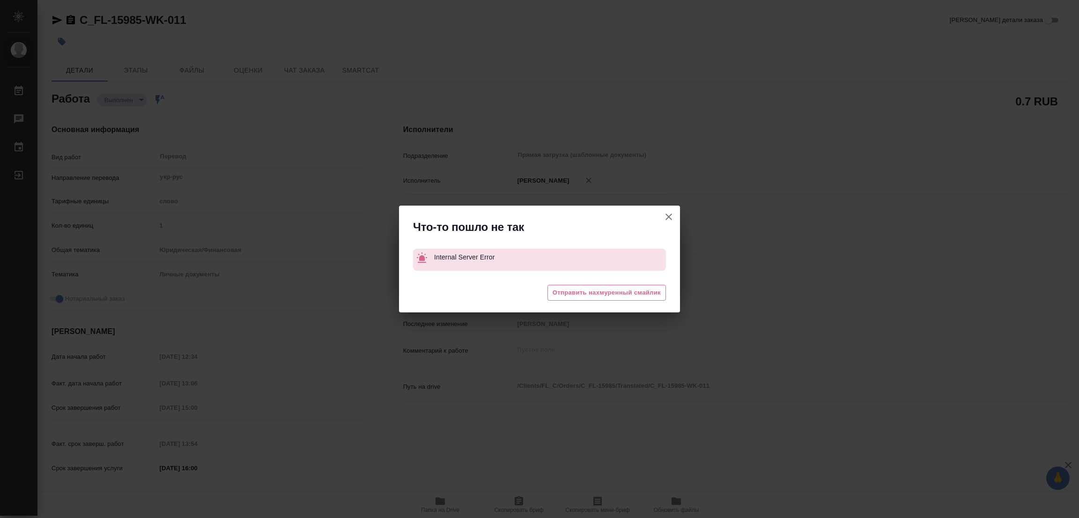
type textarea "x"
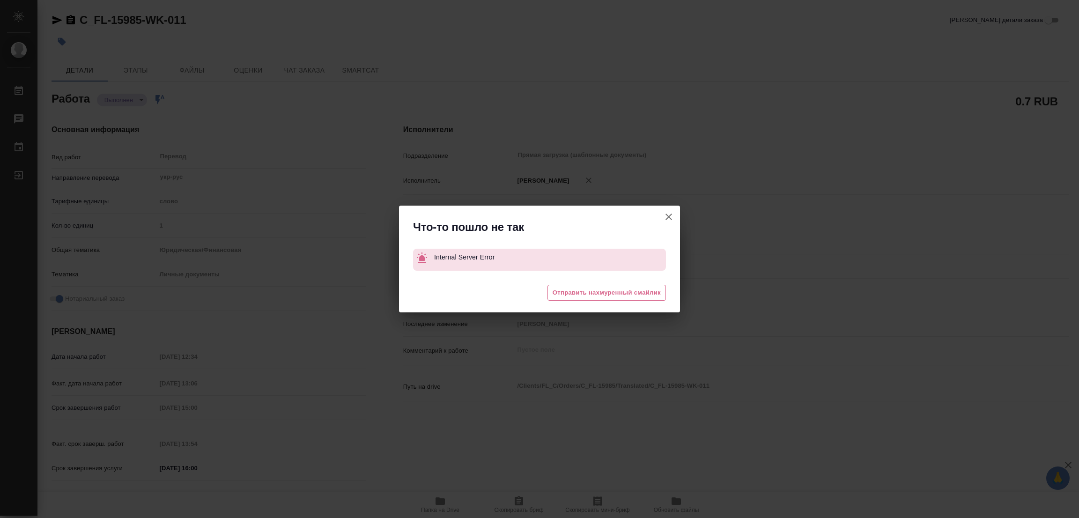
type textarea "x"
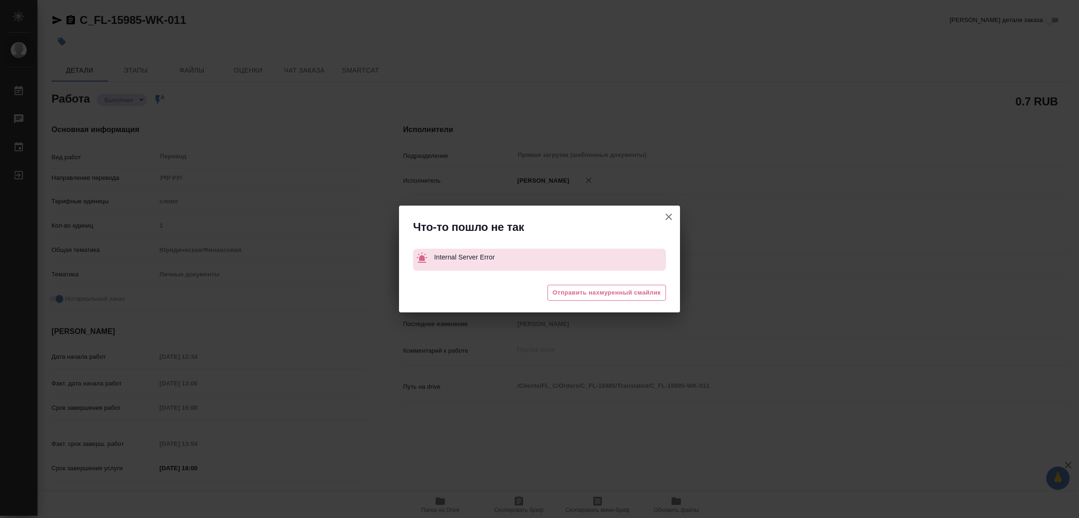
click at [667, 216] on icon "button" at bounding box center [668, 216] width 11 height 11
type textarea "x"
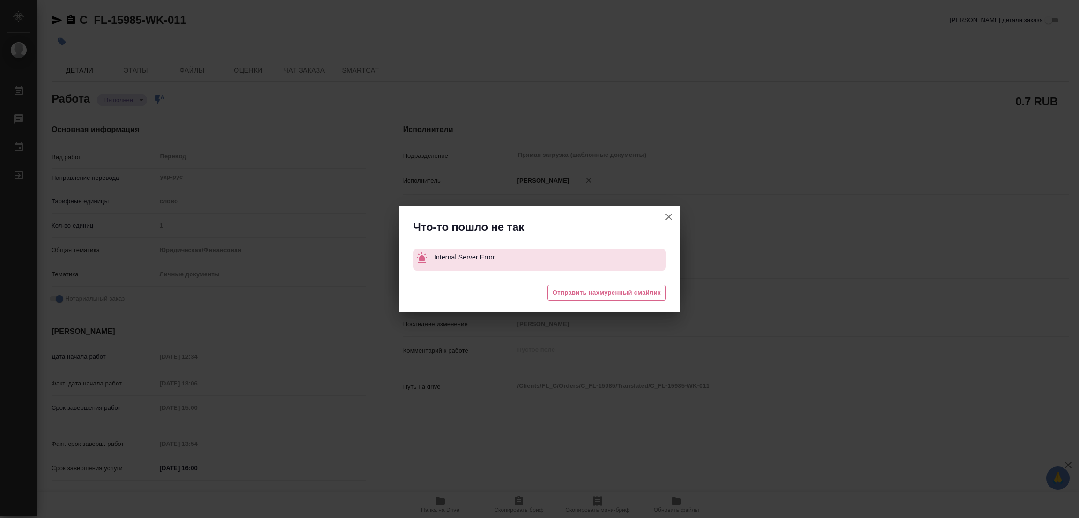
type textarea "x"
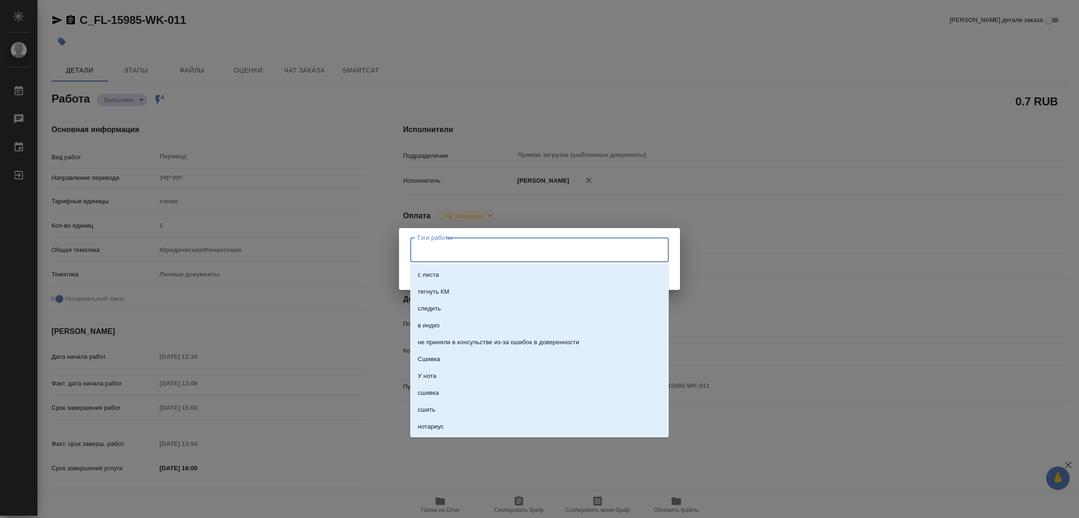
click at [426, 250] on input "Тэги работы" at bounding box center [530, 250] width 232 height 16
type input "стат: 100"
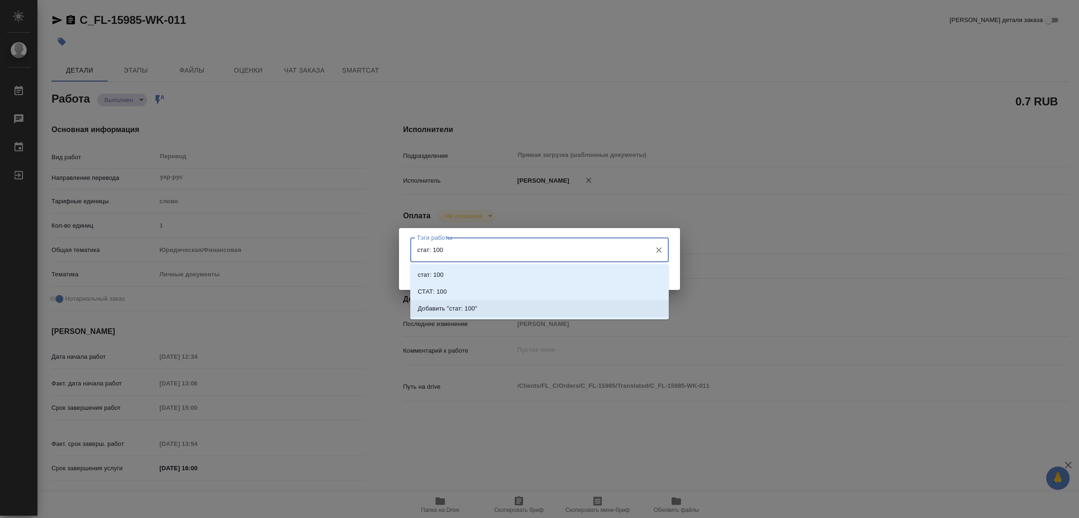
click at [462, 310] on p "Добавить "стат: 100"" at bounding box center [447, 308] width 59 height 9
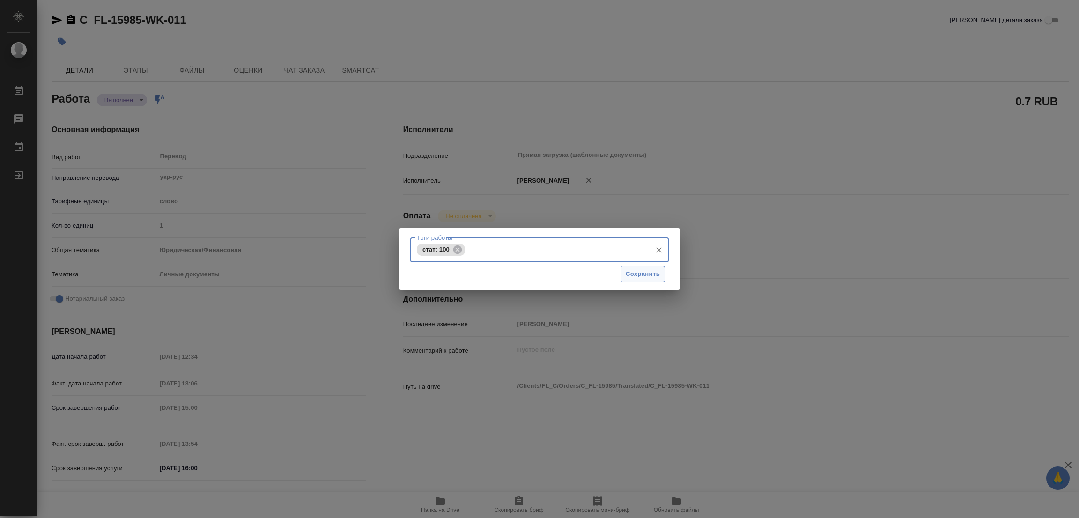
click at [648, 269] on span "Сохранить" at bounding box center [642, 274] width 34 height 11
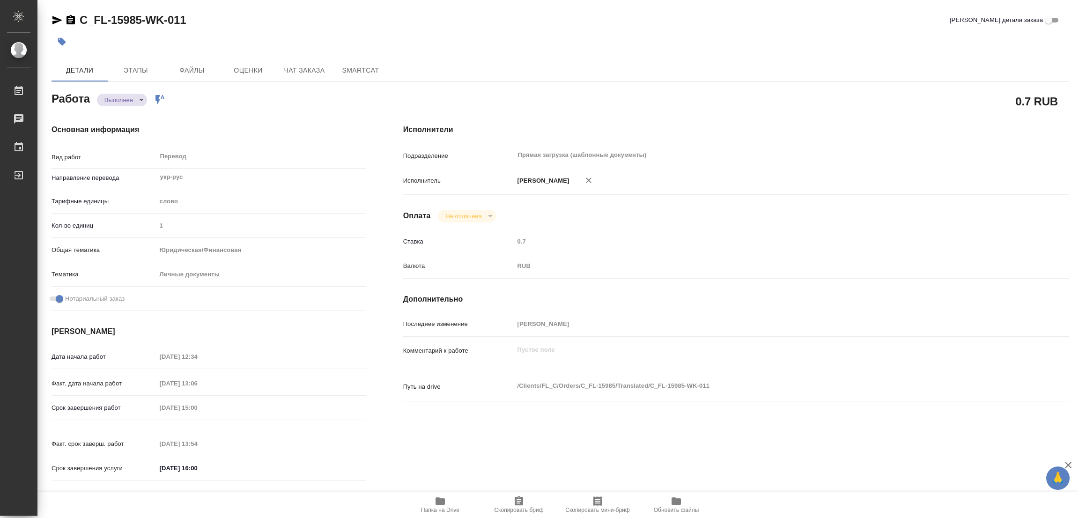
type input "completed"
type textarea "Перевод"
type textarea "x"
type input "укр-рус"
type input "5a8b1489cc6b4906c91bfd90"
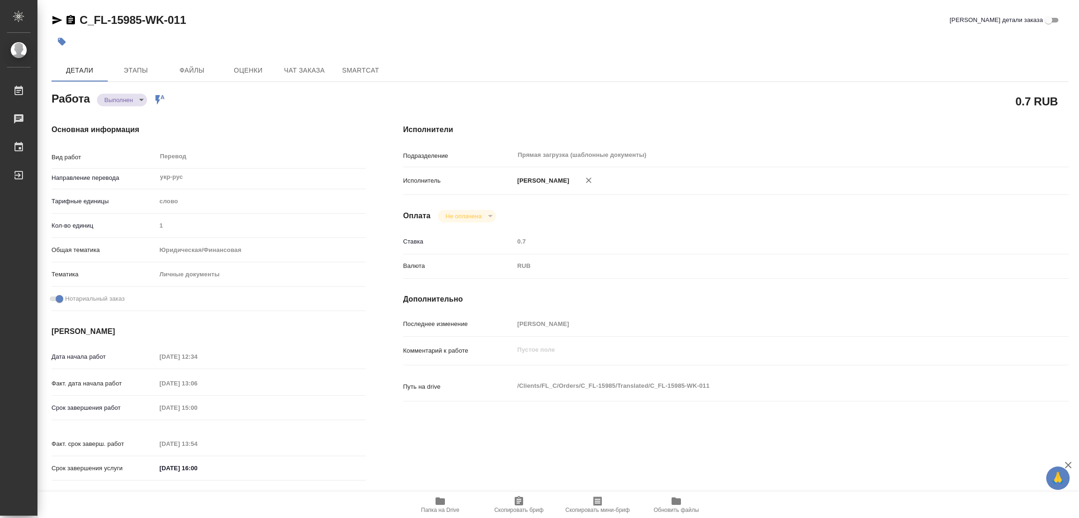
type input "1"
type input "yr-fn"
type input "5a8b8b956a9677013d343cfe"
checkbox input "true"
type input "14.10.2025 12:34"
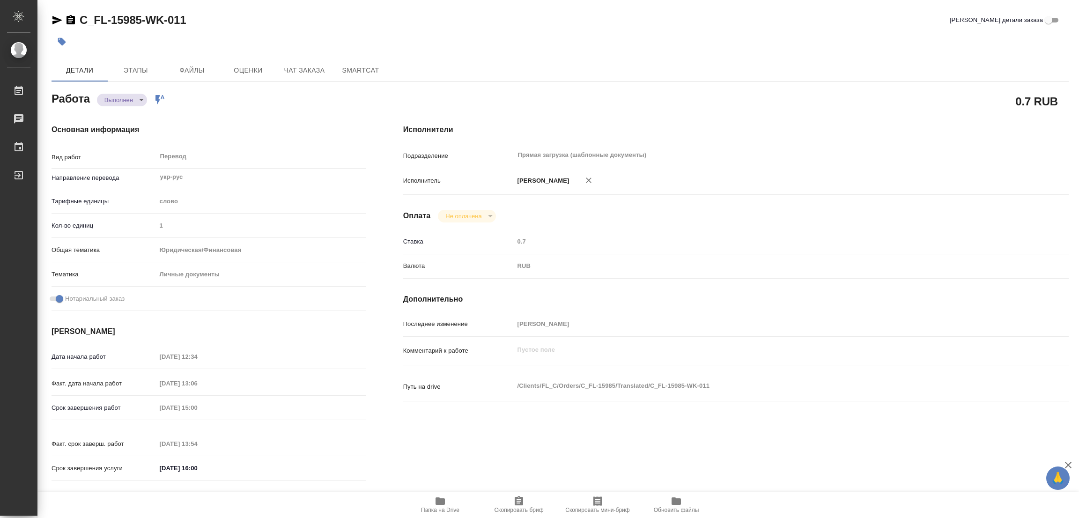
type input "14.10.2025 13:06"
type input "14.10.2025 15:00"
type input "14.10.2025 13:54"
type input "14.10.2025 16:00"
type input "Прямая загрузка (шаблонные документы)"
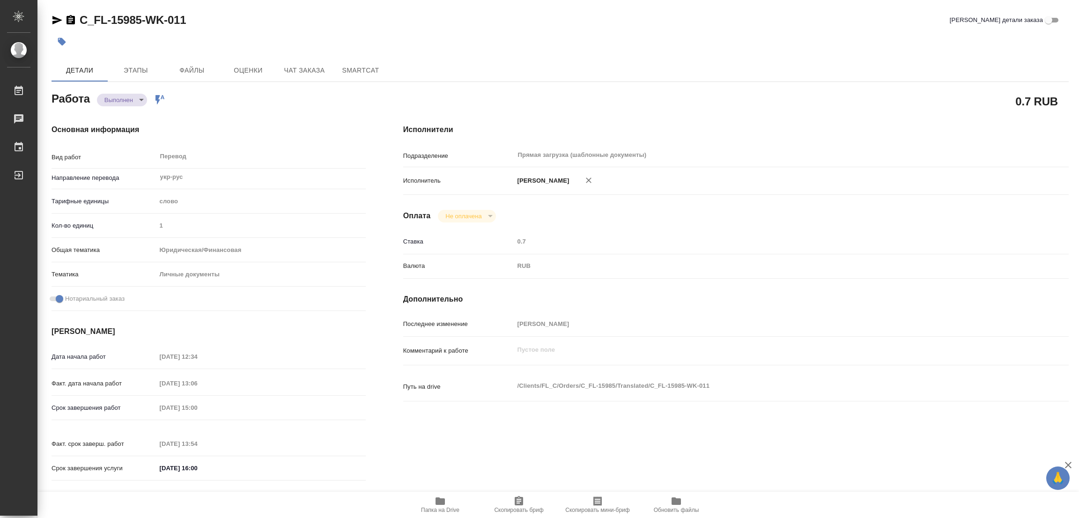
type input "notPayed"
type input "0.7"
type input "RUB"
type input "[PERSON_NAME]"
type textarea "x"
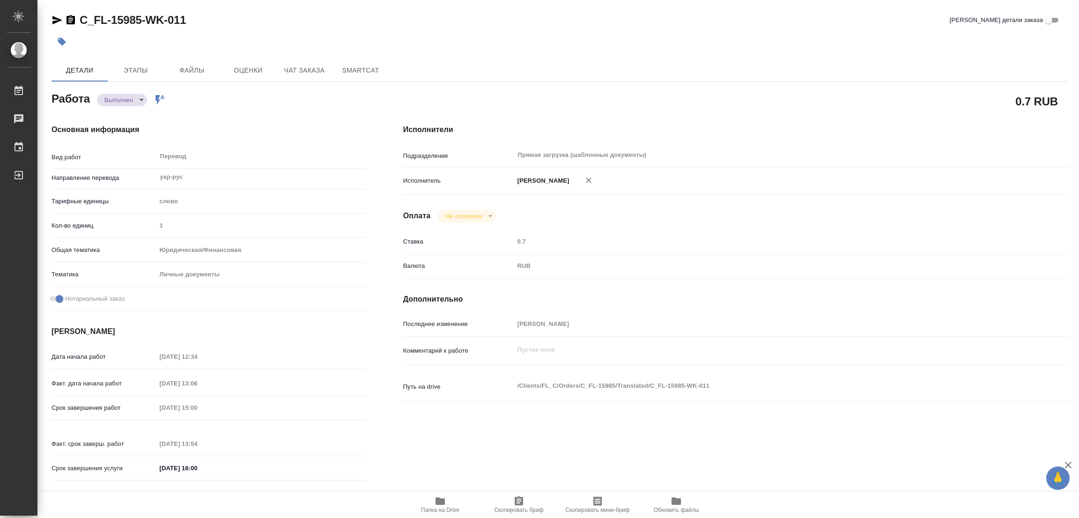
type textarea "/Clients/FL_C/Orders/C_FL-15985/Translated/C_FL-15985-WK-011"
type textarea "x"
type input "C_FL-15985"
type input "Перевод станд. срочный"
type input "Приёмка по качеству, Редактура, Корректура, Постредактура машинного перевода, П…"
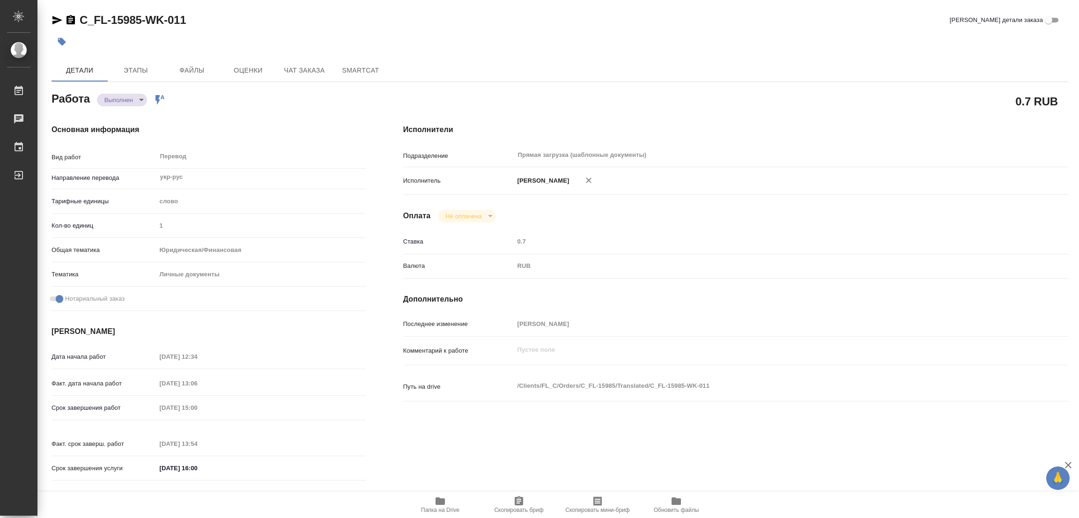
type input "Зайцева Светлана"
type input "/Clients/FL_C/Orders/C_FL-15985"
type textarea "x"
type textarea "СОБ укр-рус"
type textarea "x"
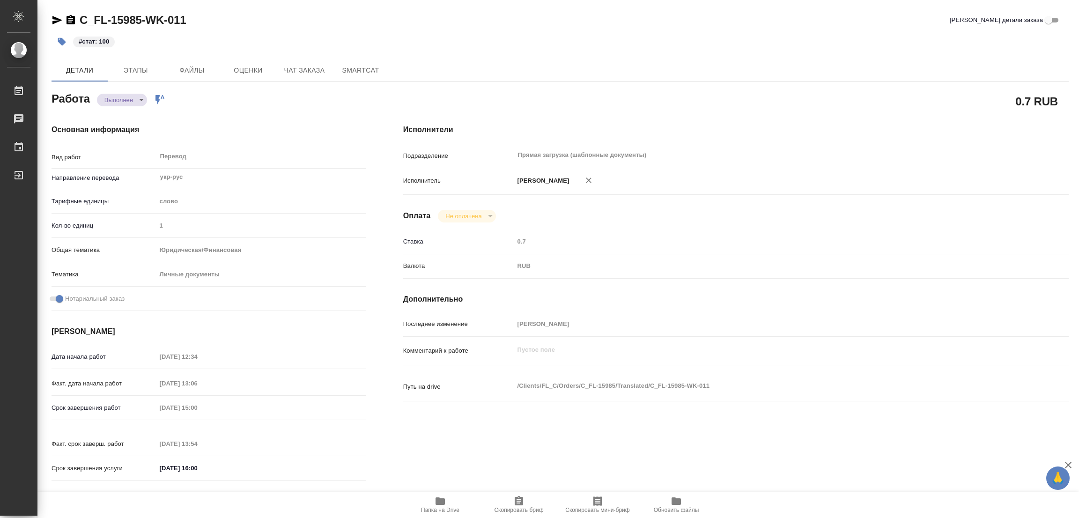
type textarea "x"
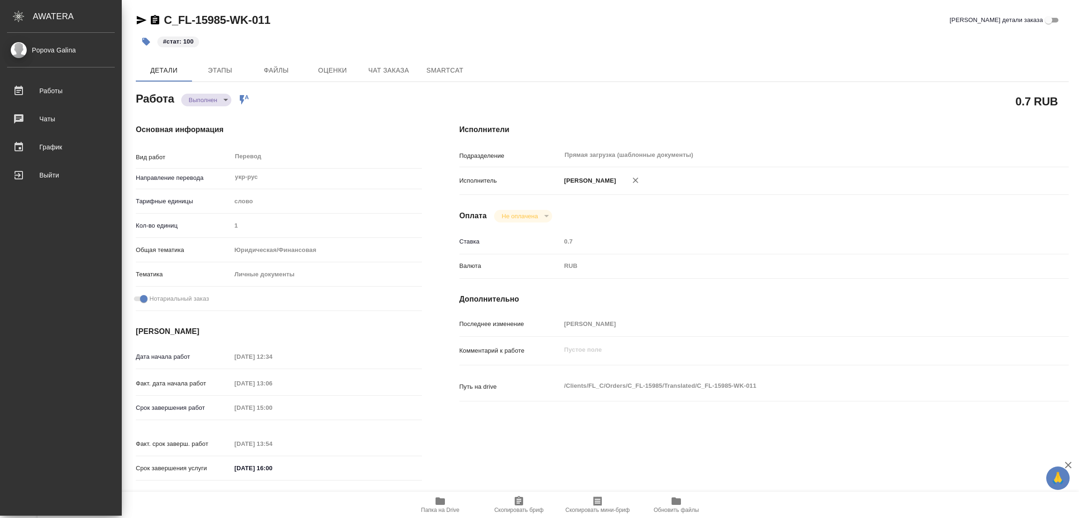
type textarea "x"
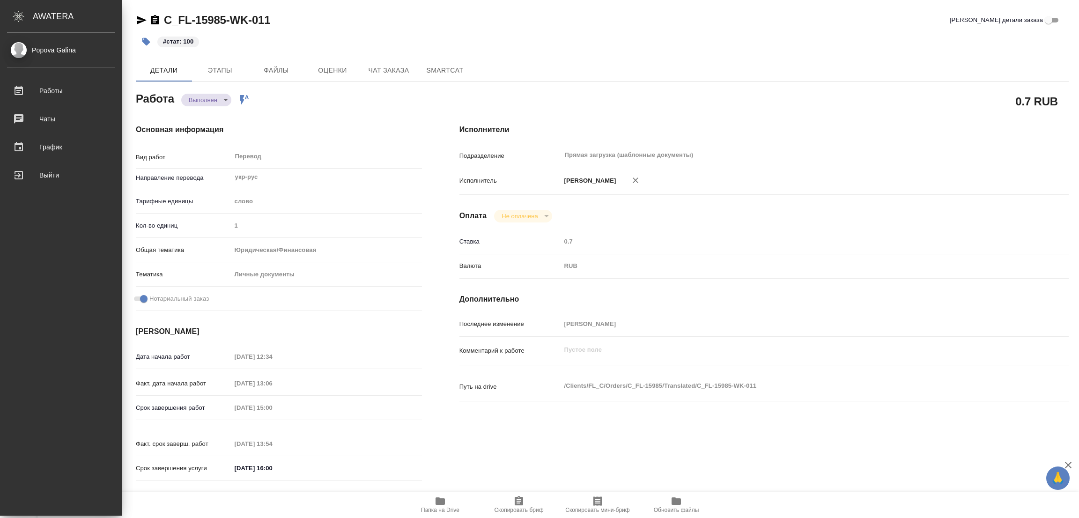
type textarea "x"
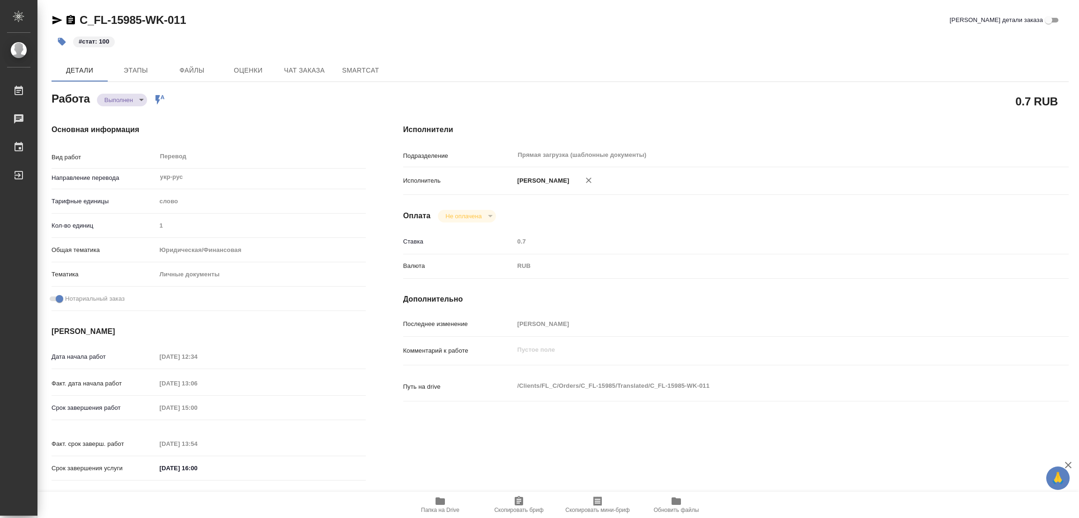
type textarea "x"
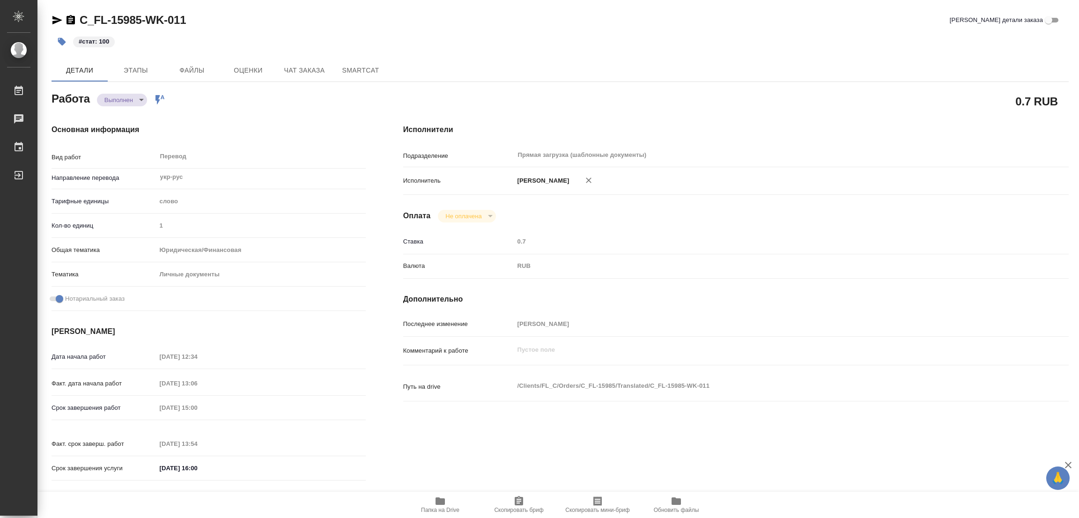
type textarea "x"
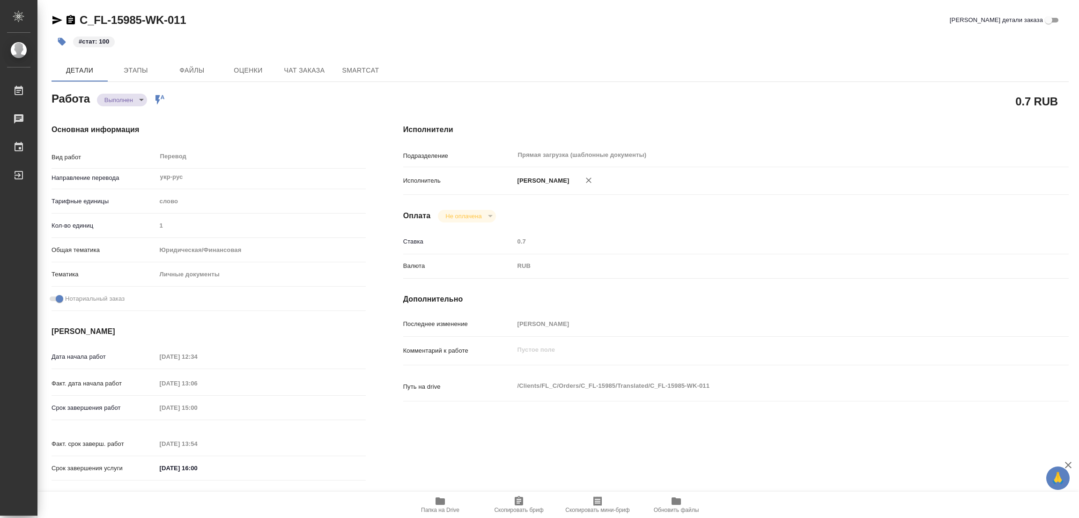
click at [521, 42] on div "#стат: 100" at bounding box center [390, 41] width 678 height 21
type textarea "x"
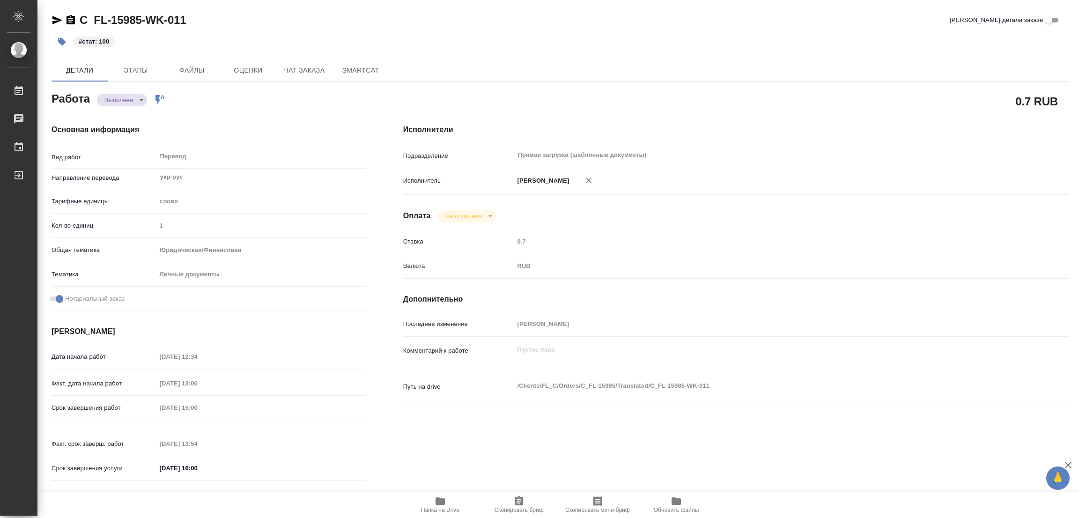
type textarea "x"
click at [511, 29] on div "C_FL-15985-WK-011 Кратко детали заказа" at bounding box center [559, 22] width 1017 height 19
click at [319, 7] on div "C_FL-15985-WK-011 Кратко детали заказа #стат: 100 Детали Этапы Файлы Оценки Чат…" at bounding box center [559, 393] width 1027 height 786
drag, startPoint x: 804, startPoint y: 79, endPoint x: 547, endPoint y: 16, distance: 264.5
click at [801, 79] on div "Детали Этапы Файлы Оценки Чат заказа SmartCat" at bounding box center [559, 70] width 1017 height 22
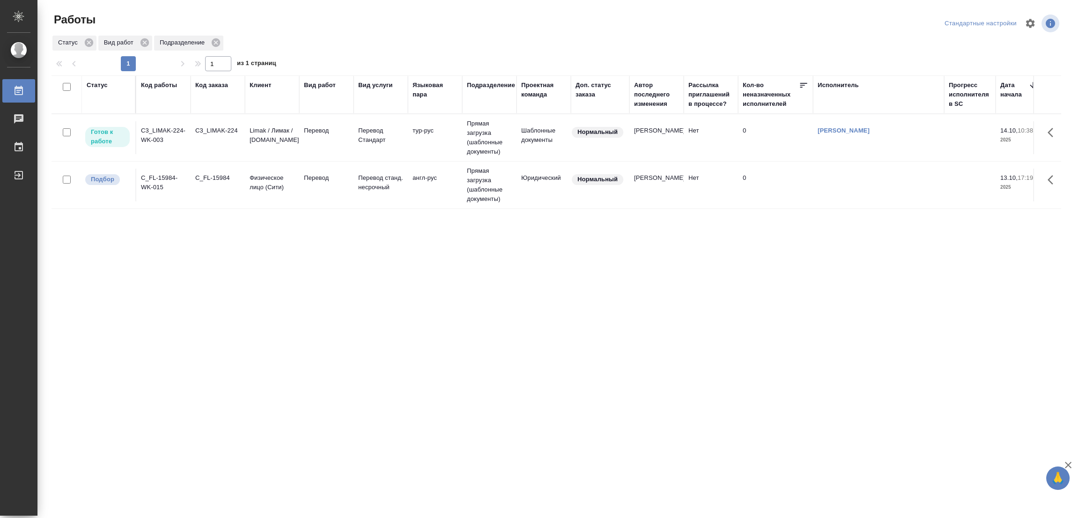
click at [578, 292] on div "Статус Код работы Код заказа Клиент Вид работ Вид услуги Языковая пара Подразде…" at bounding box center [555, 243] width 1009 height 337
